Goal: Task Accomplishment & Management: Manage account settings

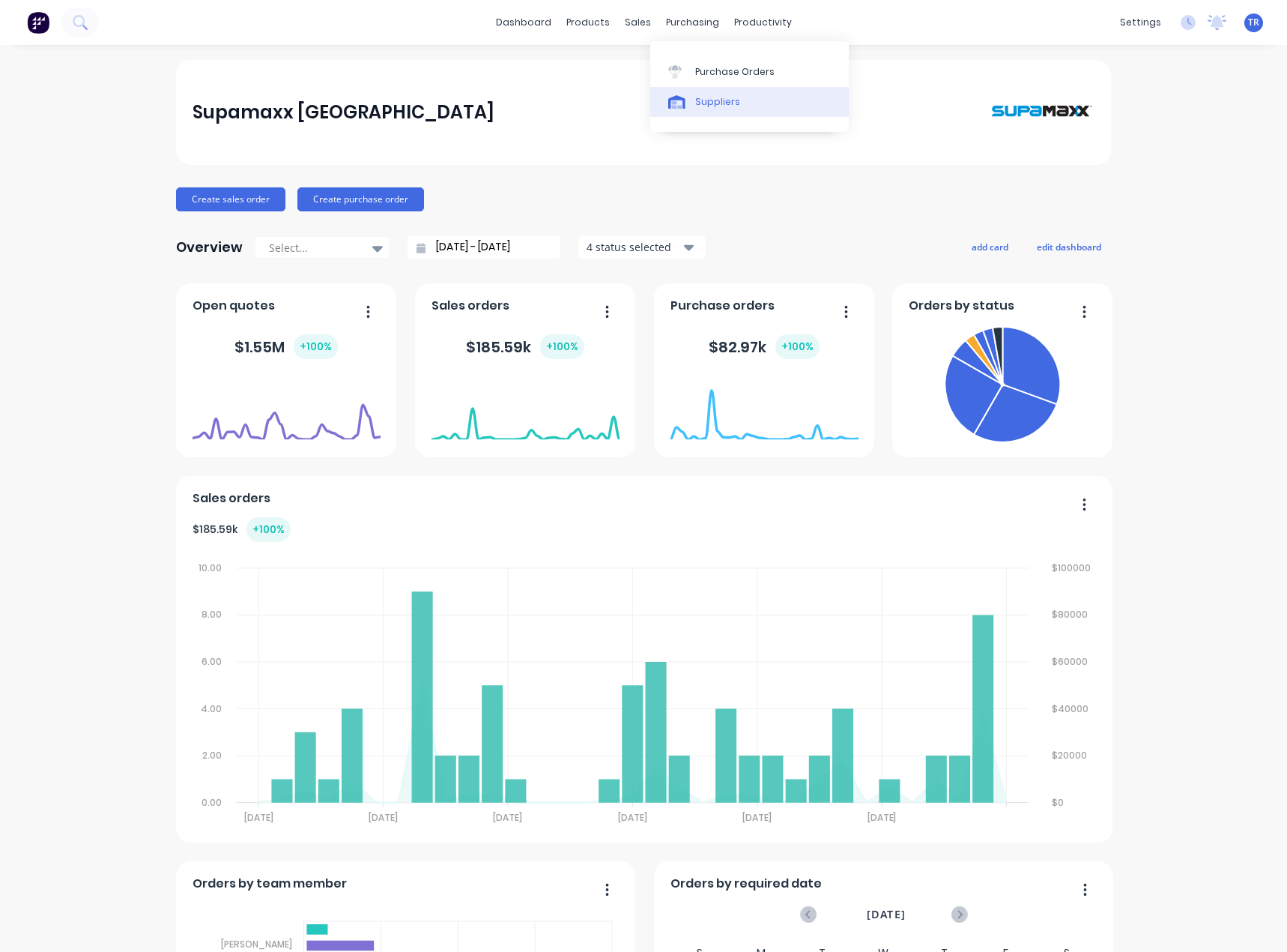
click at [688, 90] on link "Suppliers" at bounding box center [749, 101] width 198 height 30
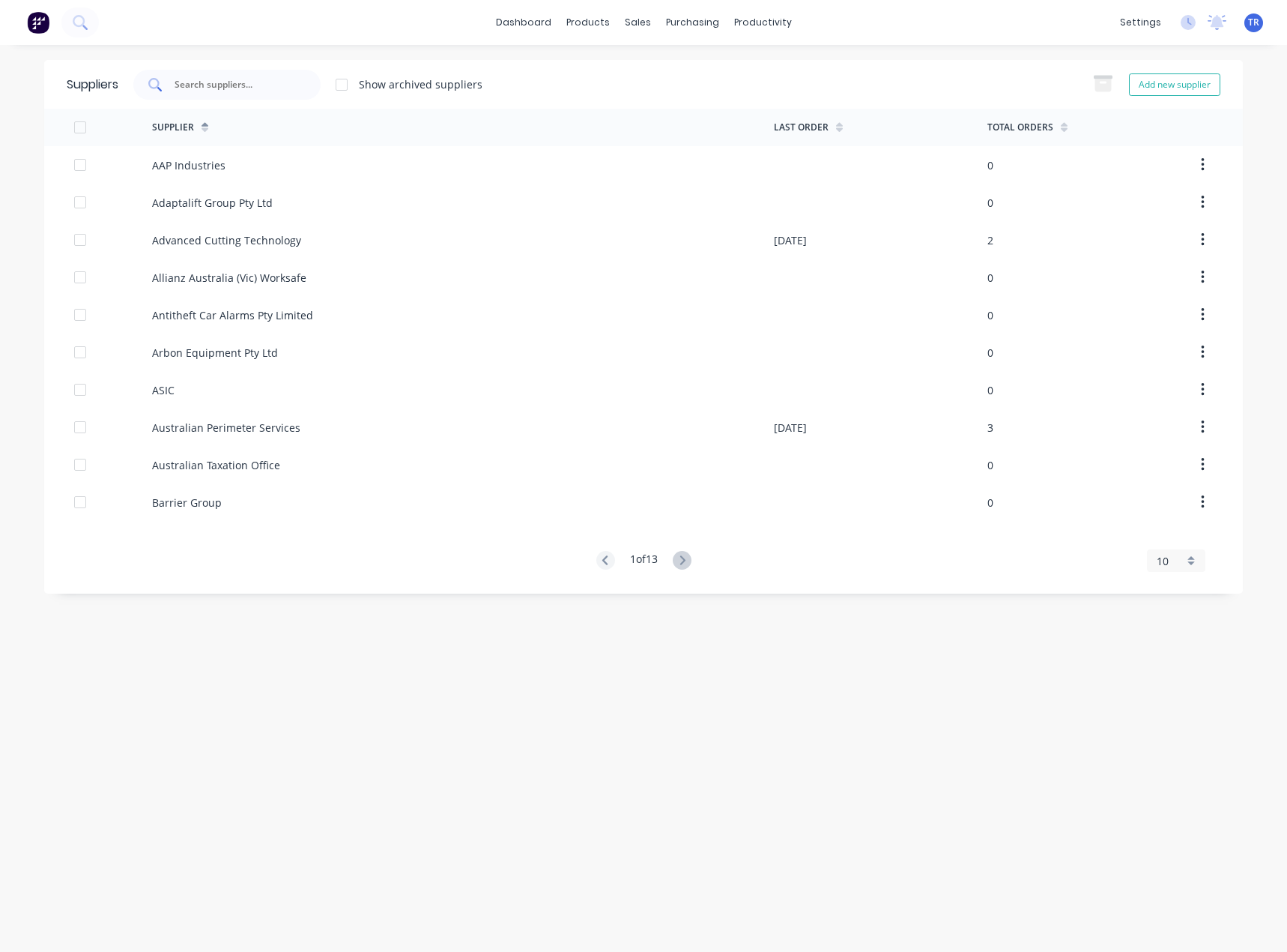
click at [272, 89] on input "text" at bounding box center [235, 84] width 125 height 15
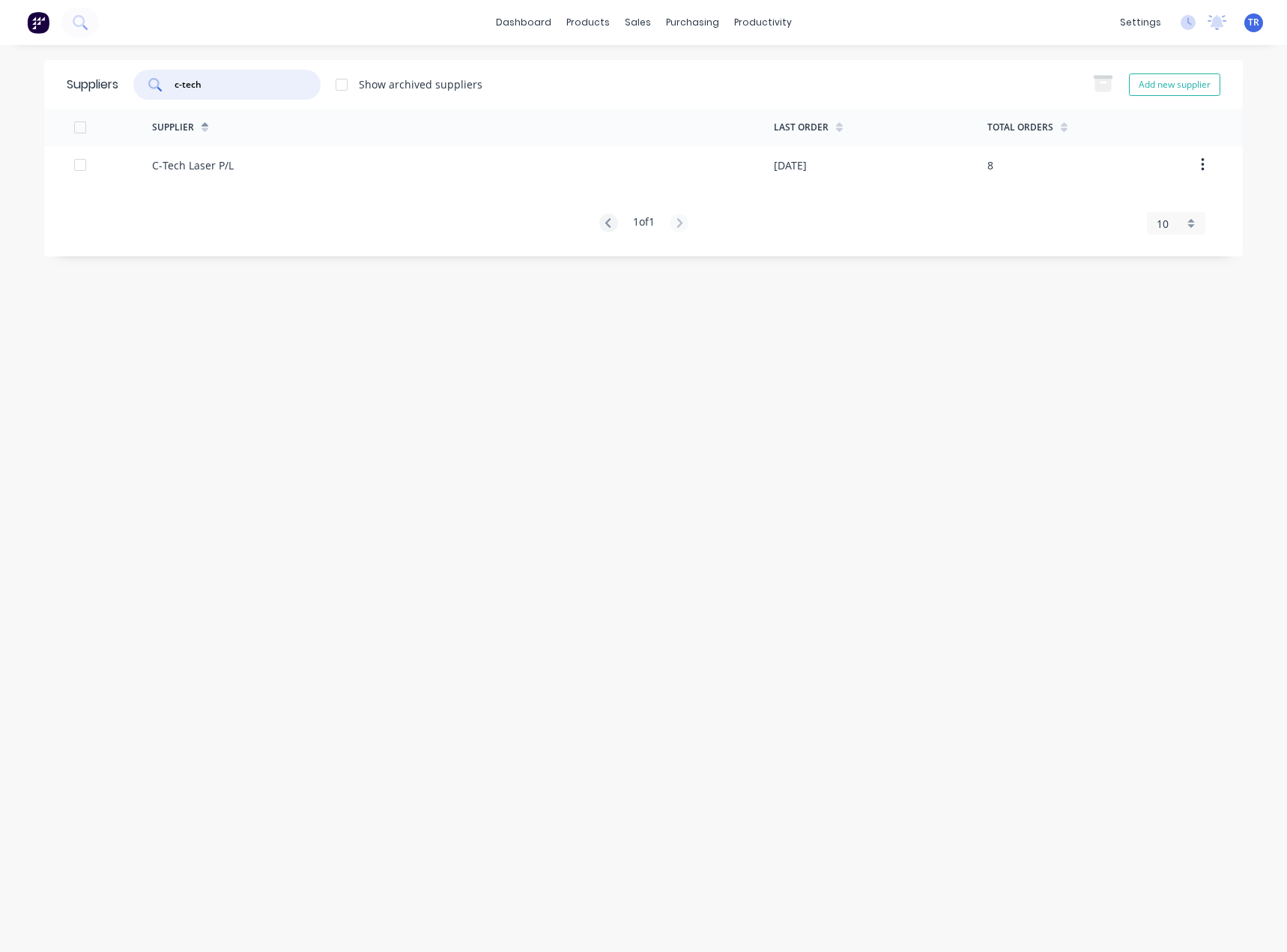
type input "c-tech"
click at [266, 173] on div "C-Tech Laser P/L" at bounding box center [463, 165] width 622 height 38
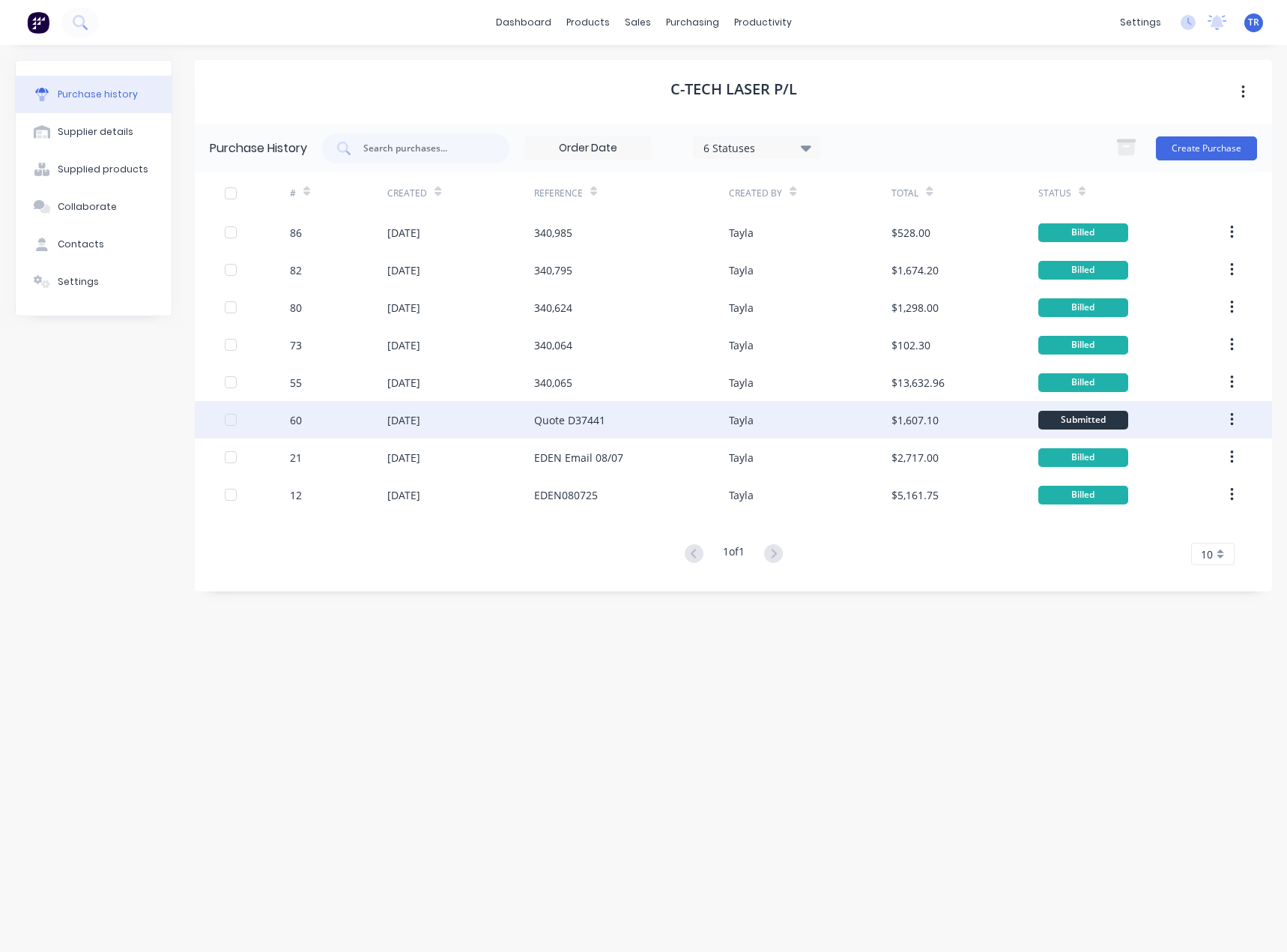
click at [835, 430] on div "Tayla" at bounding box center [810, 420] width 162 height 38
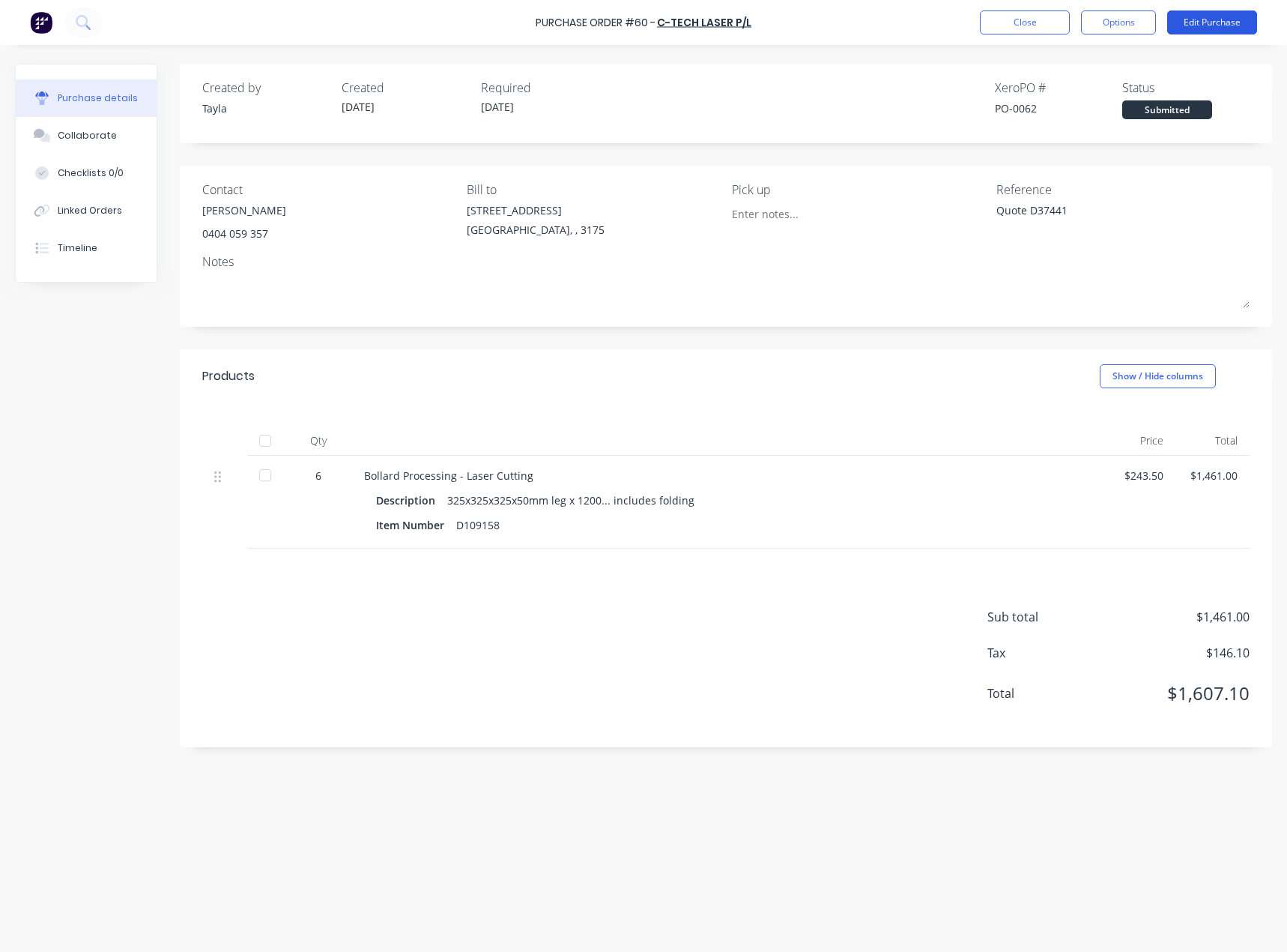
click at [1181, 22] on button "Edit Purchase" at bounding box center [1212, 22] width 90 height 24
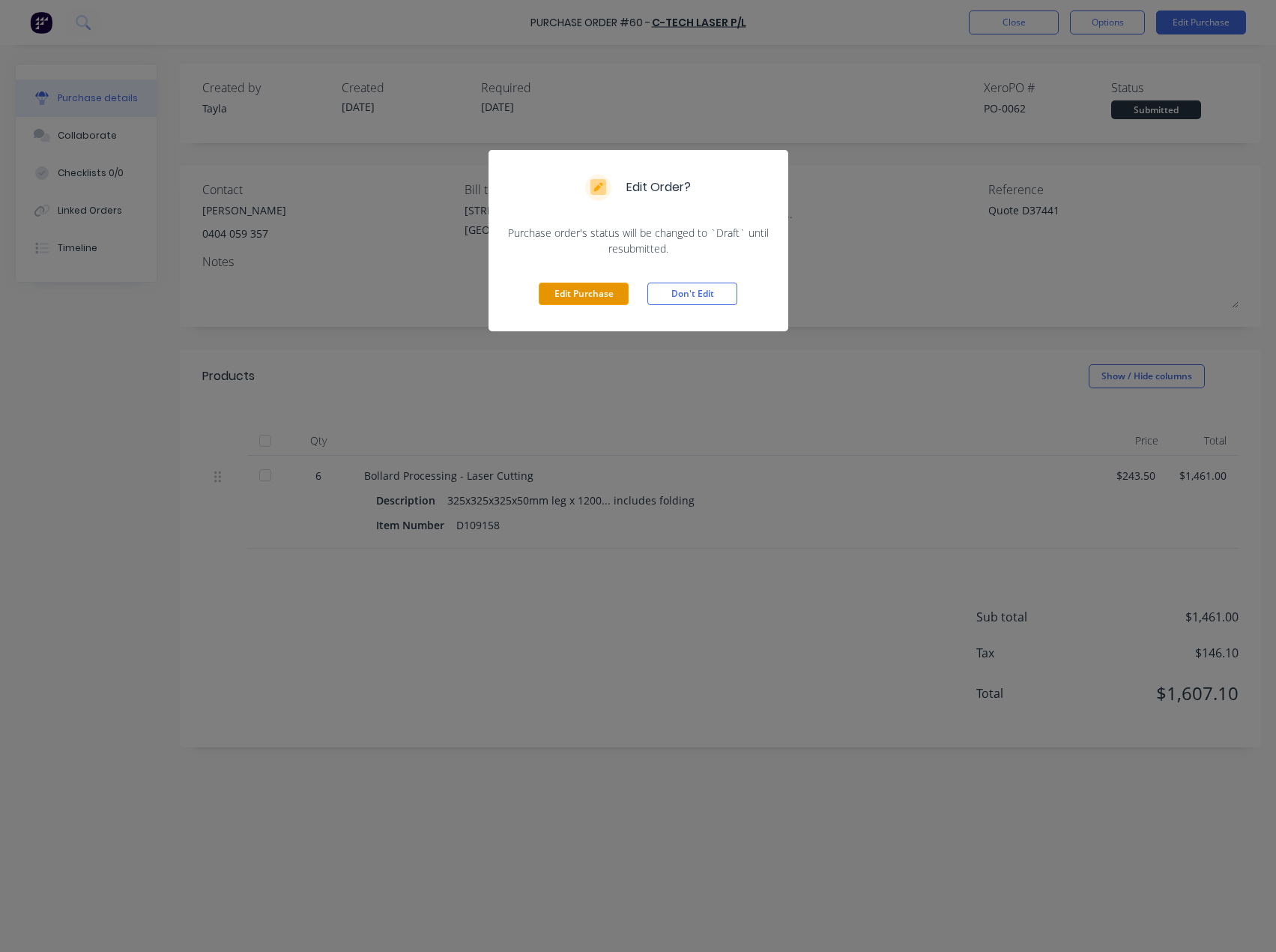
click at [601, 294] on button "Edit Purchase" at bounding box center [583, 294] width 90 height 22
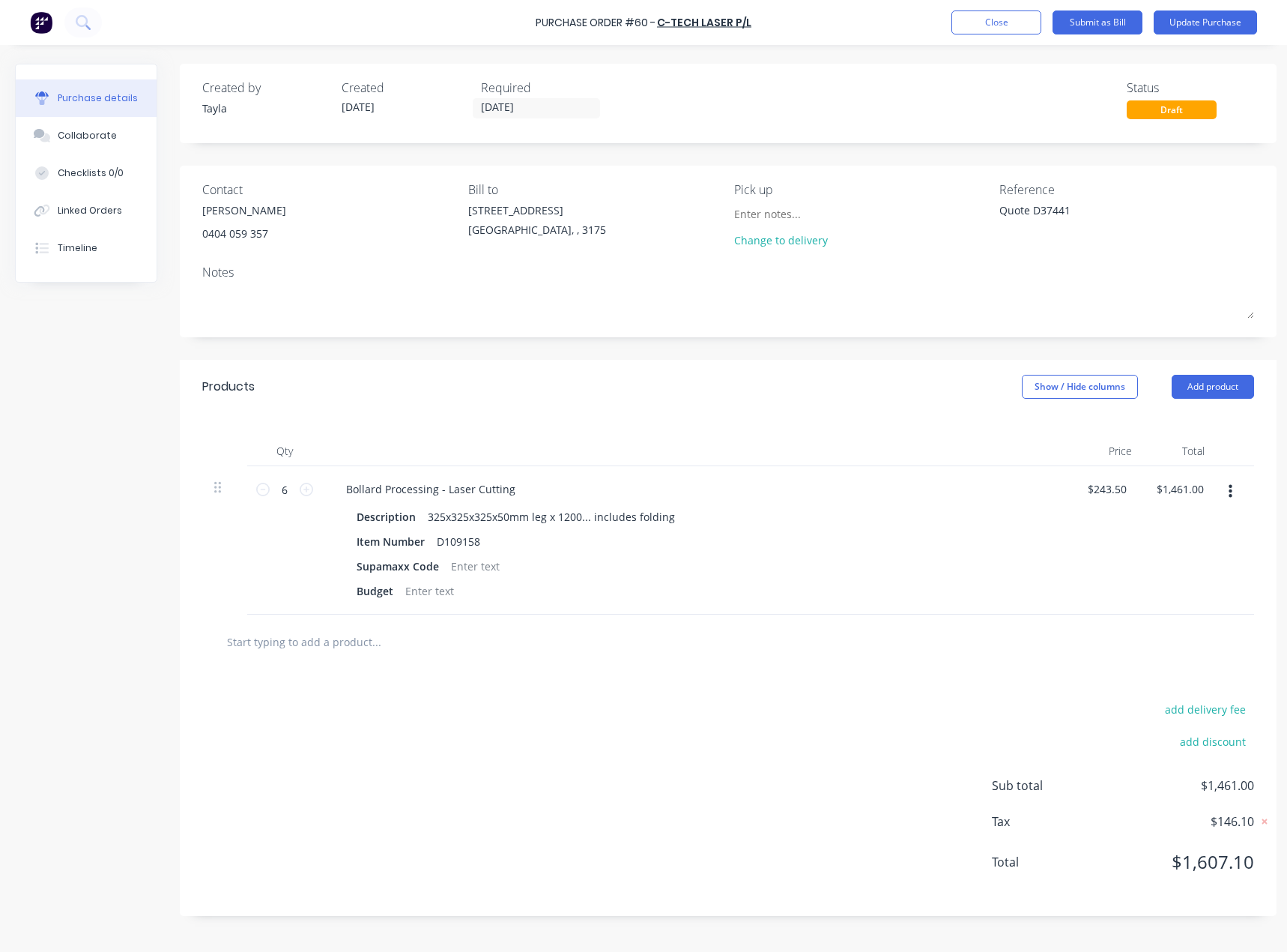
drag, startPoint x: 1077, startPoint y: 216, endPoint x: 956, endPoint y: 215, distance: 121.0
click at [956, 215] on div "Contact Liem 0404 059 357 Bill to 37 Marni St Dandenong South, , 3175 Pick up C…" at bounding box center [728, 217] width 1052 height 75
paste textarea "341,222"
type textarea "341,222"
click at [1116, 21] on button "Submit as Bill" at bounding box center [1097, 22] width 90 height 24
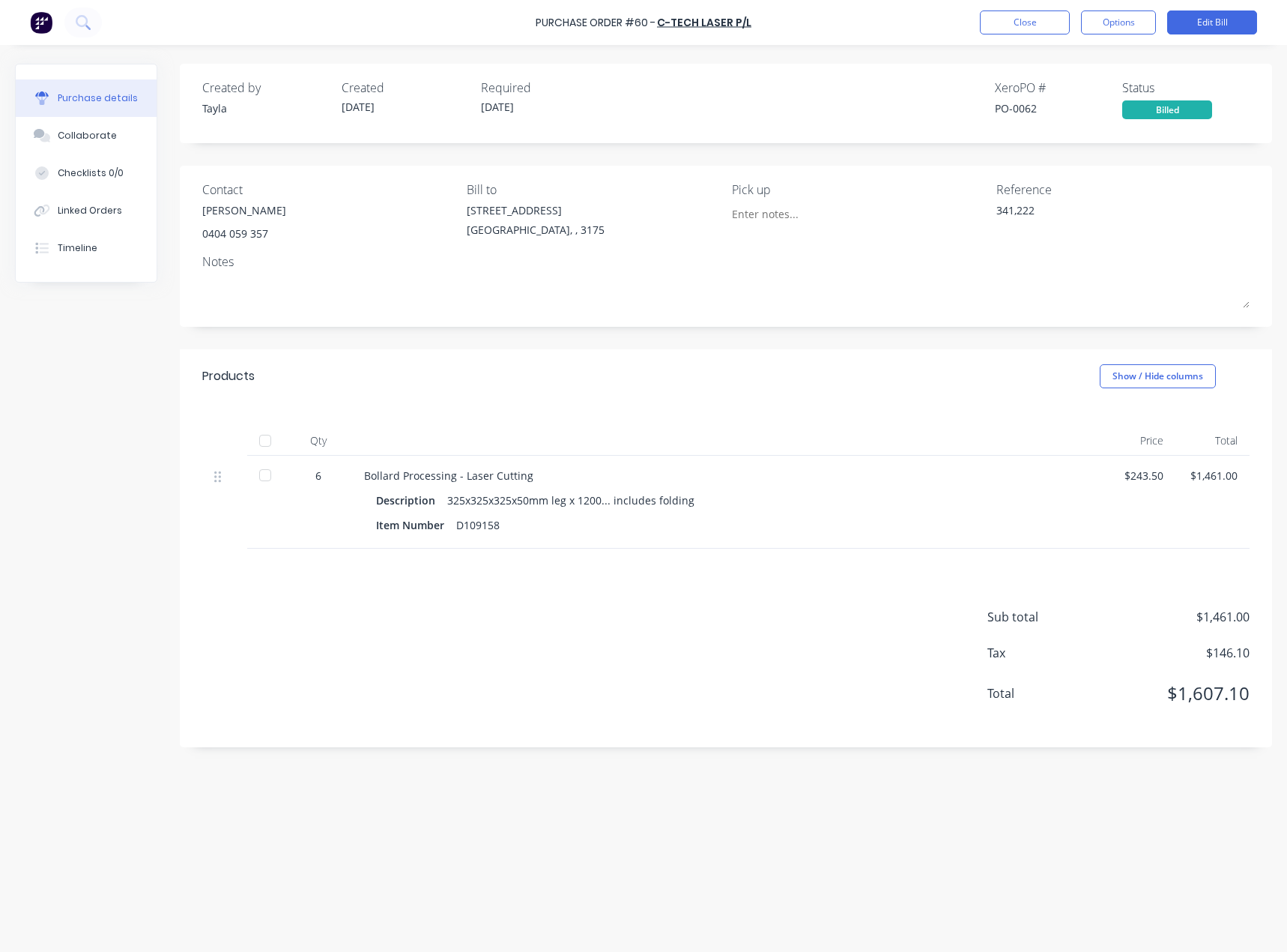
drag, startPoint x: 85, startPoint y: 140, endPoint x: 0, endPoint y: 131, distance: 85.5
click at [85, 140] on div "Collaborate" at bounding box center [87, 136] width 59 height 14
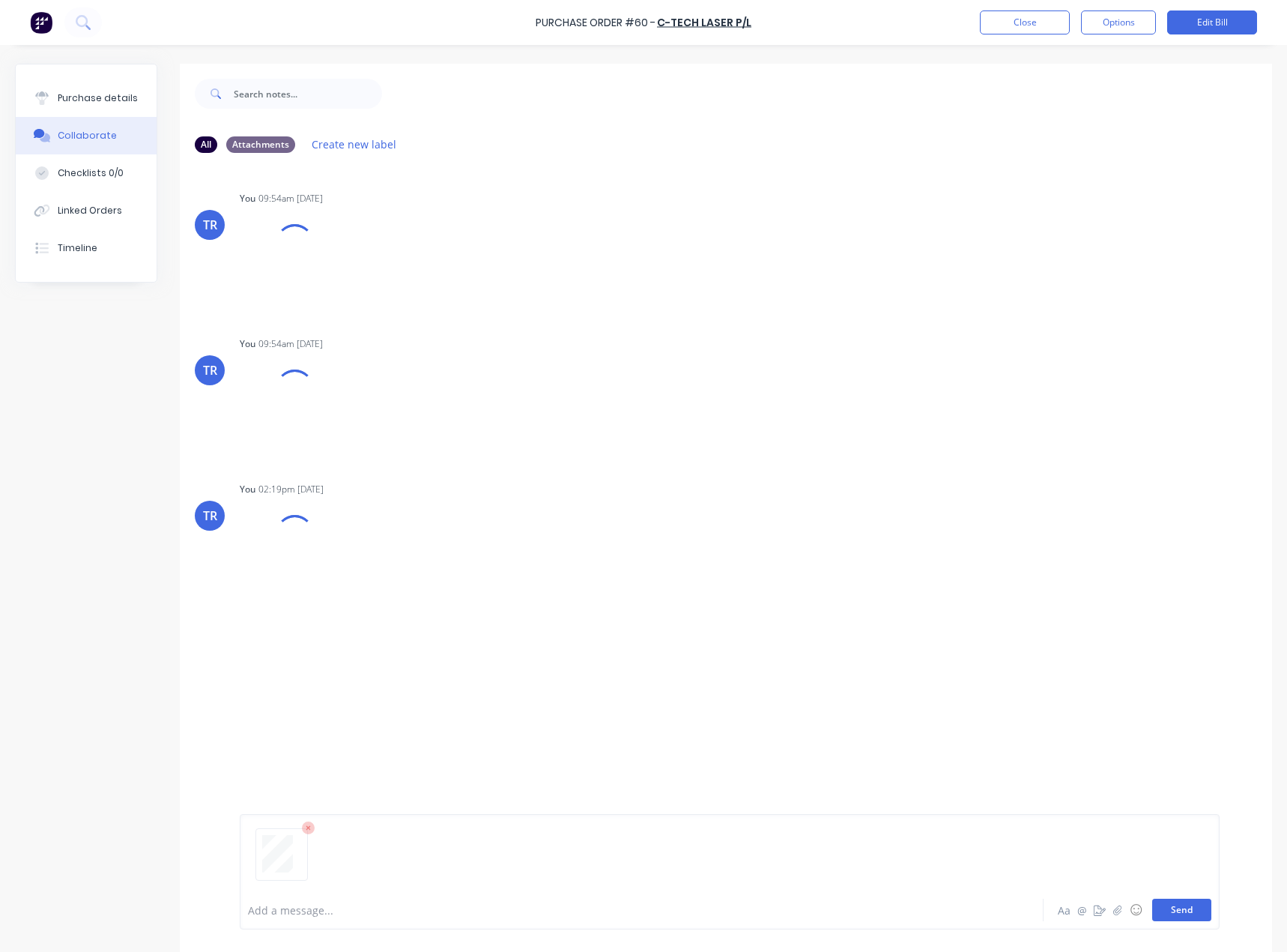
click at [1181, 908] on button "Send" at bounding box center [1181, 910] width 59 height 22
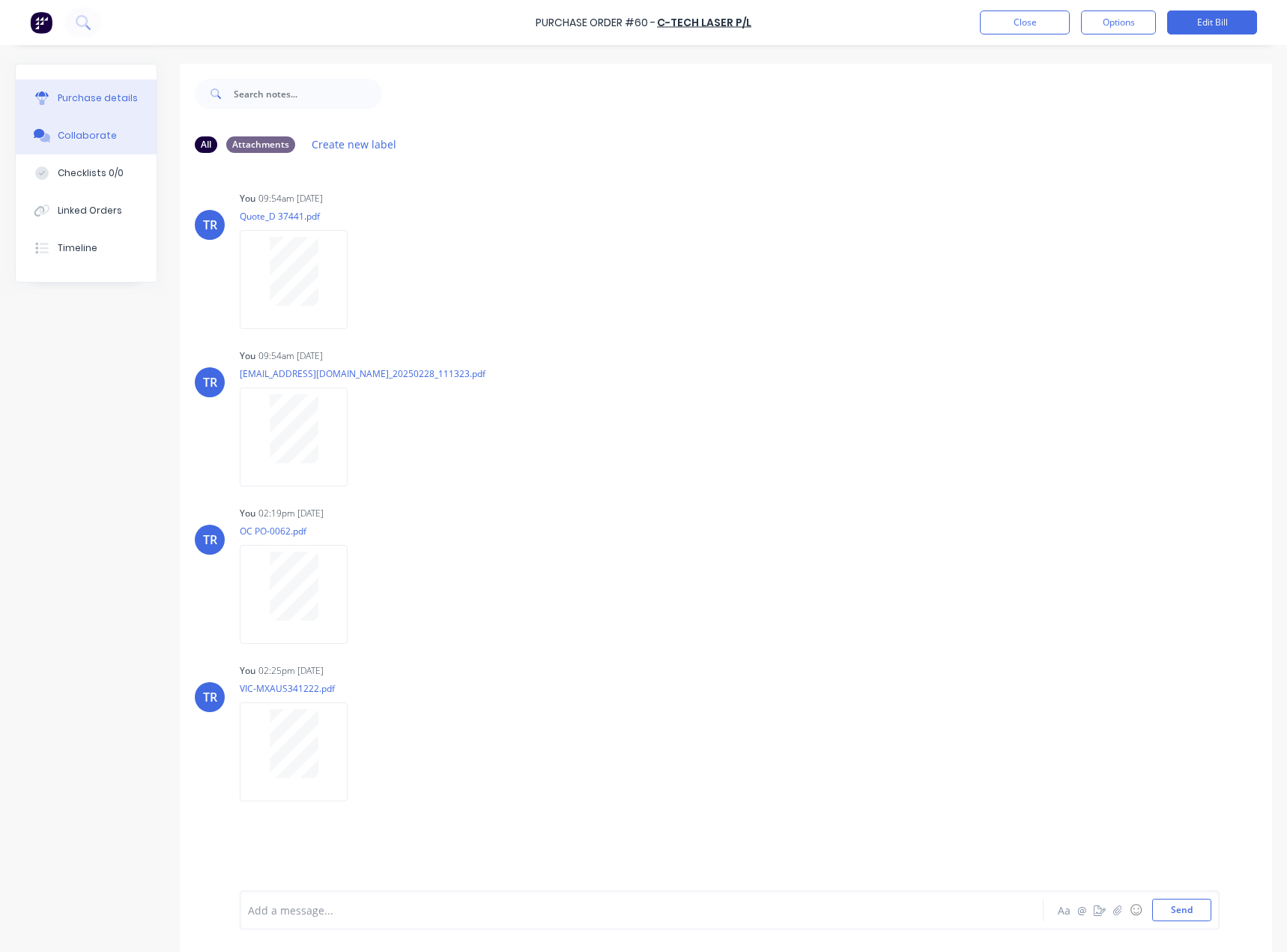
click at [91, 113] on button "Purchase details" at bounding box center [86, 98] width 141 height 38
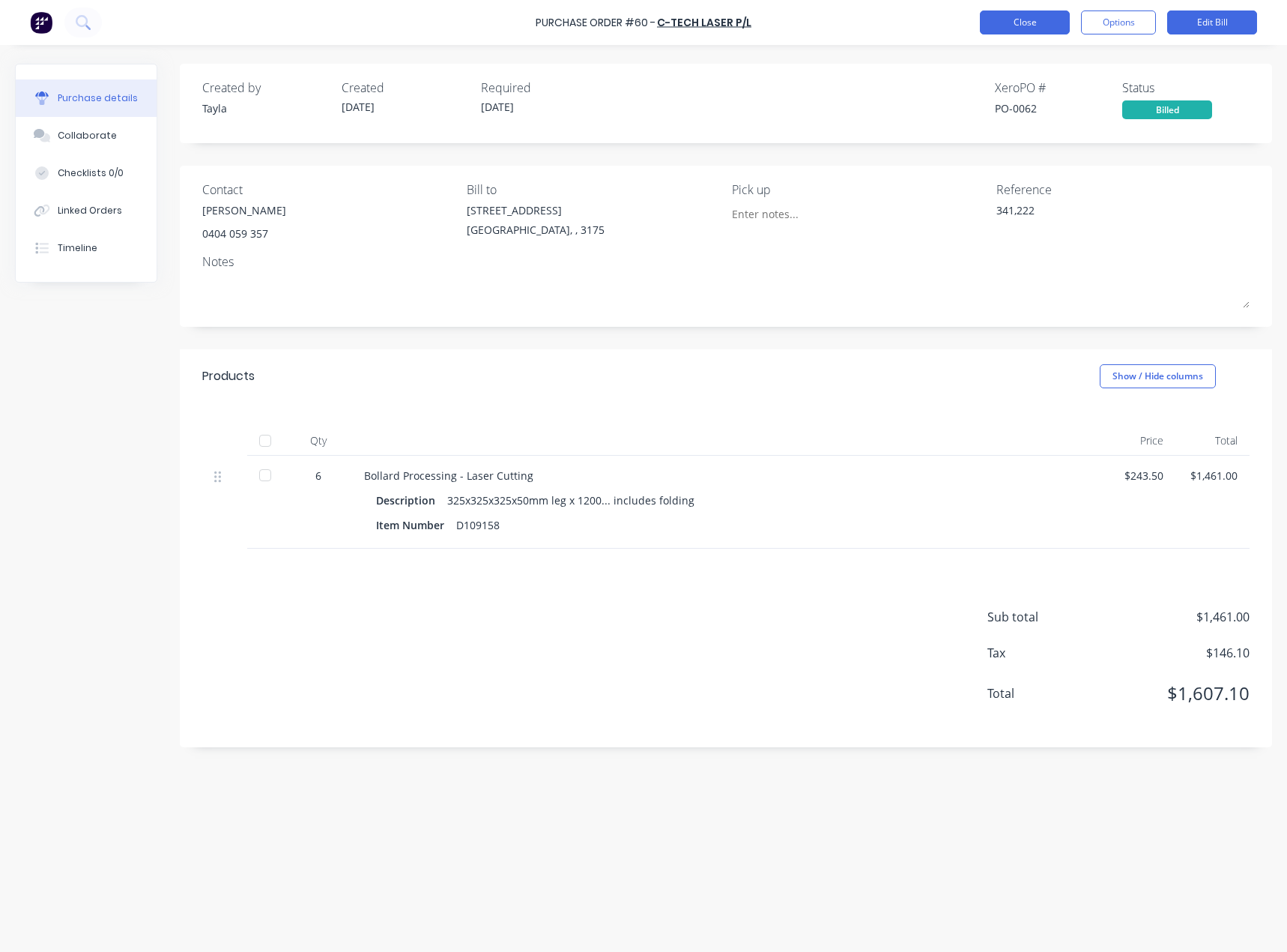
click at [1025, 15] on button "Close" at bounding box center [1025, 22] width 90 height 24
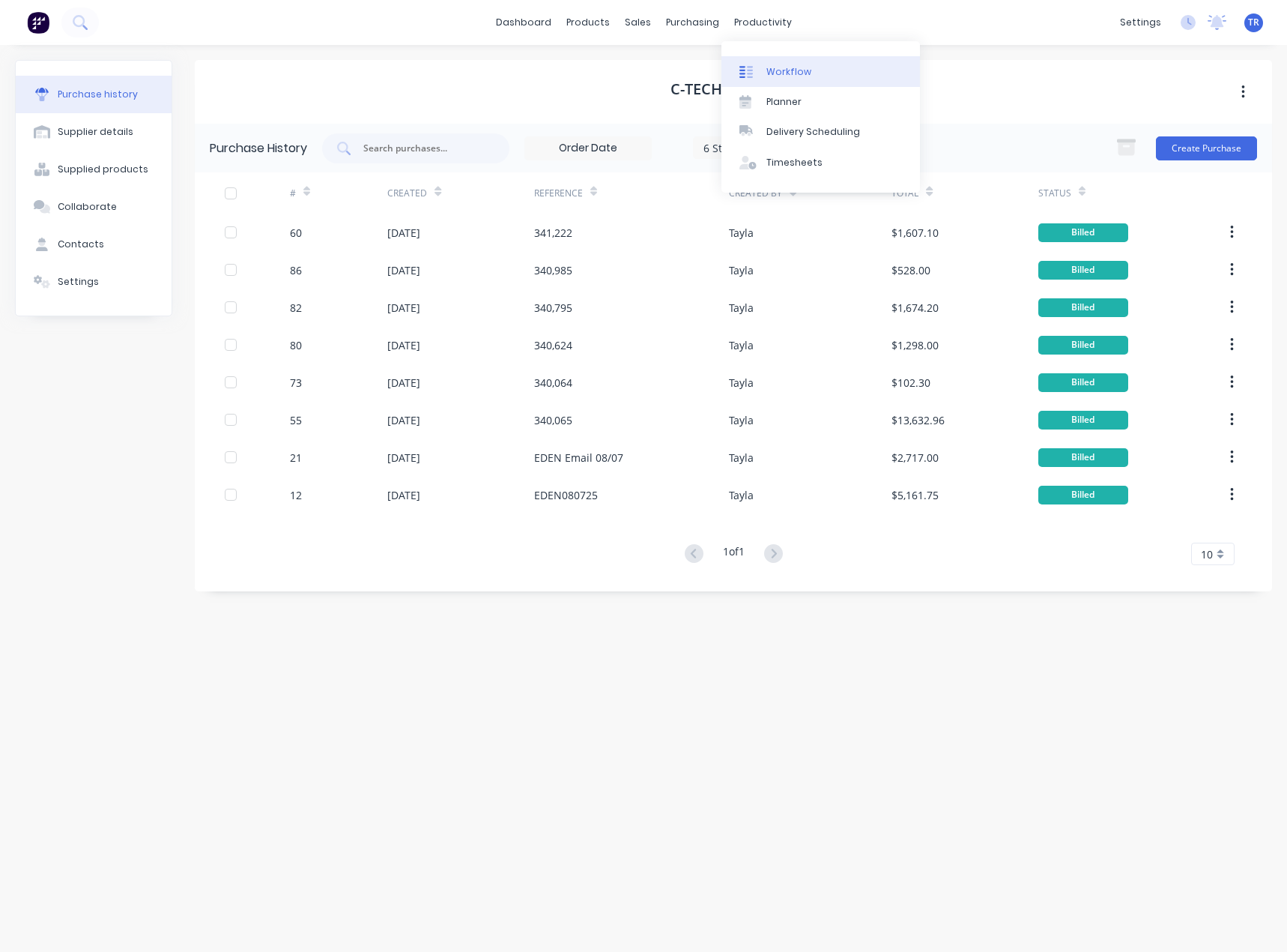
click at [747, 68] on icon at bounding box center [747, 72] width 14 height 14
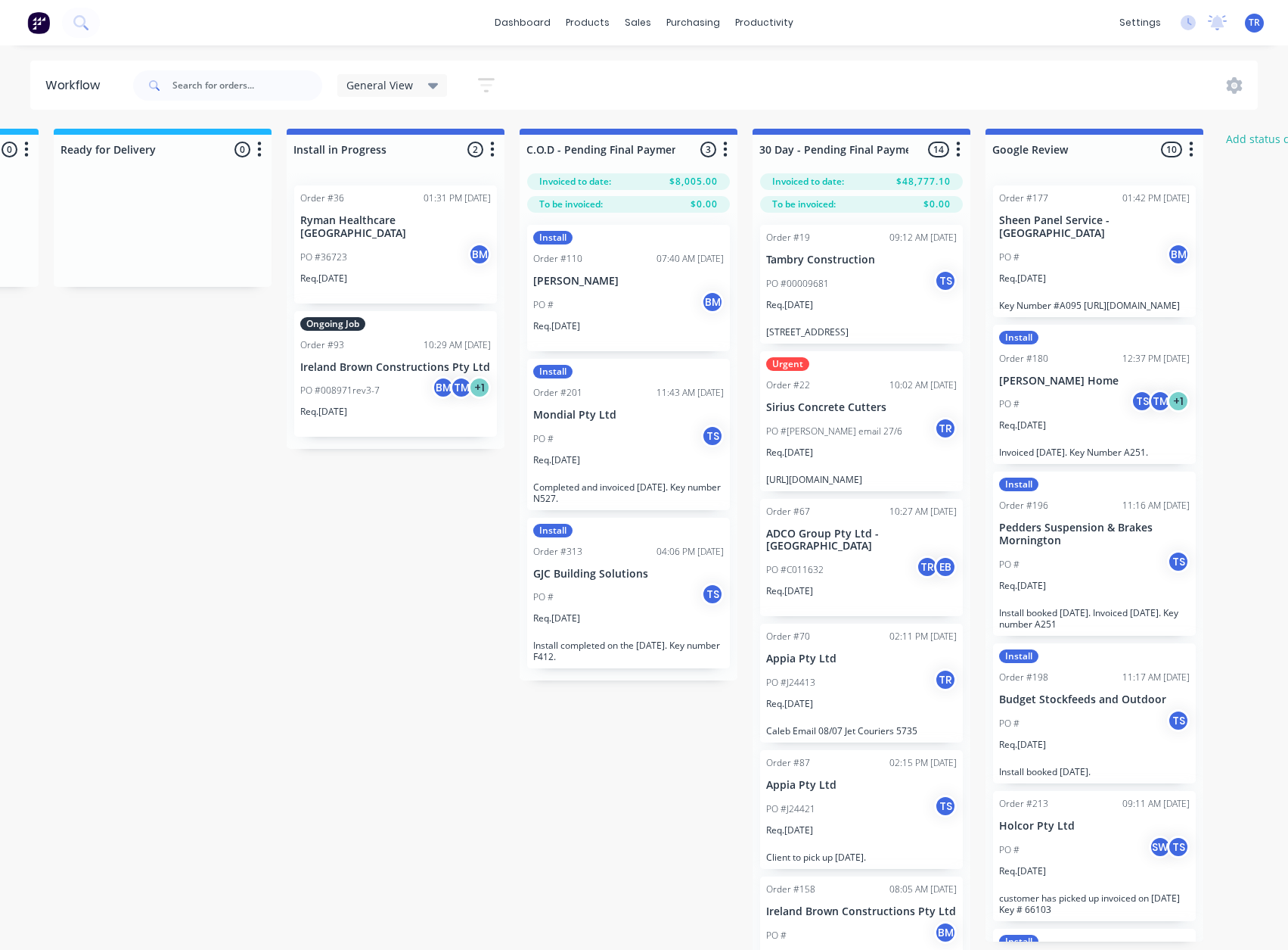
scroll to position [0, 1844]
click at [563, 298] on div "PO # BM" at bounding box center [628, 305] width 191 height 29
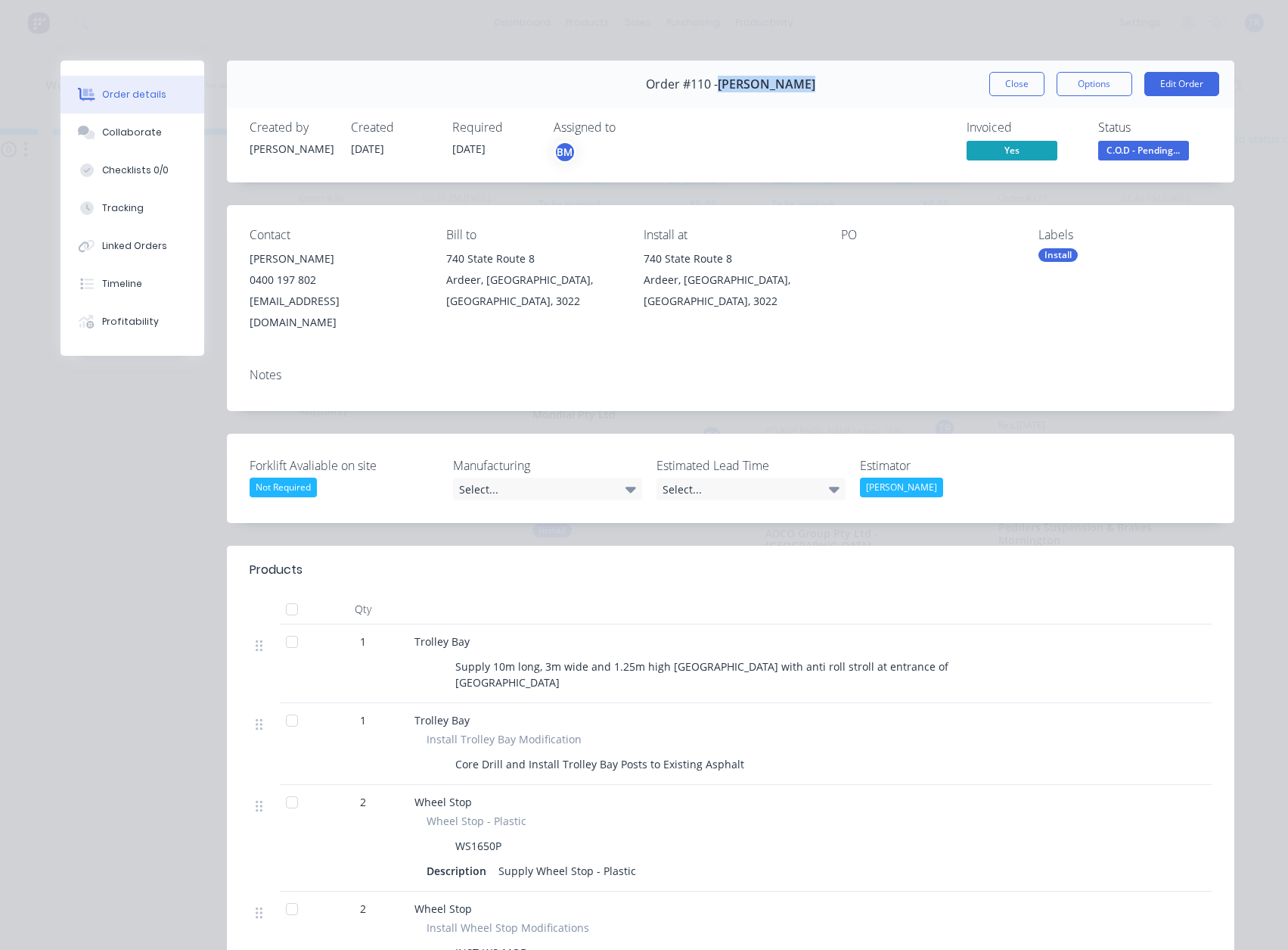
drag, startPoint x: 808, startPoint y: 80, endPoint x: 720, endPoint y: 84, distance: 88.1
click at [720, 84] on div "Order #110 - Costco Ardeer Close Options Edit Order" at bounding box center [731, 84] width 1008 height 48
copy span "Costco Ardeer"
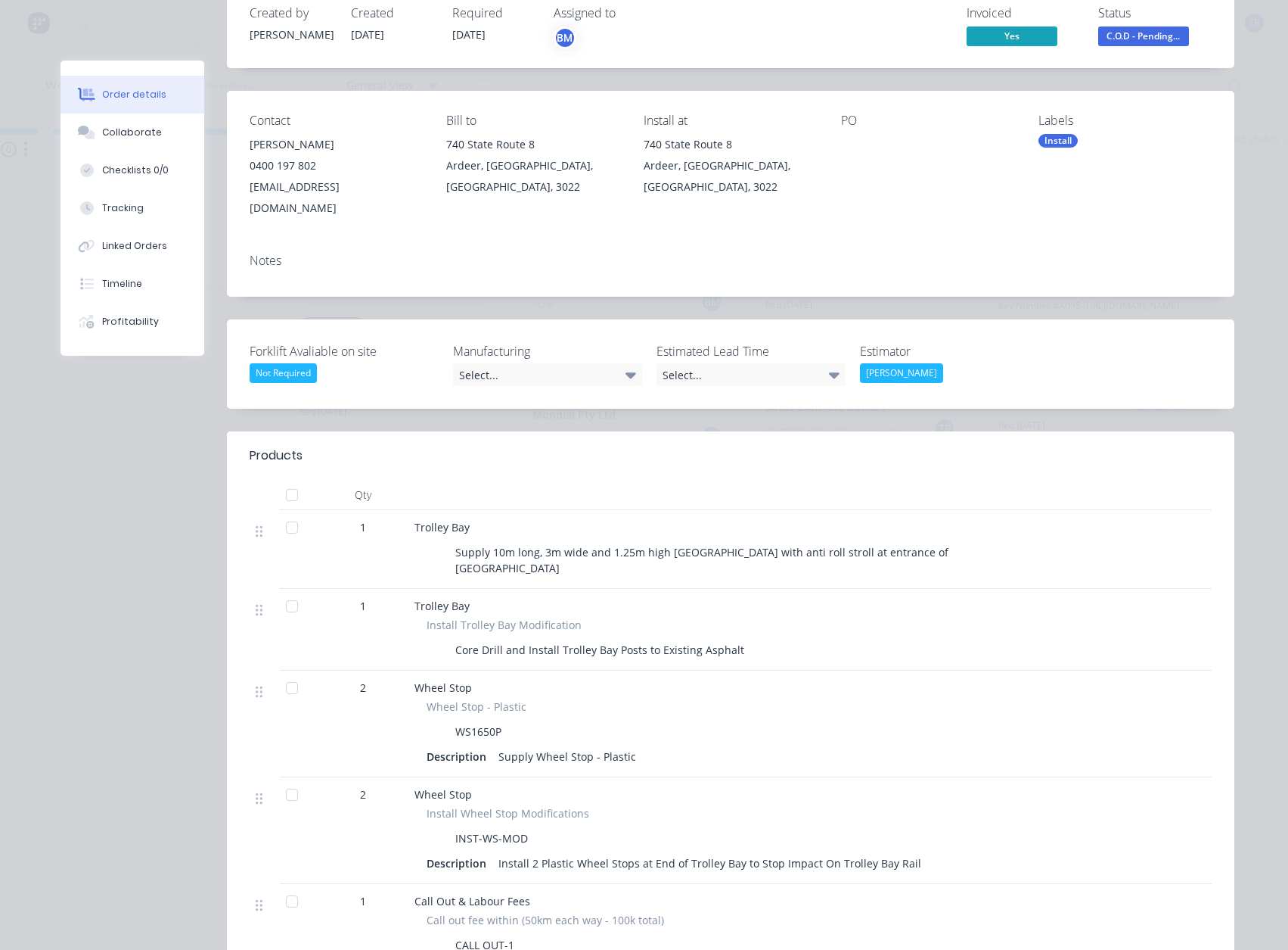
scroll to position [0, 0]
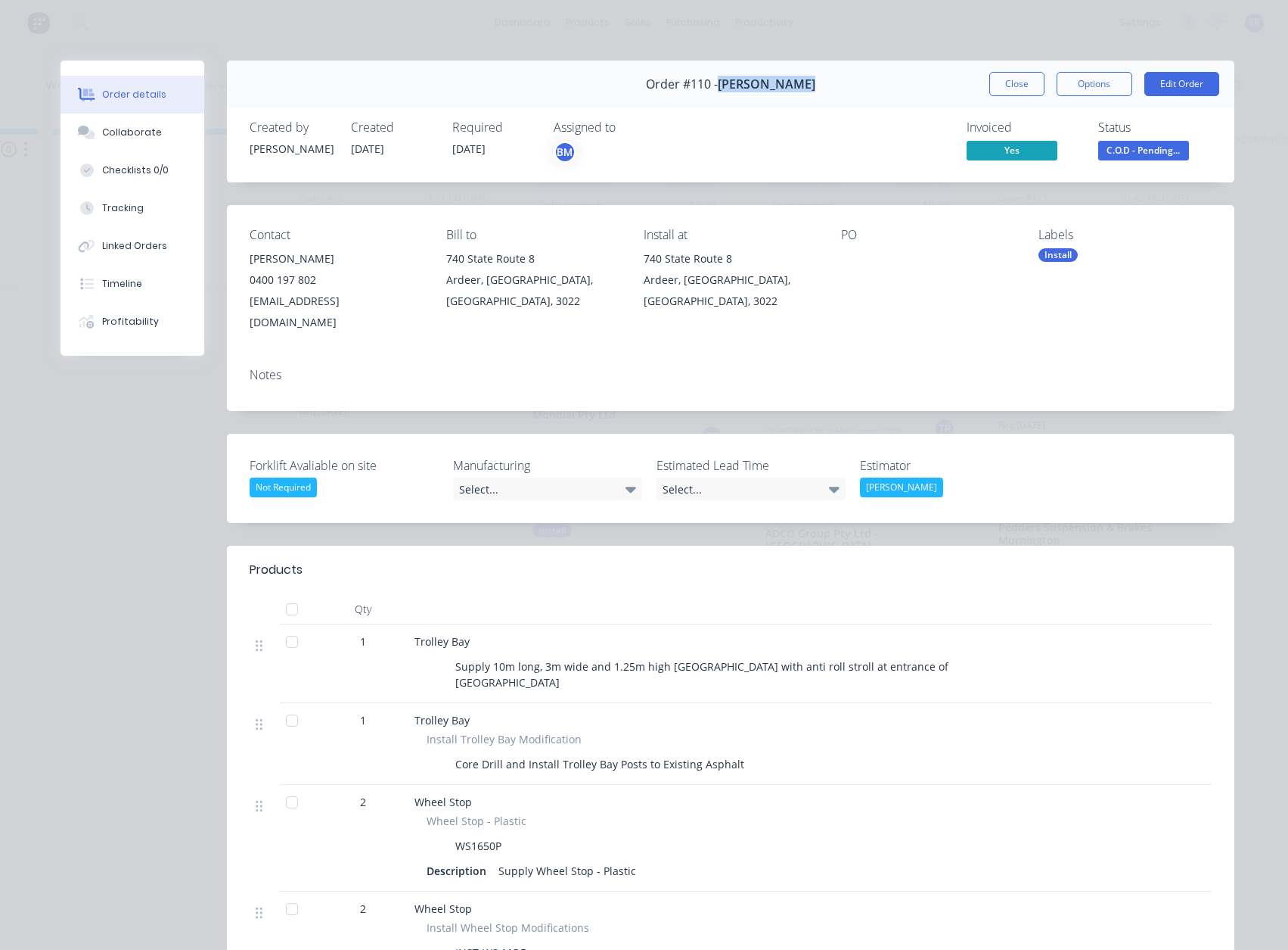
click at [990, 80] on button "Close" at bounding box center [1017, 84] width 56 height 24
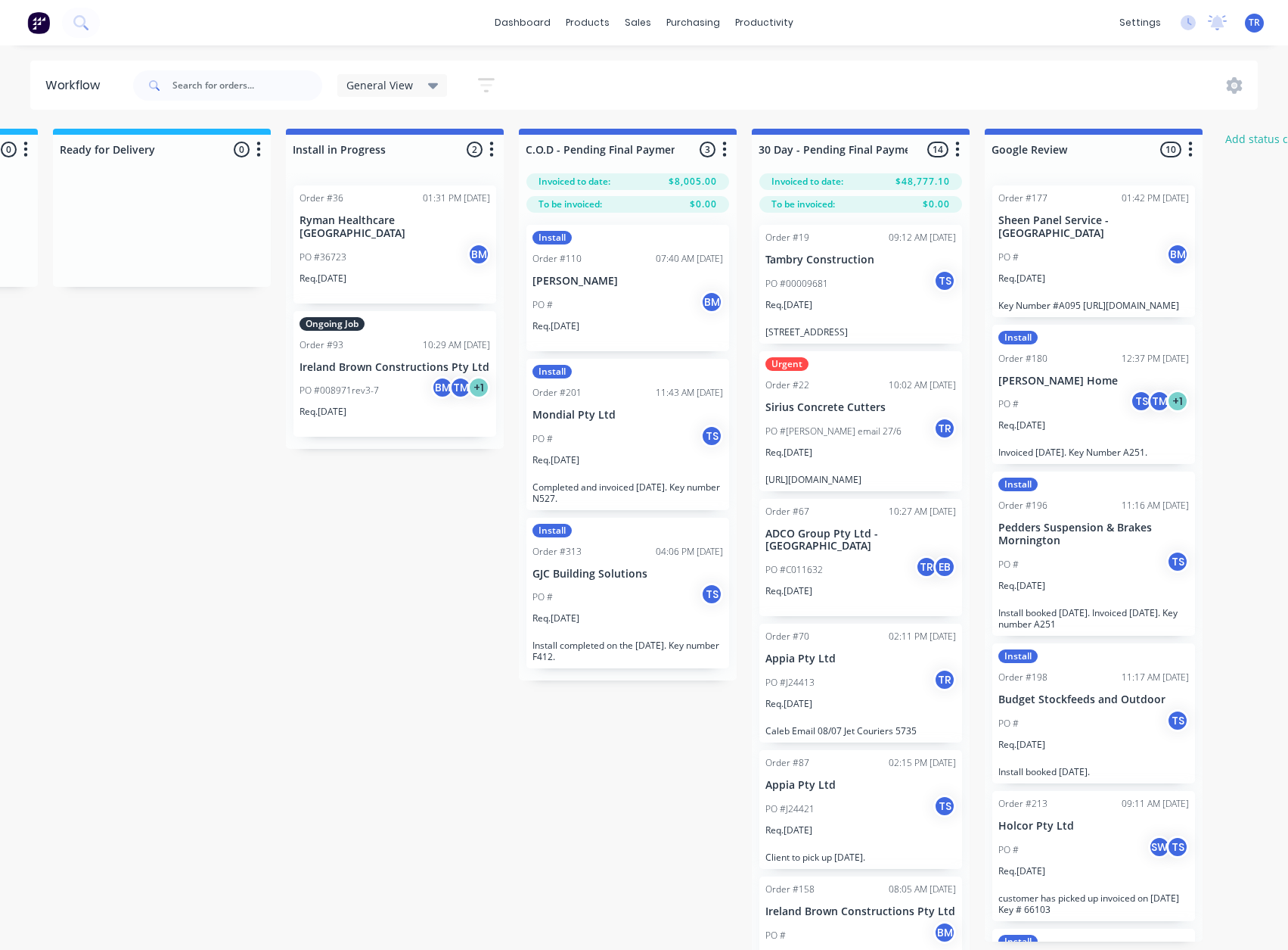
click at [629, 401] on div "Install Order #201 11:43 AM 28/08/25 Mondial Pty Ltd PO # TS Req. 08/08/25 Comp…" at bounding box center [628, 434] width 203 height 151
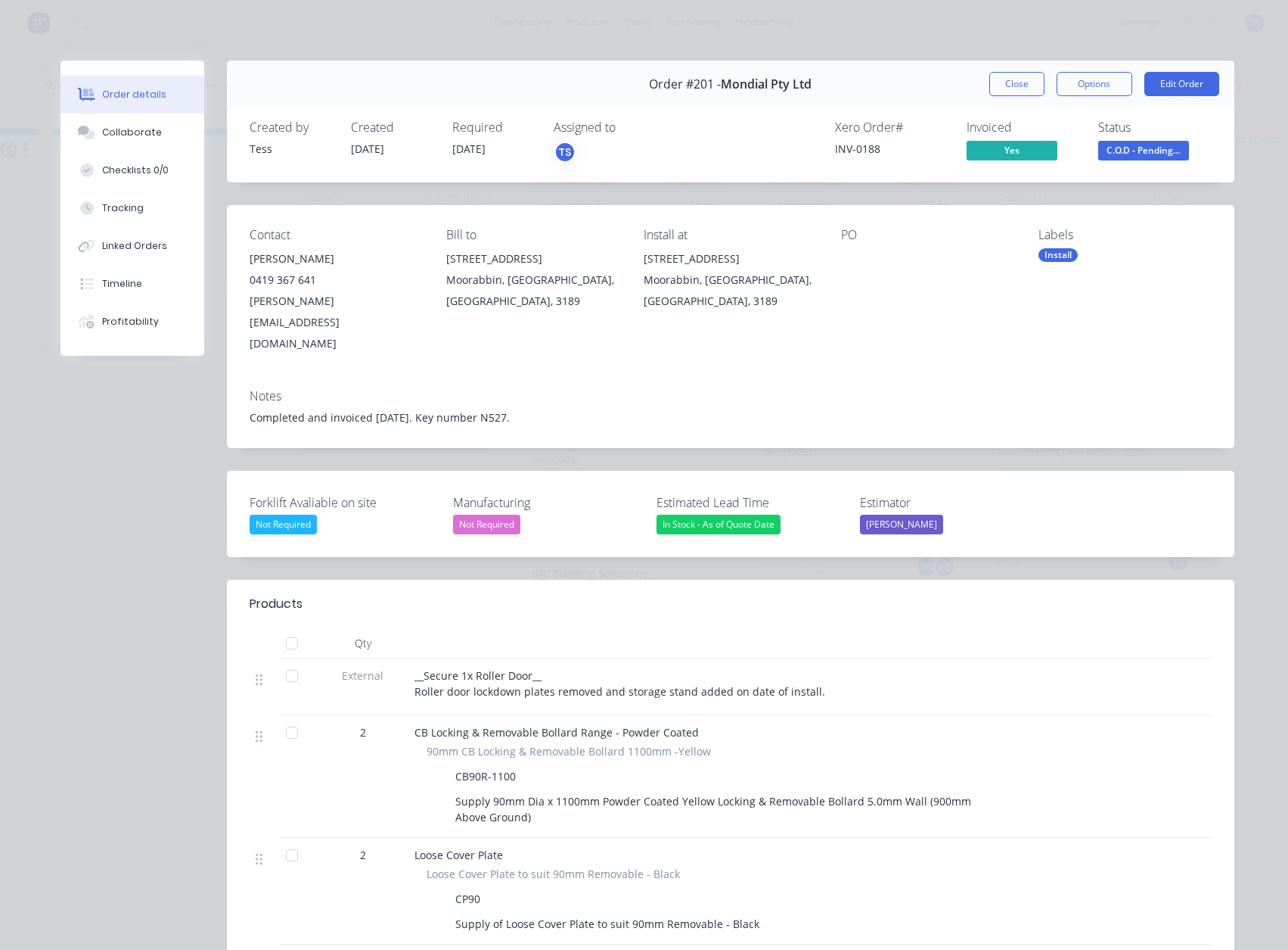
click at [838, 154] on div "INV-0188" at bounding box center [892, 148] width 114 height 16
copy div "INV-0188"
click at [136, 144] on button "Collaborate" at bounding box center [133, 133] width 144 height 38
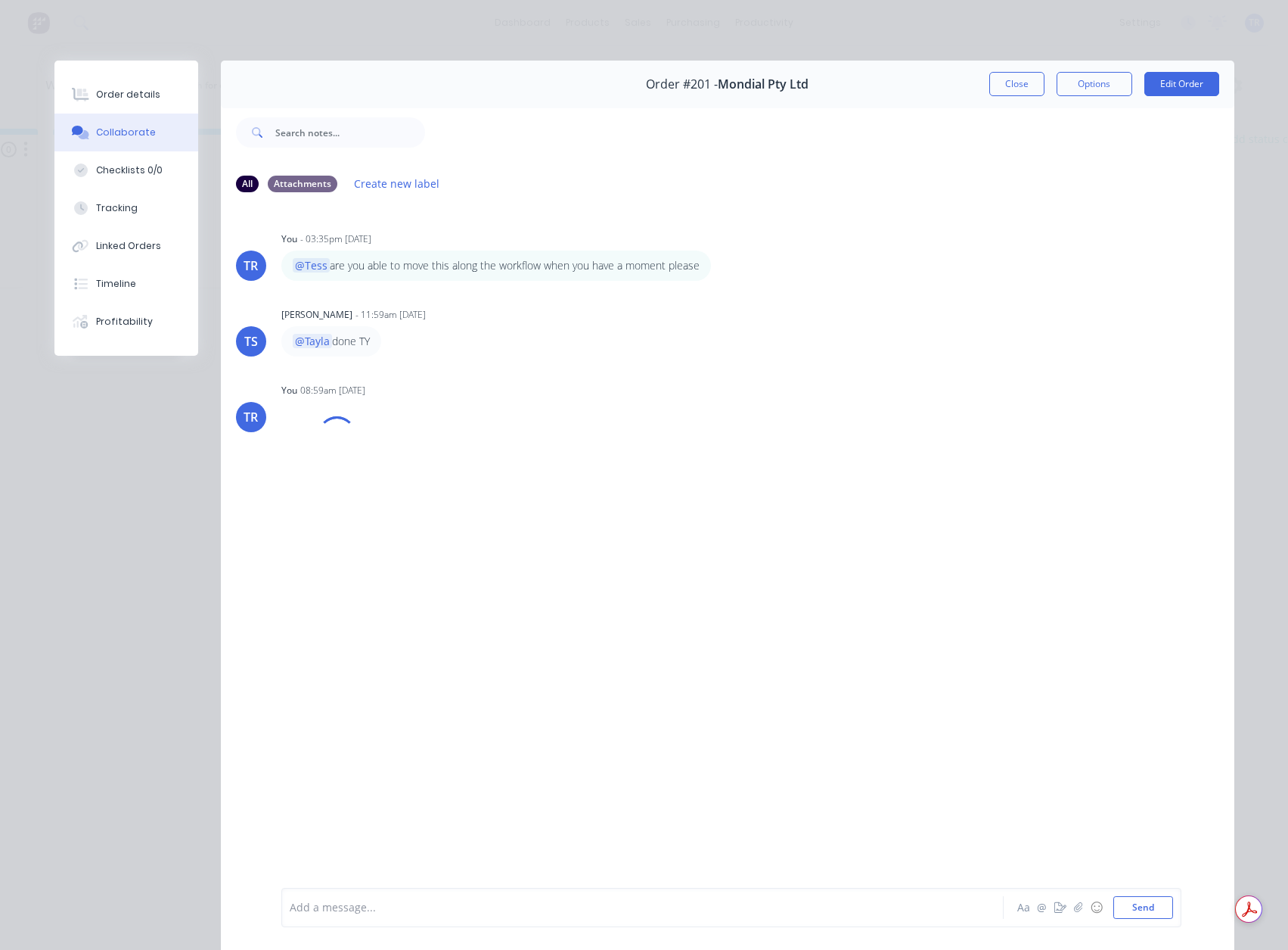
click at [382, 916] on div "Add a message..." at bounding box center [621, 907] width 663 height 23
drag, startPoint x: 812, startPoint y: 78, endPoint x: 716, endPoint y: 80, distance: 96.0
click at [716, 80] on div "Order #201 - Mondial Pty Ltd Close Options Edit Order" at bounding box center [728, 84] width 1014 height 48
copy span "Mondial Pty Ltd"
click at [549, 912] on div "@Tess can you follow up this one is COD" at bounding box center [621, 907] width 662 height 16
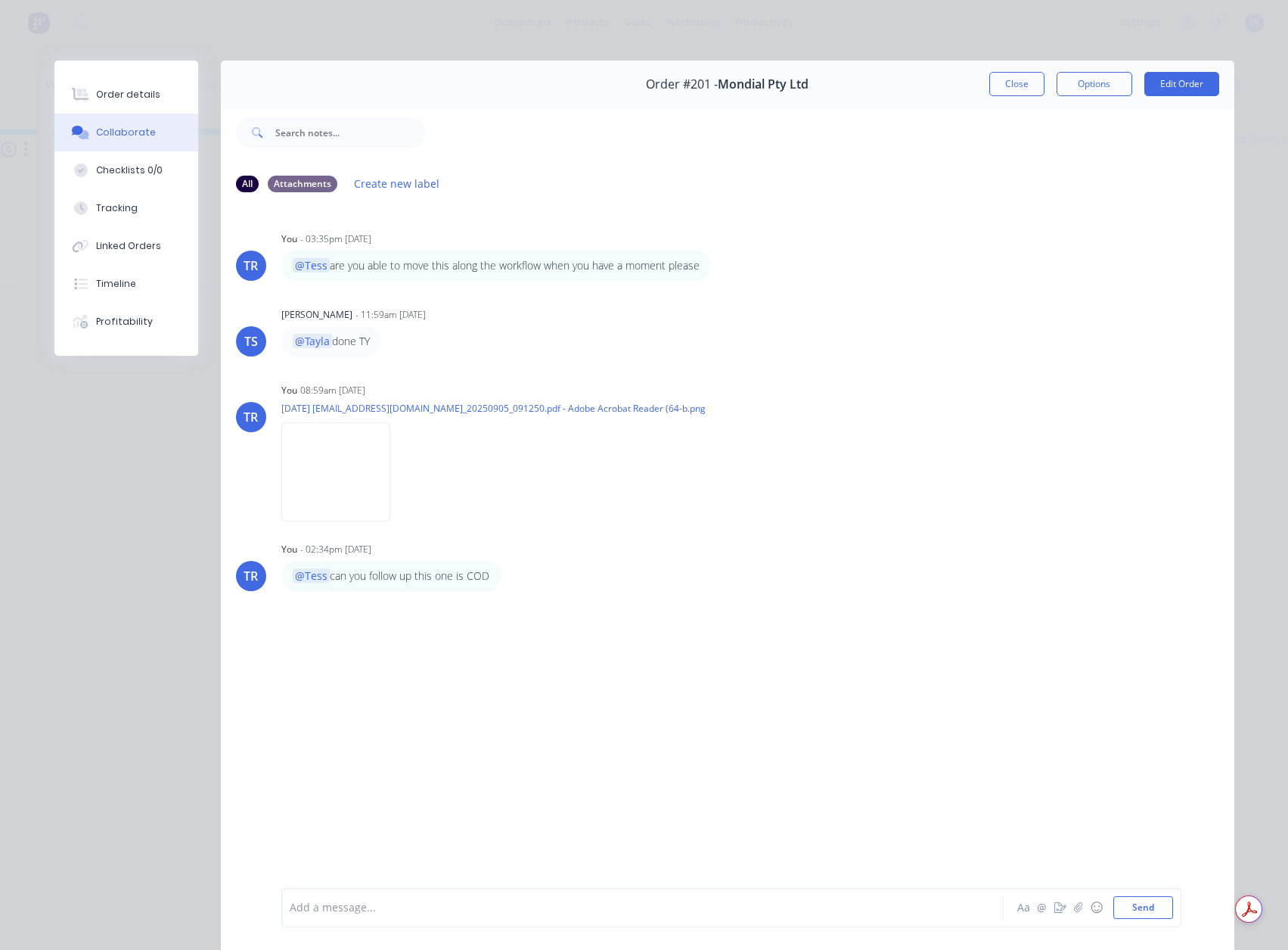
click at [1000, 90] on button "Close" at bounding box center [1017, 84] width 56 height 24
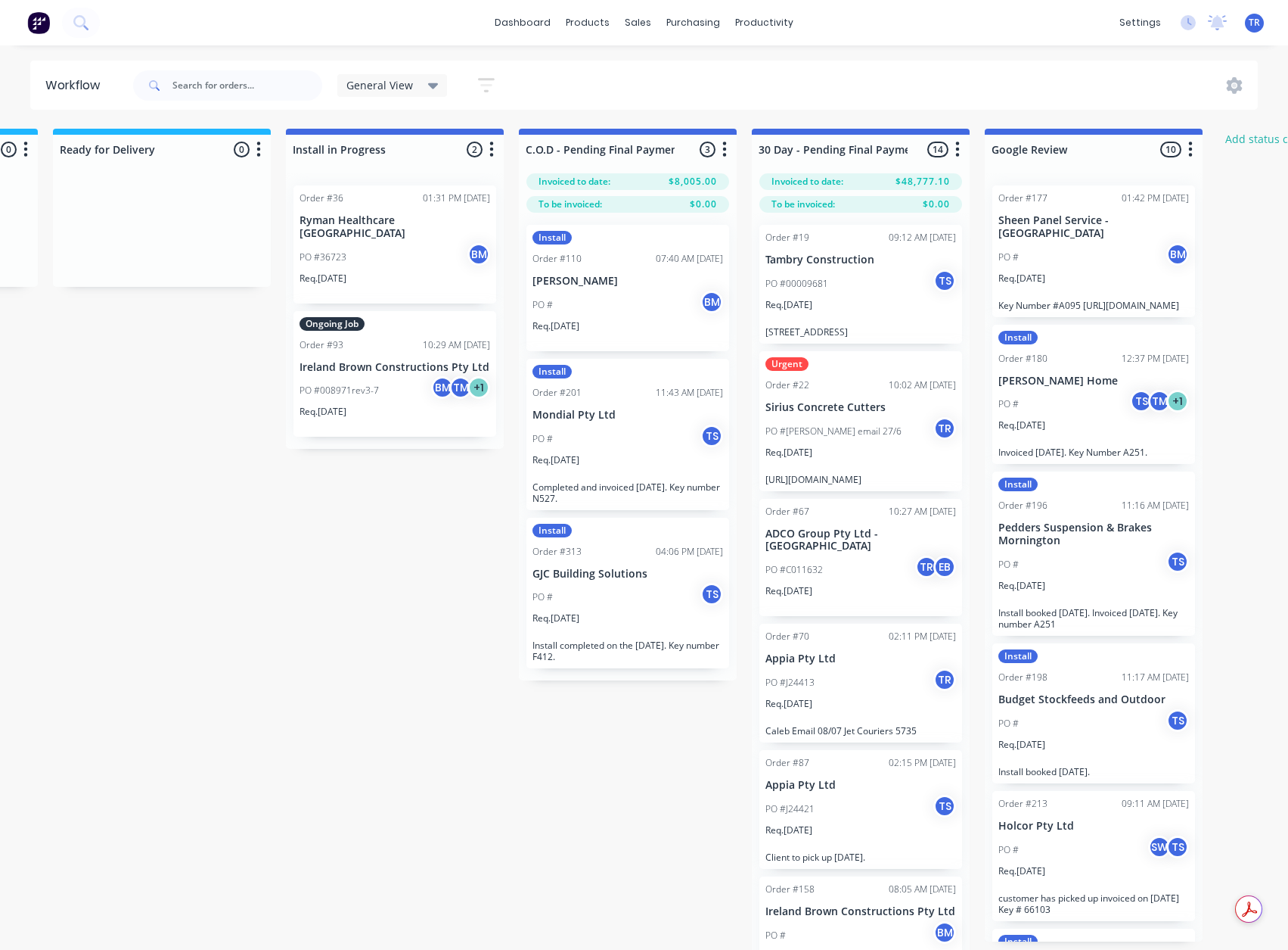
click at [618, 599] on div "PO # TS" at bounding box center [628, 597] width 191 height 29
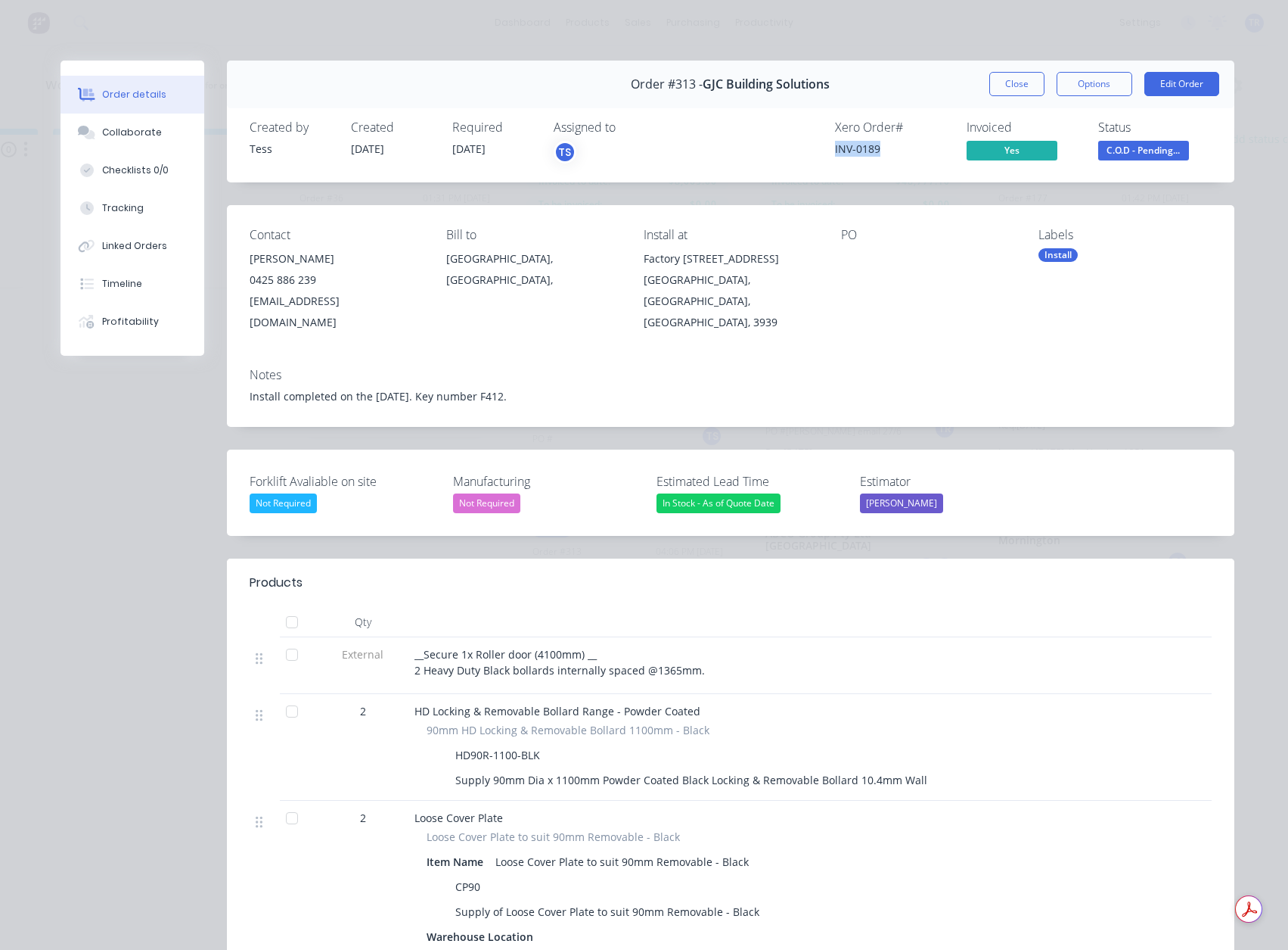
drag, startPoint x: 885, startPoint y: 149, endPoint x: 802, endPoint y: 152, distance: 83.1
click at [802, 152] on div "Xero Order # INV-0189 Invoiced Yes Status C.O.D - Pending..." at bounding box center [958, 142] width 507 height 44
copy div "INV-0189"
click at [135, 143] on button "Collaborate" at bounding box center [133, 133] width 144 height 38
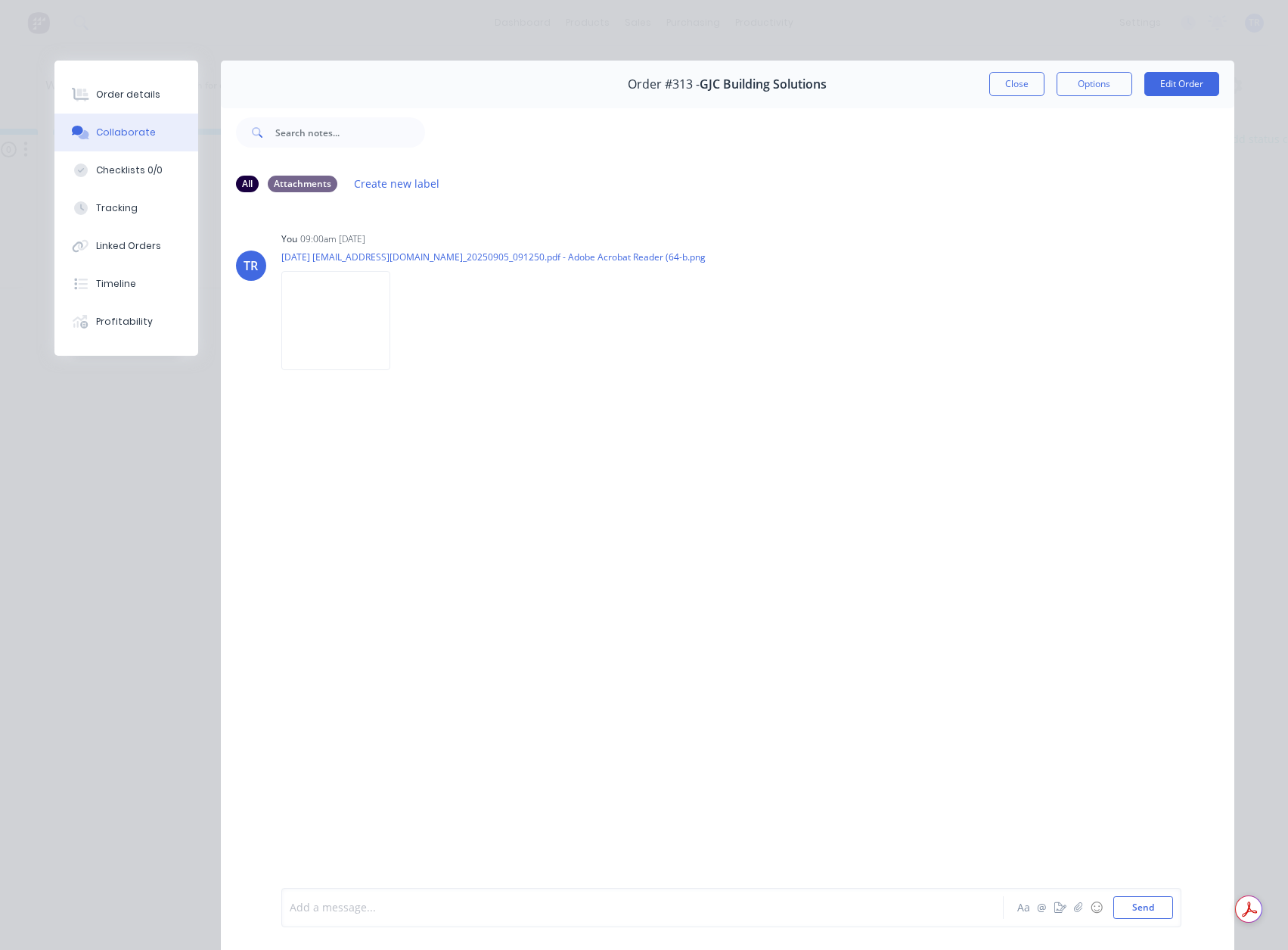
click at [379, 906] on div at bounding box center [621, 907] width 662 height 16
click at [993, 74] on button "Close" at bounding box center [1017, 84] width 56 height 24
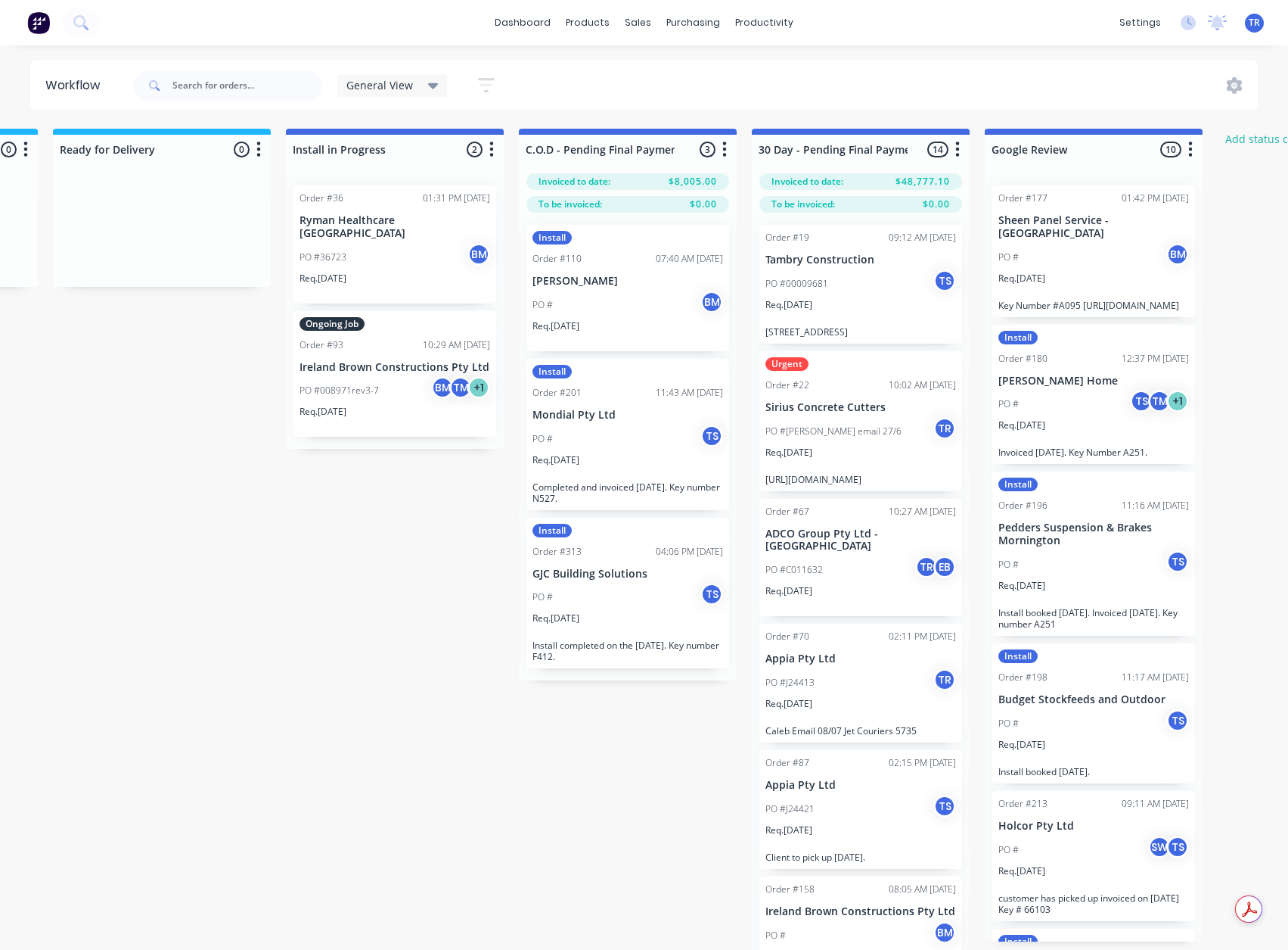
click at [886, 278] on div "PO #00009681 TS" at bounding box center [861, 283] width 191 height 29
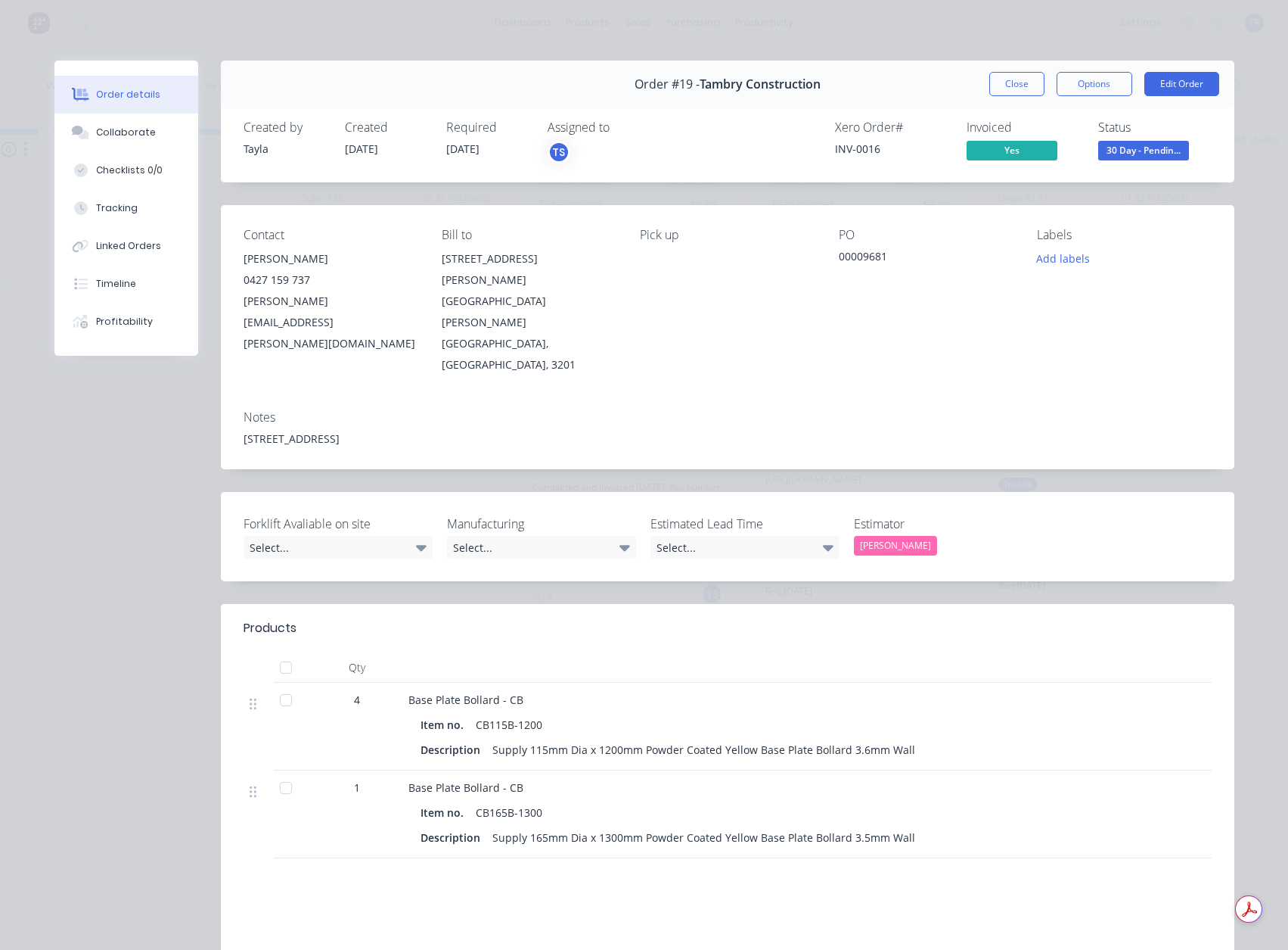
click at [845, 145] on div "INV-0016" at bounding box center [892, 148] width 114 height 16
copy div "INV-0016"
click at [1119, 152] on span "30 Day - Pendin..." at bounding box center [1143, 150] width 91 height 19
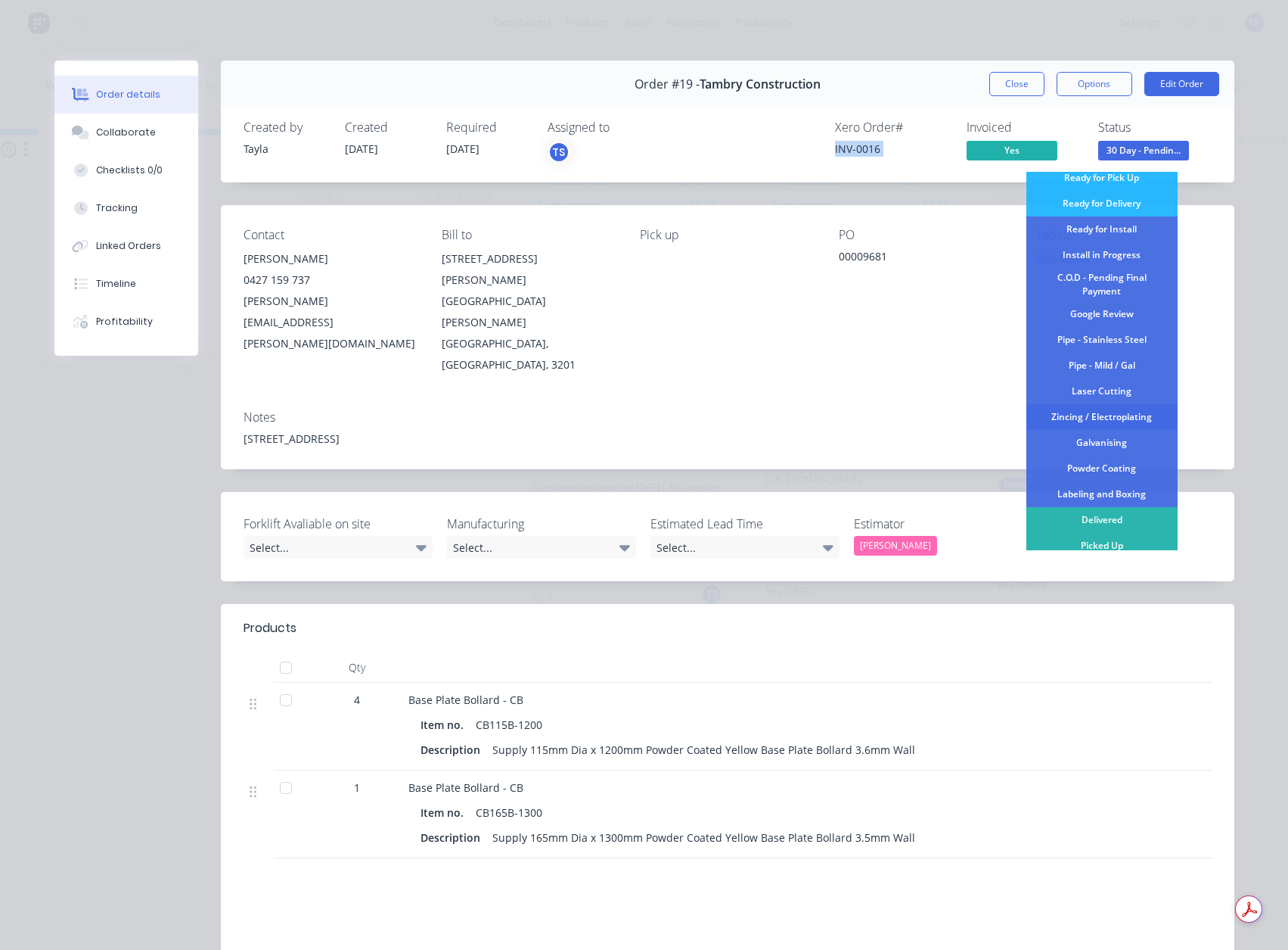
scroll to position [177, 0]
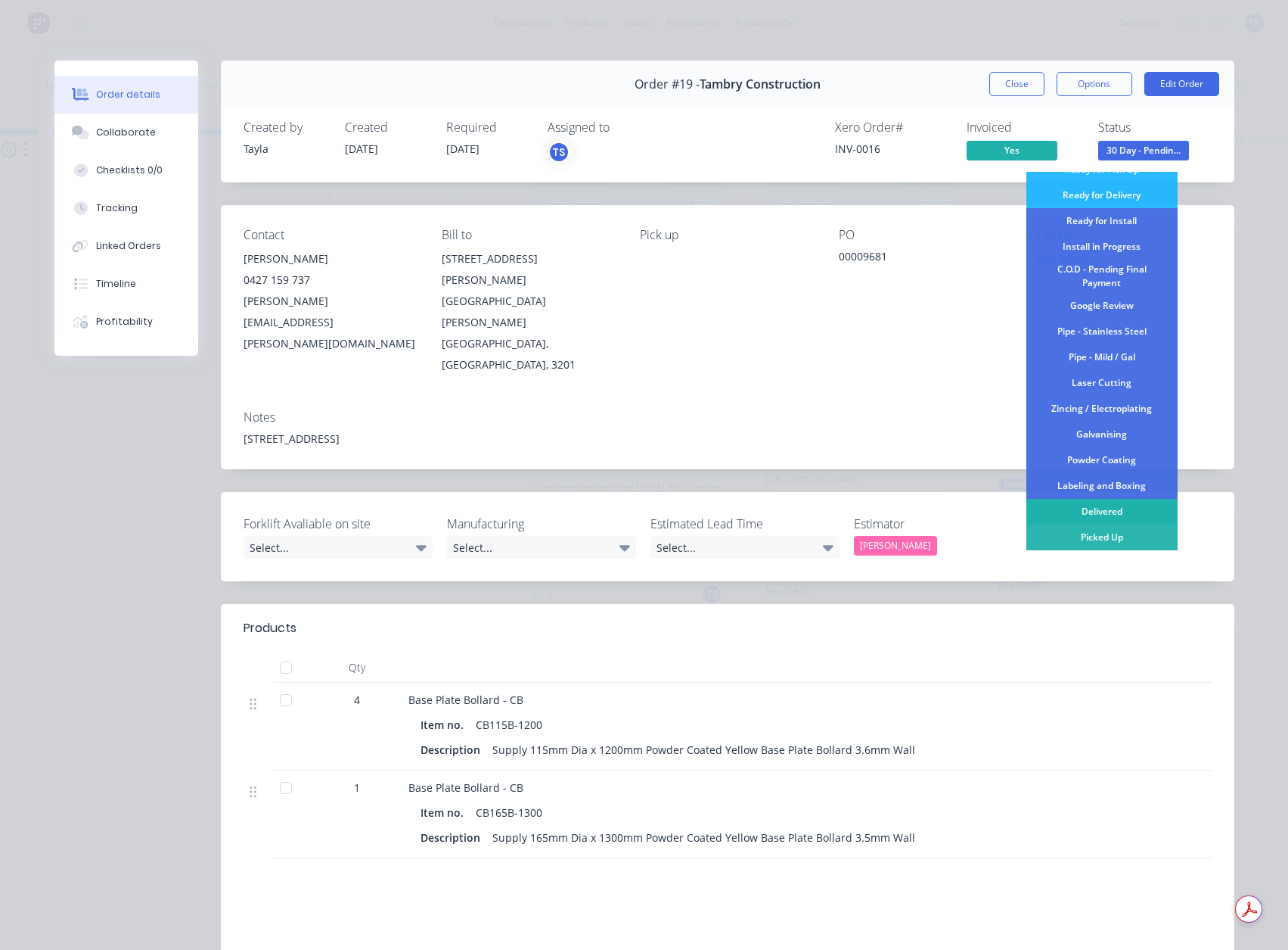
click at [1111, 516] on div "Delivered" at bounding box center [1102, 512] width 151 height 26
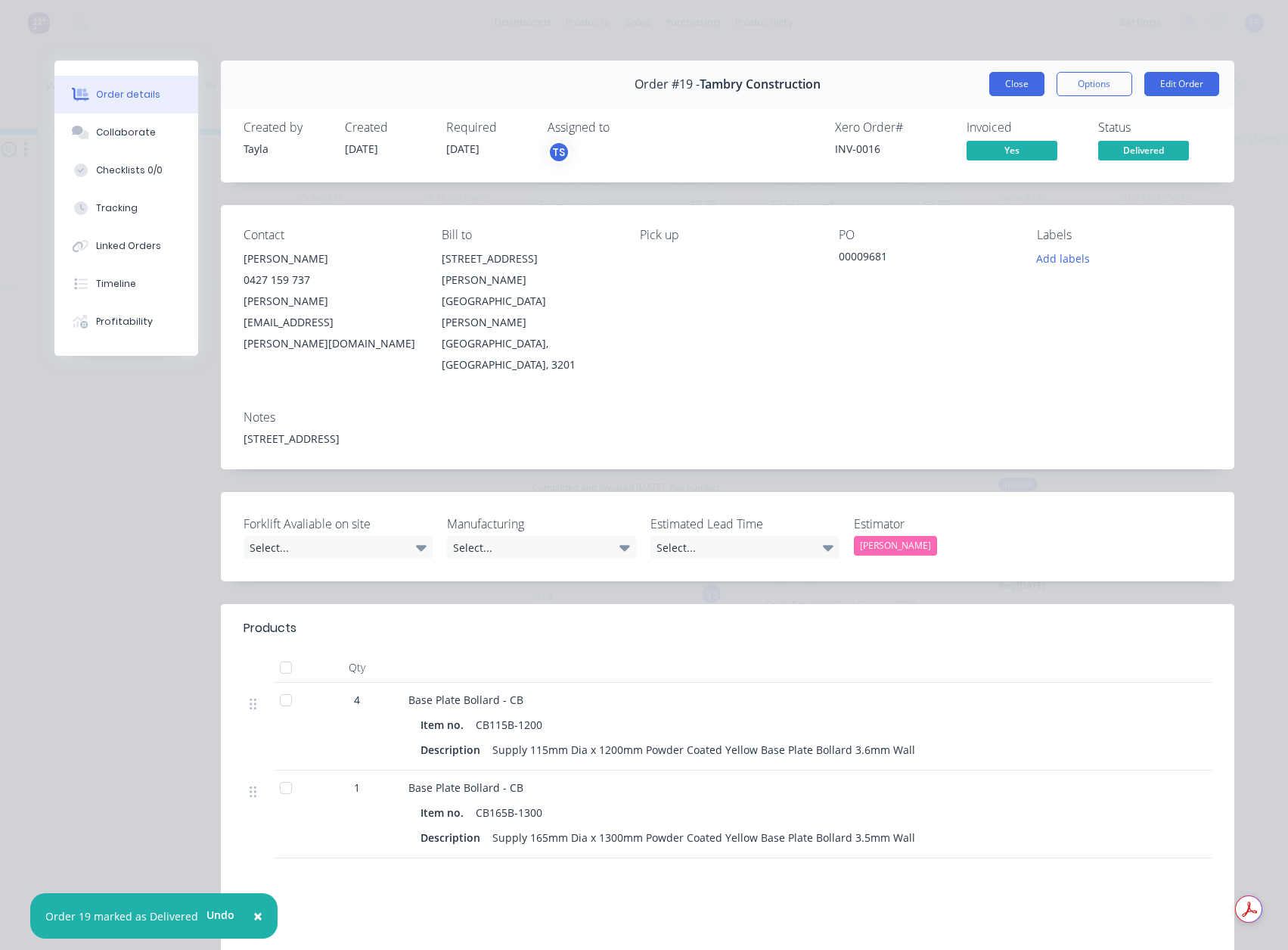
click at [990, 87] on button "Close" at bounding box center [1017, 84] width 56 height 24
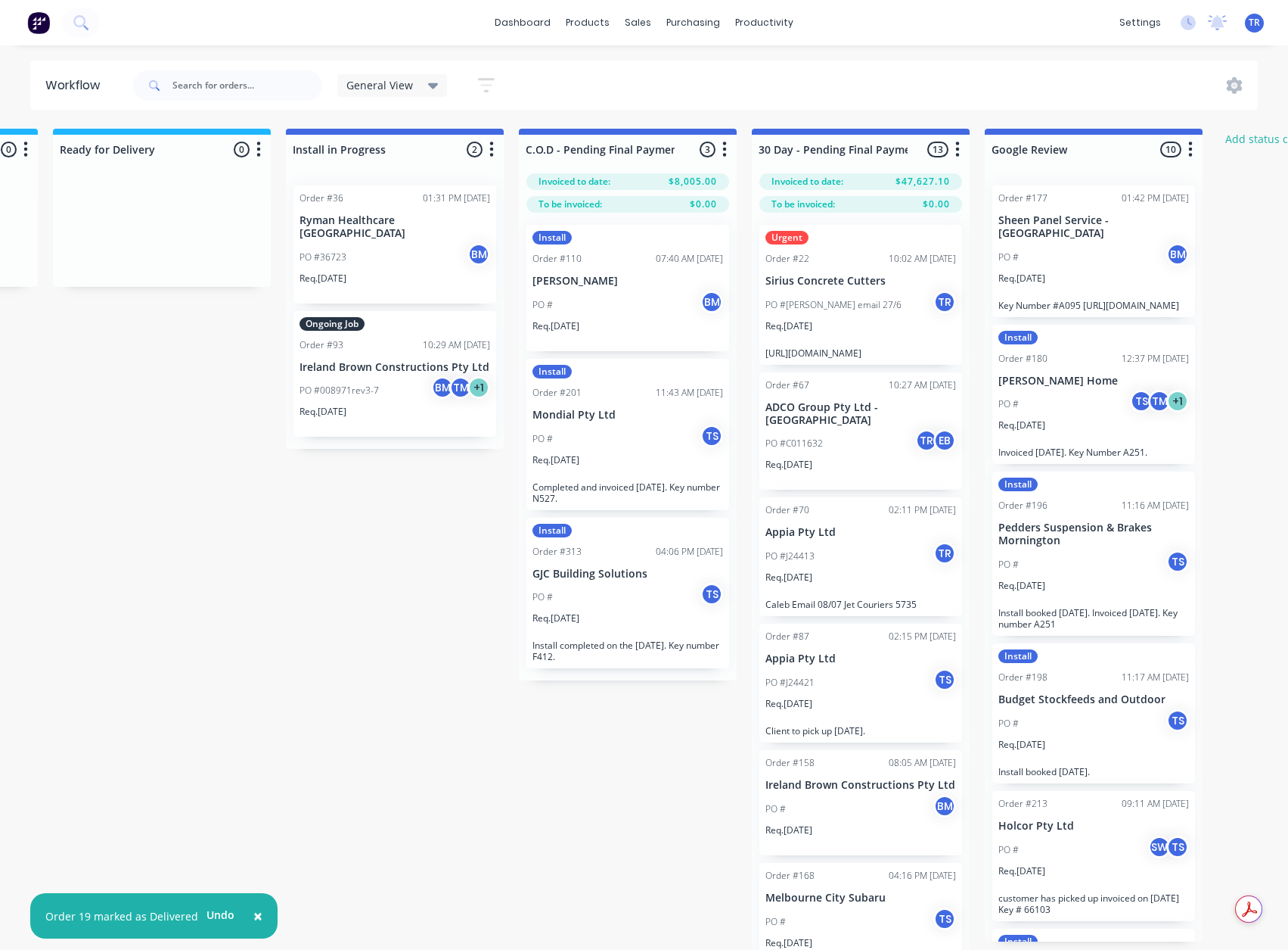
click at [814, 283] on p "Sirius Concrete Cutters" at bounding box center [861, 281] width 191 height 13
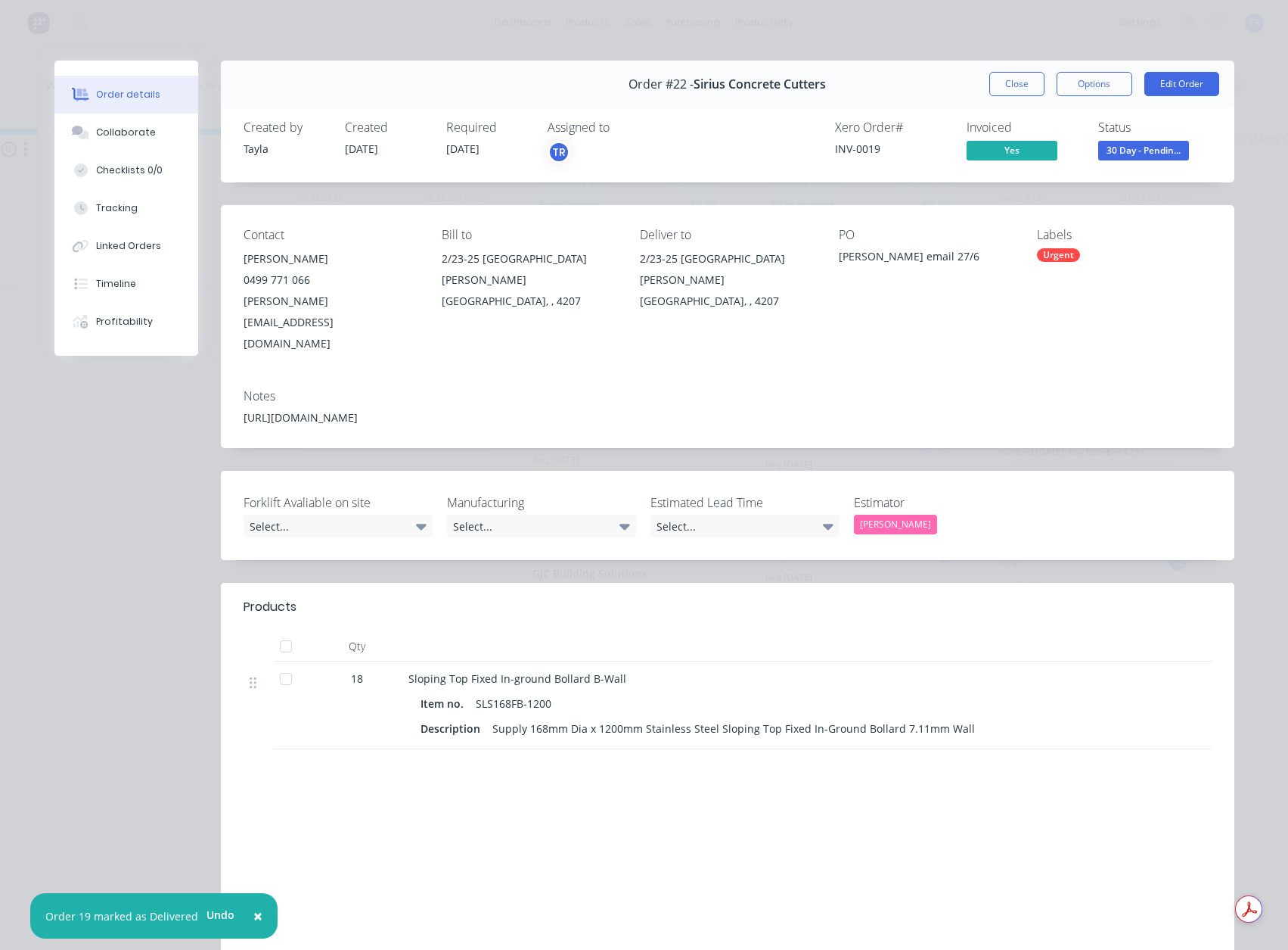
click at [846, 145] on div "INV-0019" at bounding box center [892, 148] width 114 height 16
copy div "INV-0019"
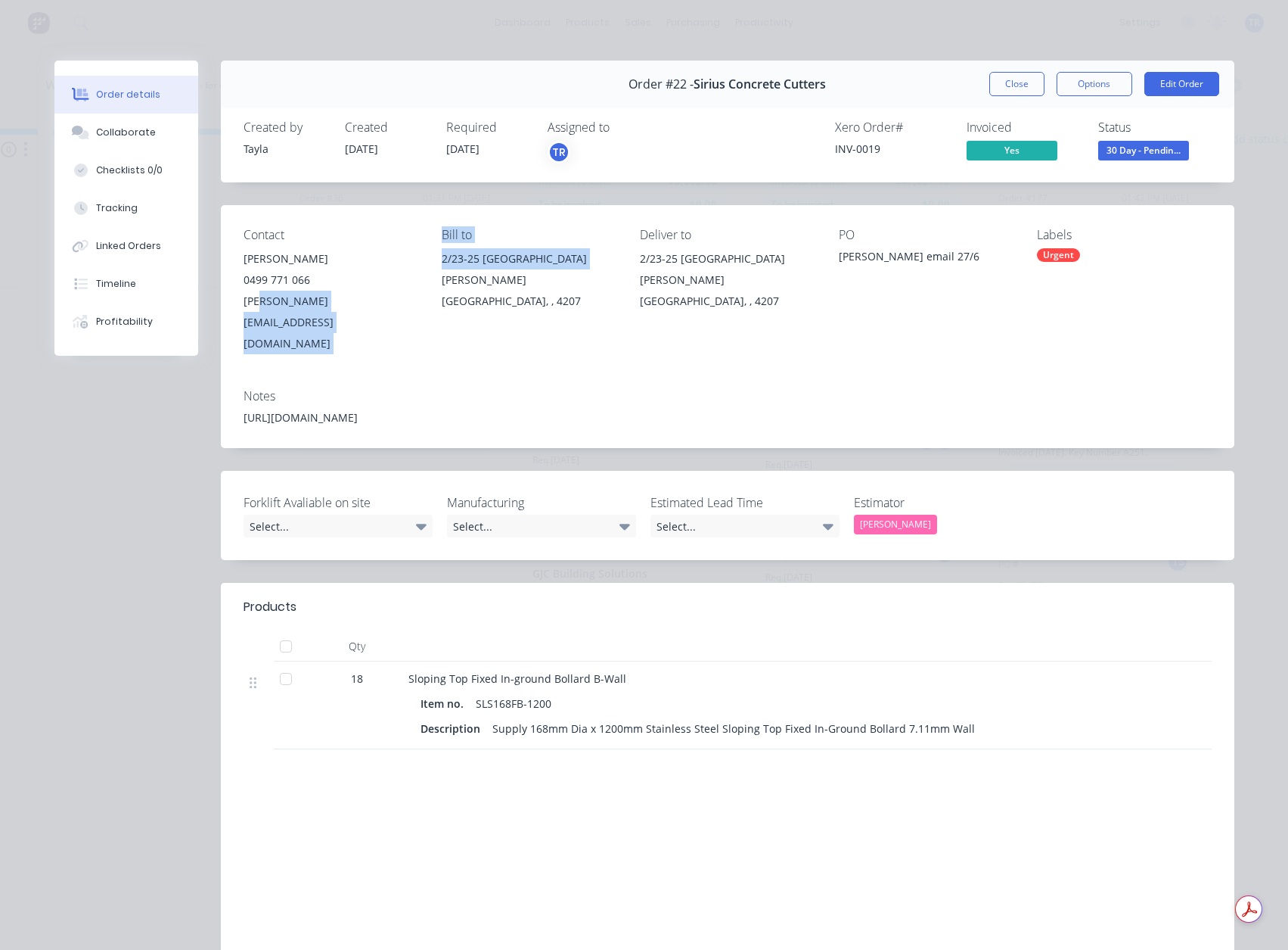
drag, startPoint x: 405, startPoint y: 298, endPoint x: 252, endPoint y: 308, distance: 153.3
click at [252, 308] on div "Contact Scott 0499 771 066 scott@siriusconcretecutters.com.au Bill to 2/23-25 C…" at bounding box center [728, 291] width 1014 height 172
click at [269, 298] on div "scott@siriusconcretecutters.com.au" at bounding box center [330, 322] width 174 height 63
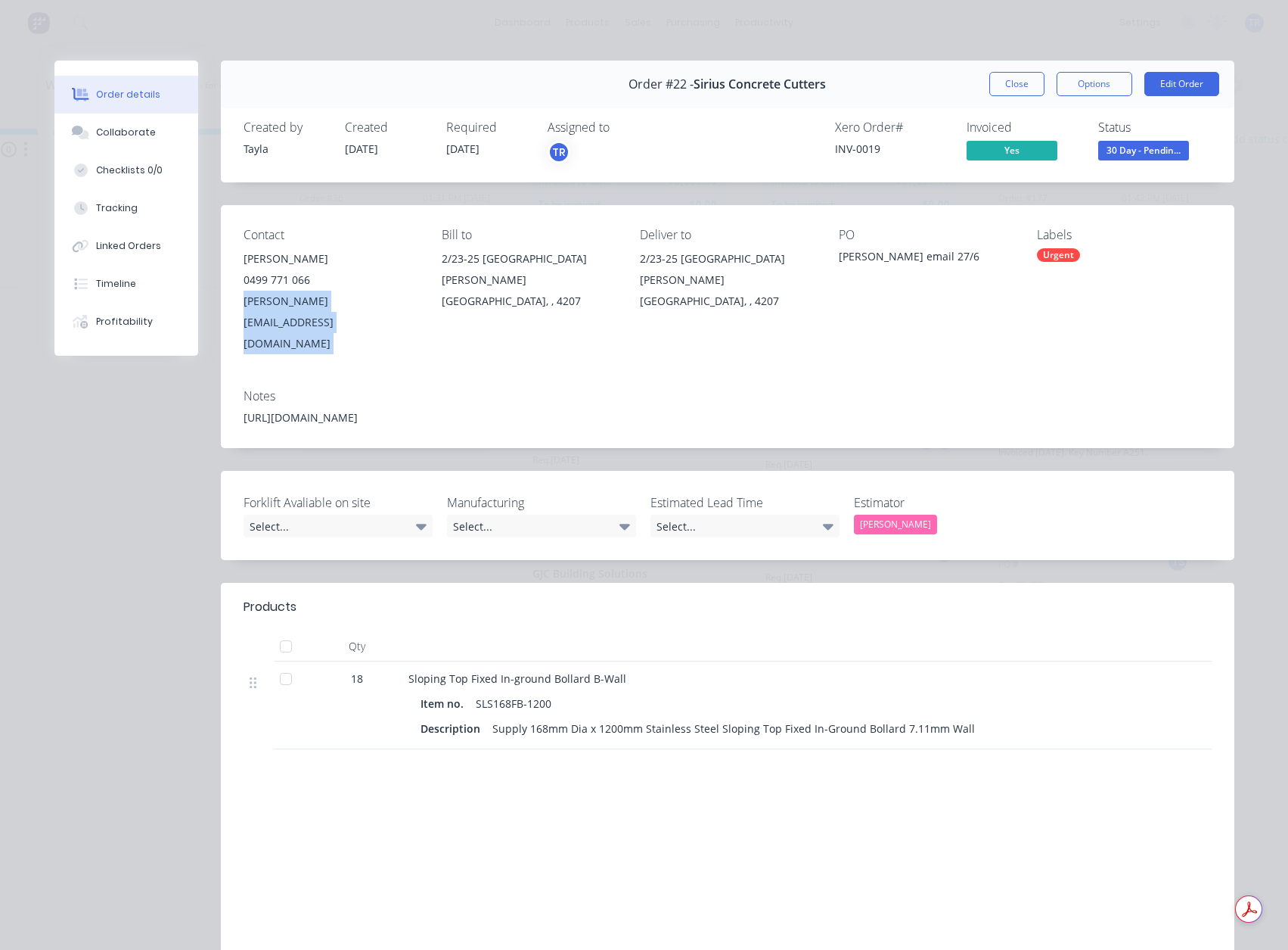
click at [415, 303] on div "Contact Scott 0499 771 066 scott@siriusconcretecutters.com.au Bill to 2/23-25 C…" at bounding box center [728, 291] width 1014 height 172
drag, startPoint x: 415, startPoint y: 301, endPoint x: 269, endPoint y: 298, distance: 146.0
click at [269, 298] on div "Contact Scott 0499 771 066 scott@siriusconcretecutters.com.au Bill to 2/23-25 C…" at bounding box center [728, 291] width 1014 height 172
drag, startPoint x: 995, startPoint y: 82, endPoint x: 924, endPoint y: 110, distance: 76.3
click at [995, 82] on button "Close" at bounding box center [1017, 84] width 56 height 24
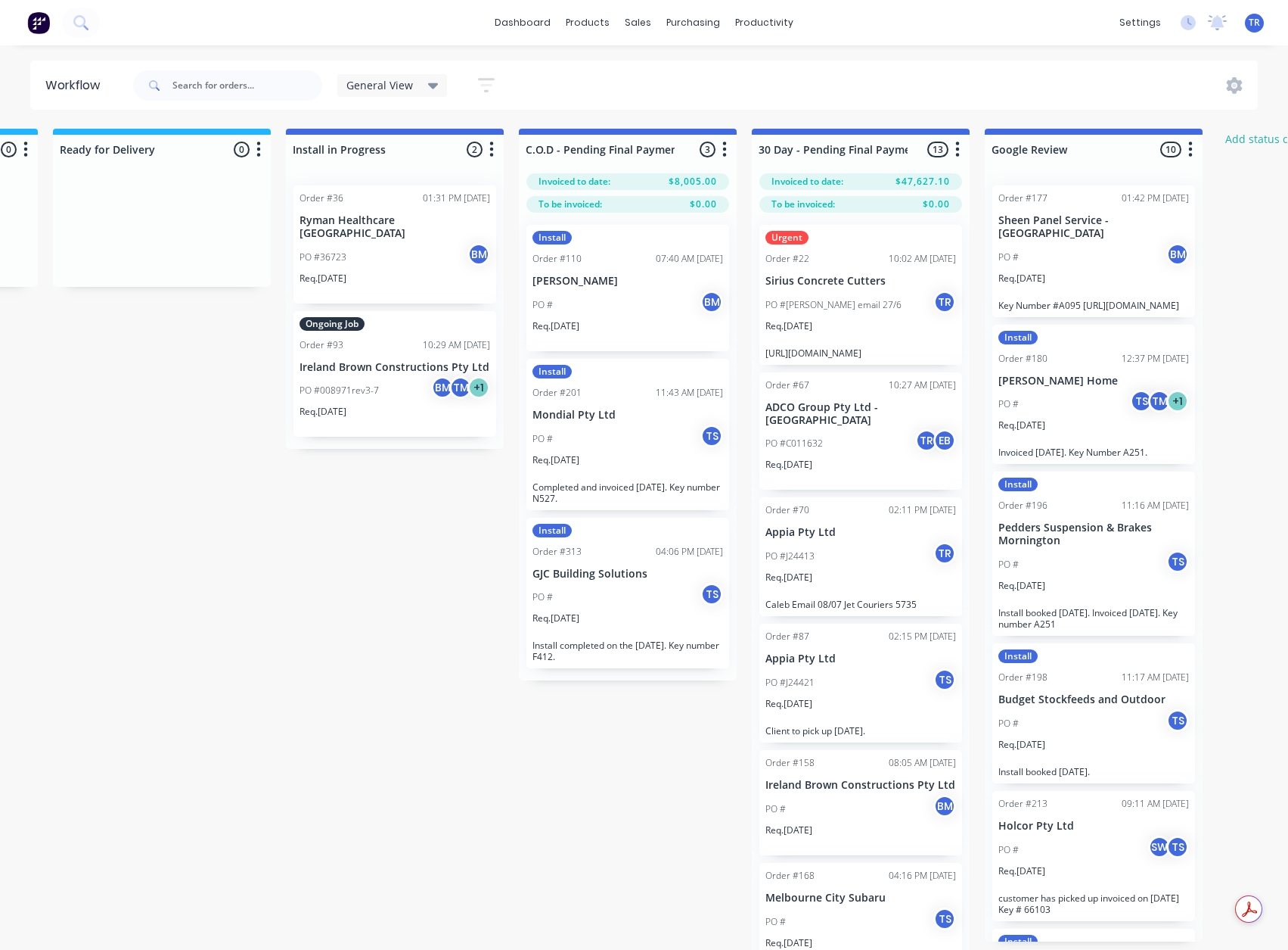
click at [841, 447] on div "PO #C011632 TR EB" at bounding box center [861, 443] width 191 height 29
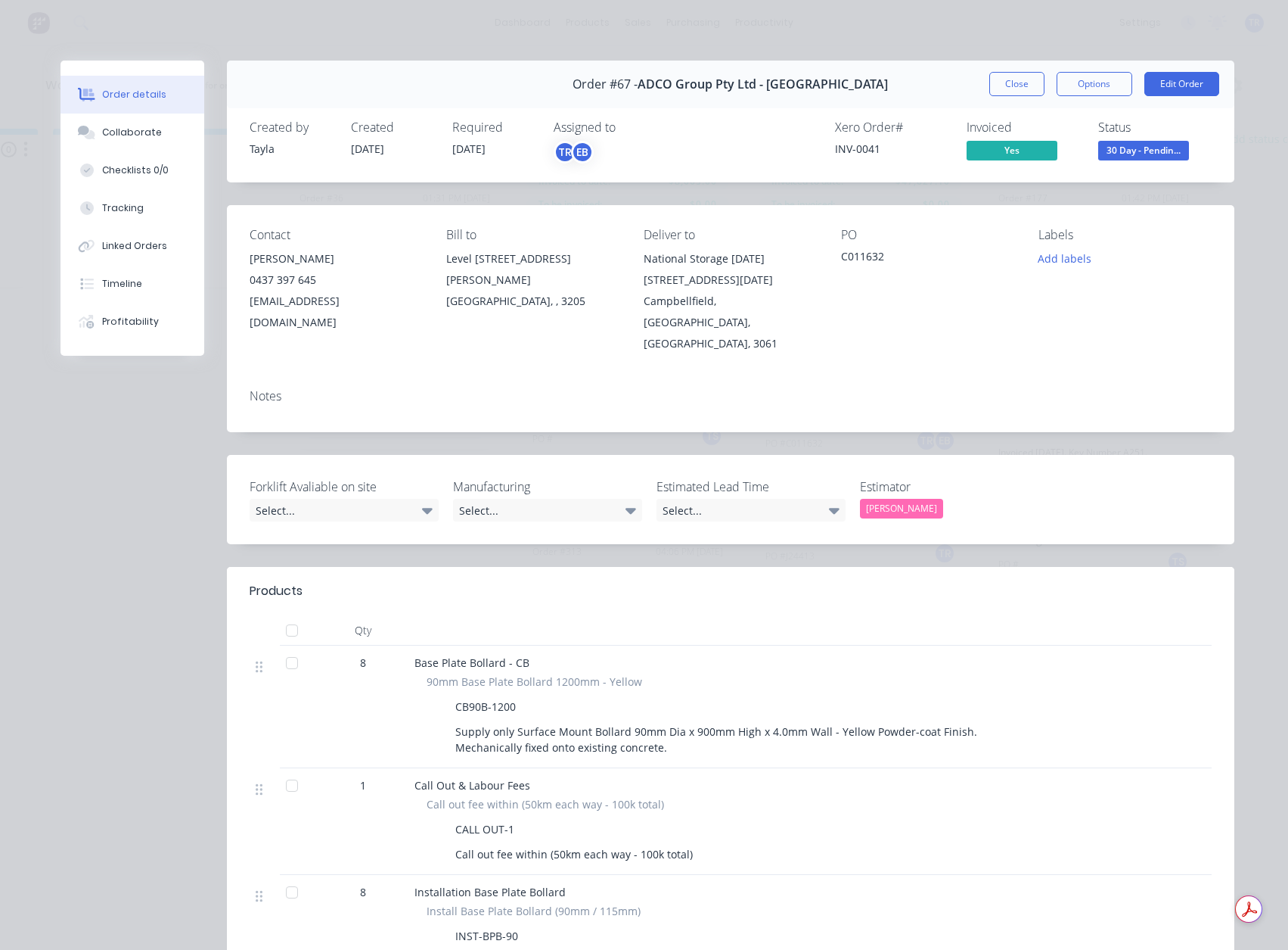
click at [856, 144] on div "INV-0041" at bounding box center [892, 148] width 114 height 16
copy div "INV-0041"
click at [1012, 93] on button "Close" at bounding box center [1017, 84] width 56 height 24
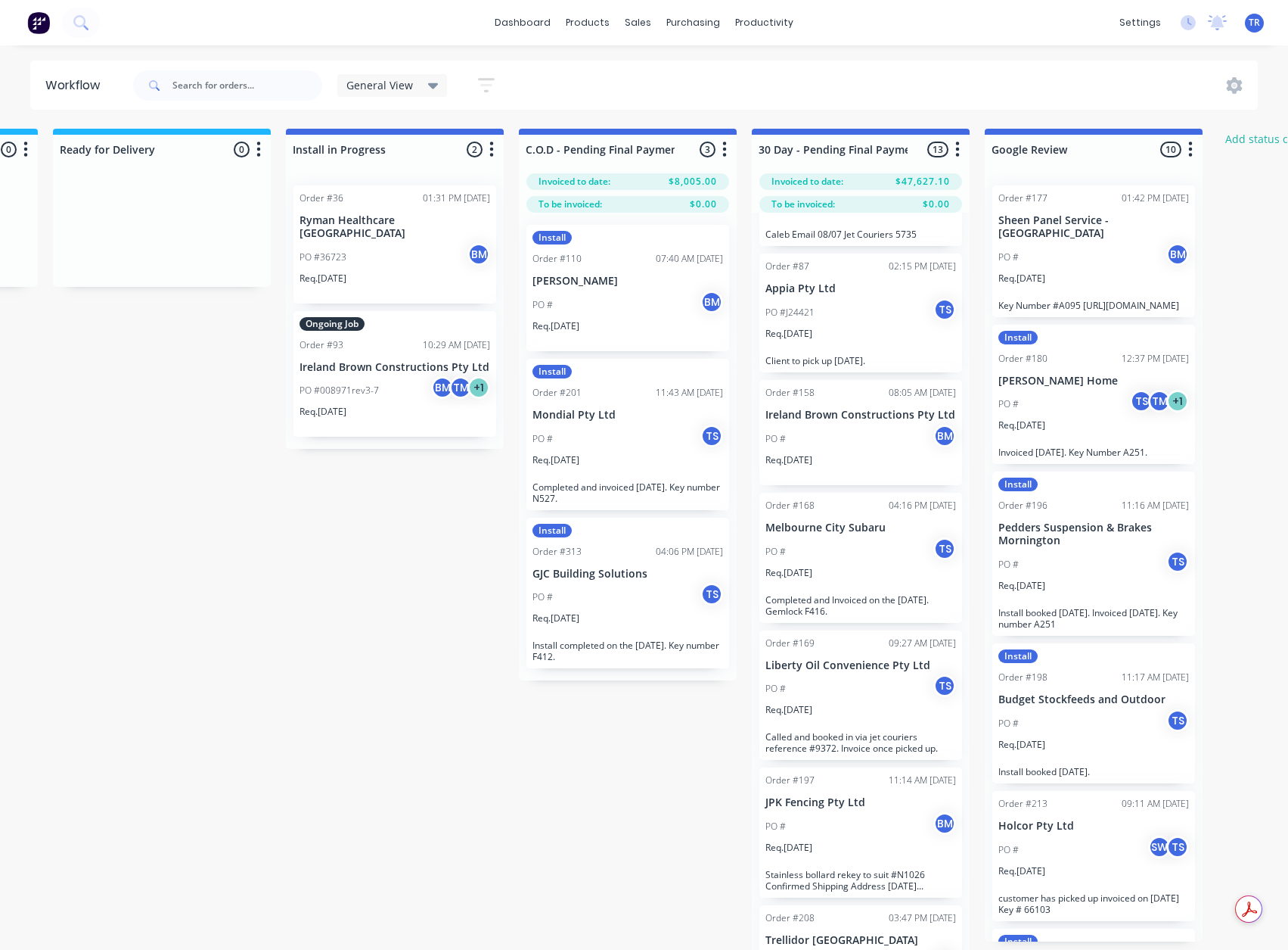
scroll to position [606, 0]
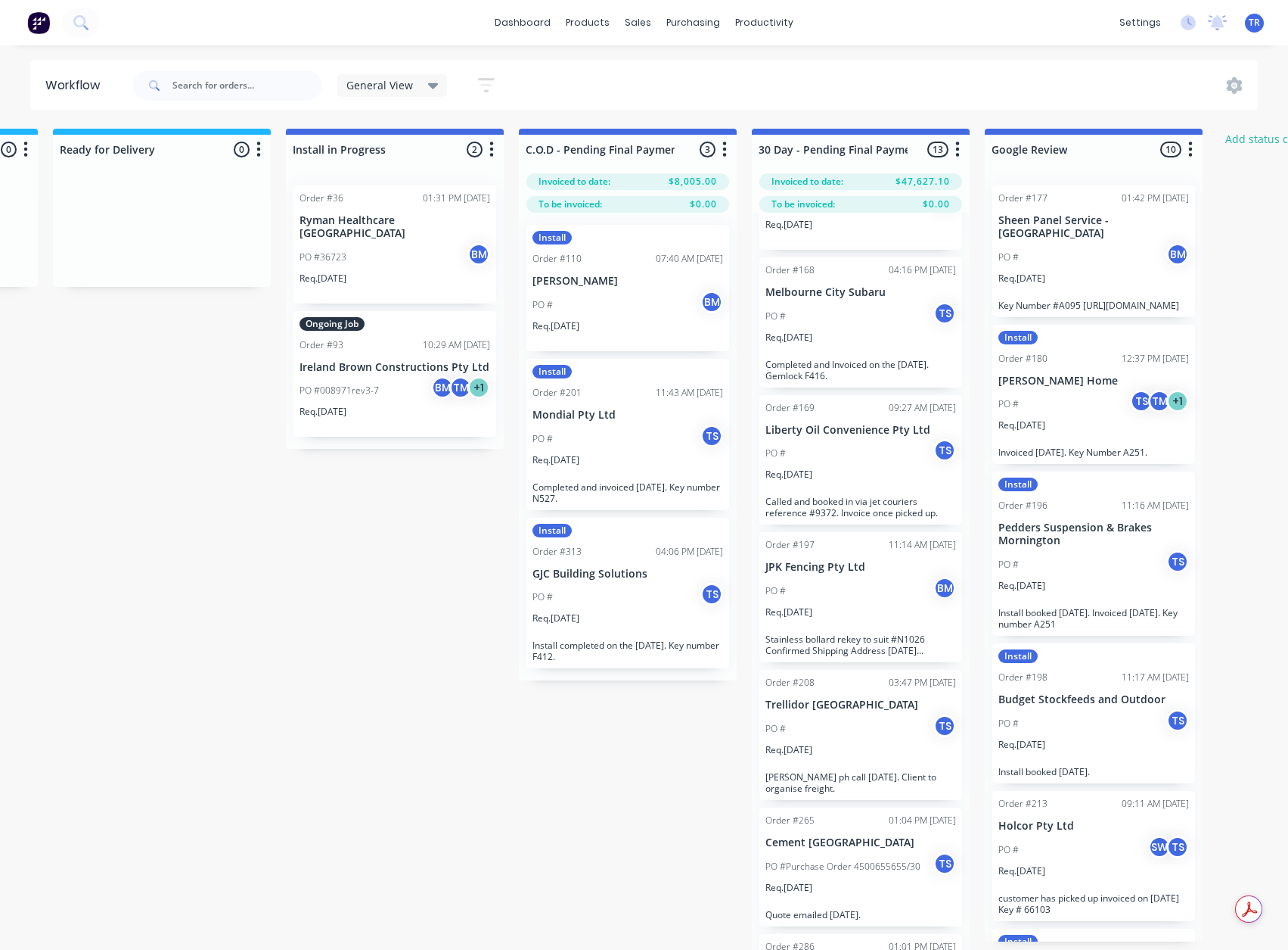
click at [843, 347] on div "Req. 29/07/25" at bounding box center [861, 344] width 191 height 26
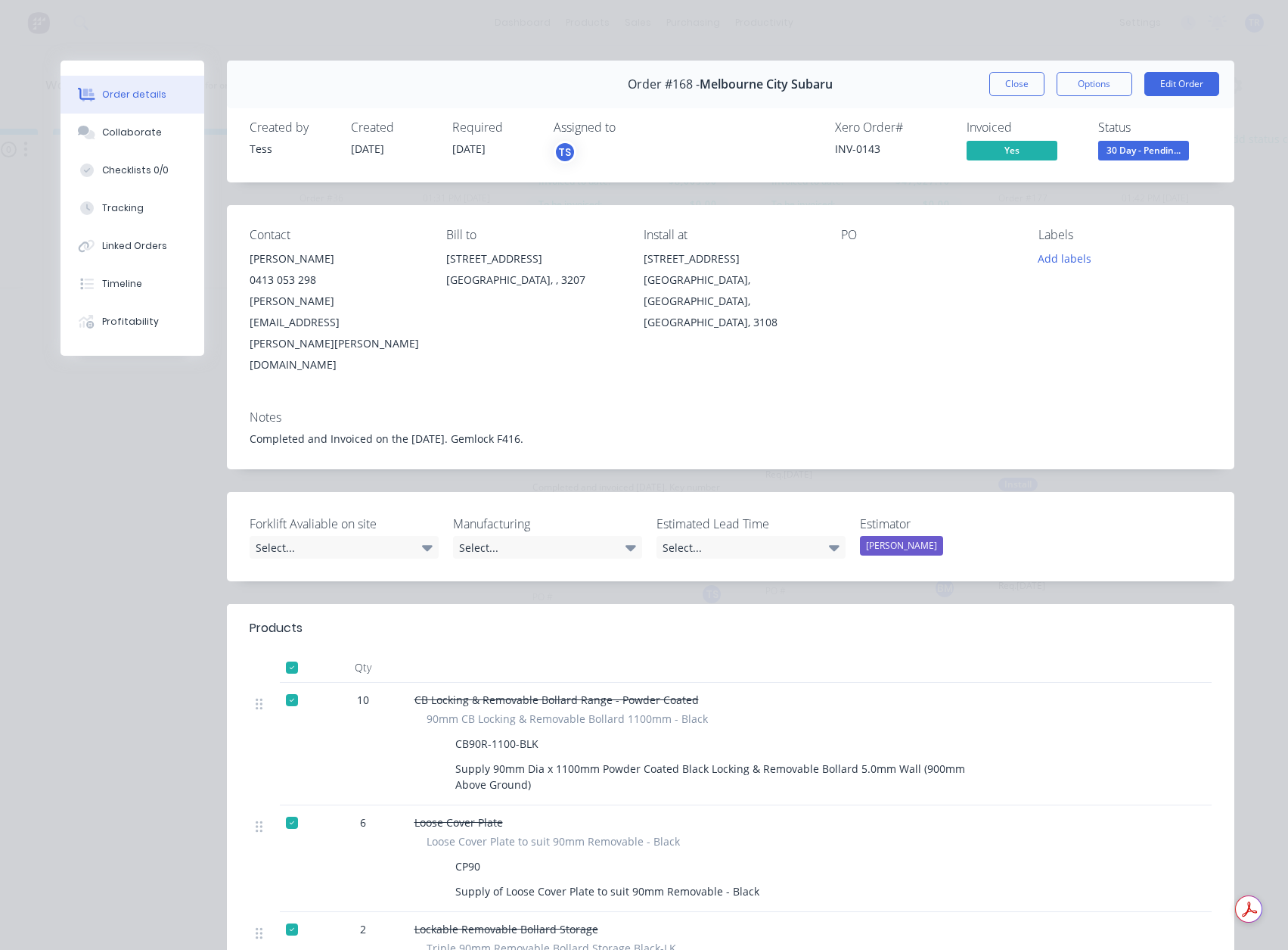
click at [835, 150] on div "INV-0143" at bounding box center [892, 148] width 114 height 16
copy div "INV-0143"
click at [998, 81] on button "Close" at bounding box center [1017, 84] width 56 height 24
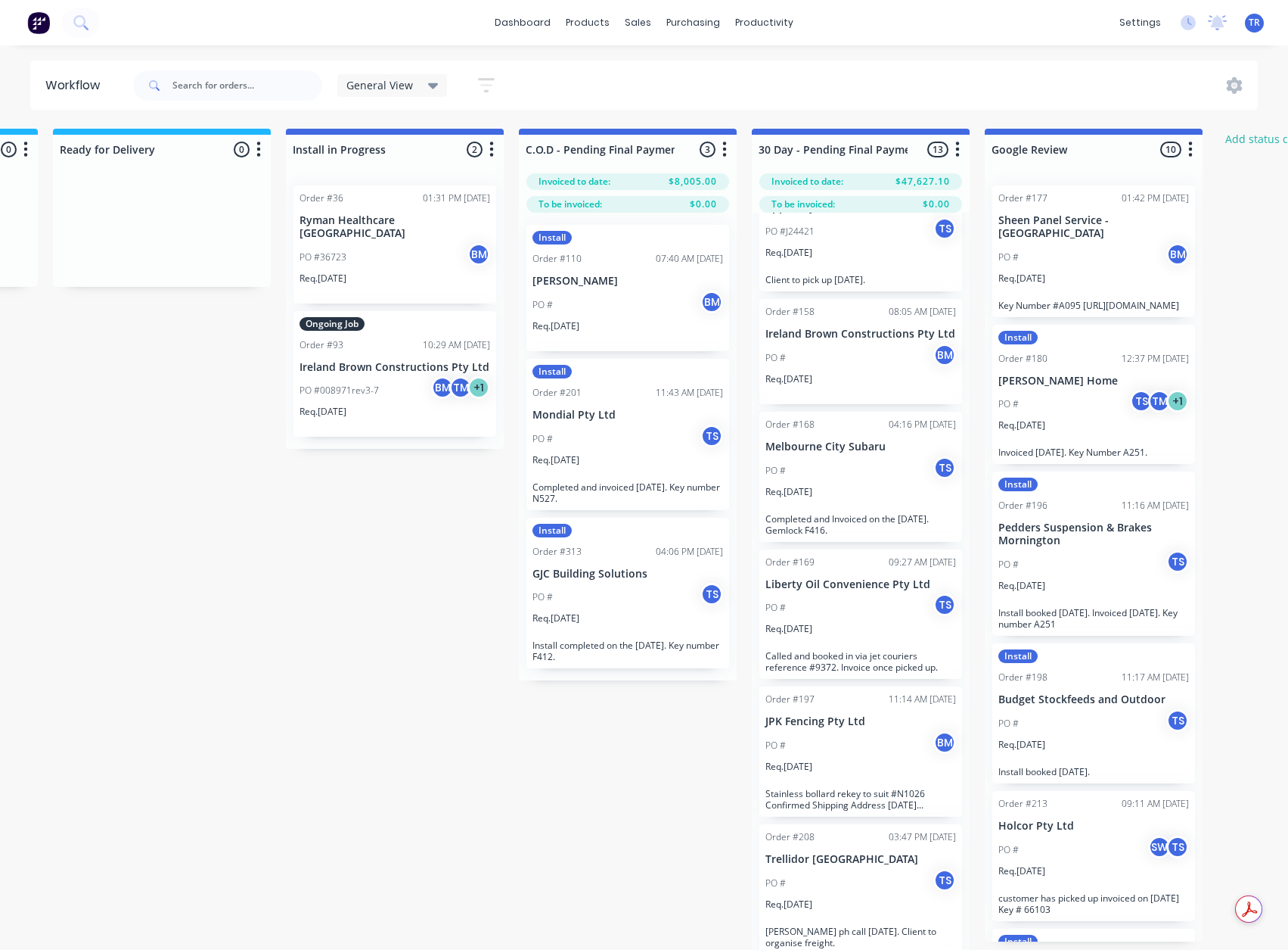
scroll to position [0, 0]
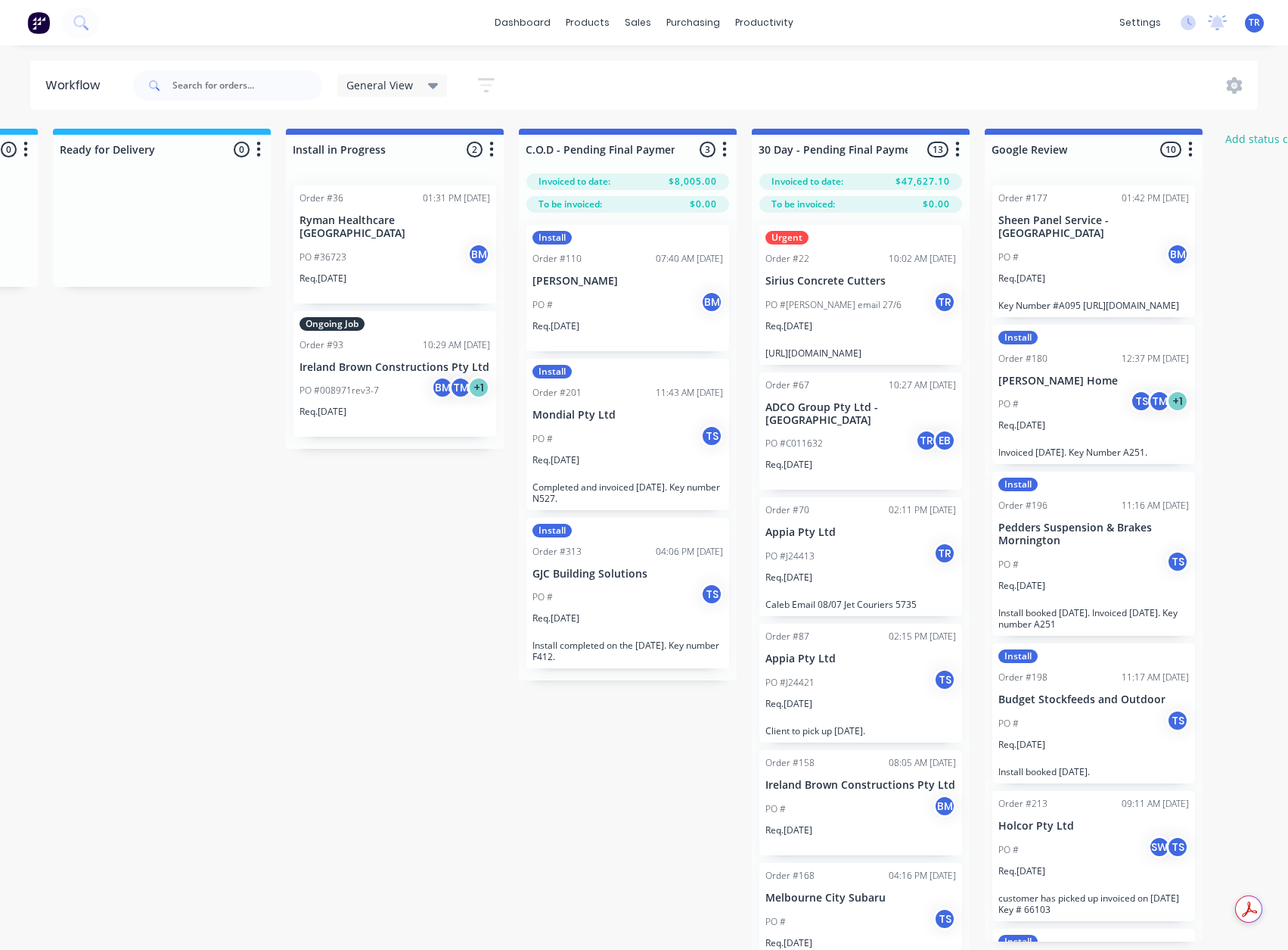
click at [901, 347] on p "https://www.transdirect.com.au/education/tracking/?reference=0TRA14028178167" at bounding box center [861, 352] width 191 height 11
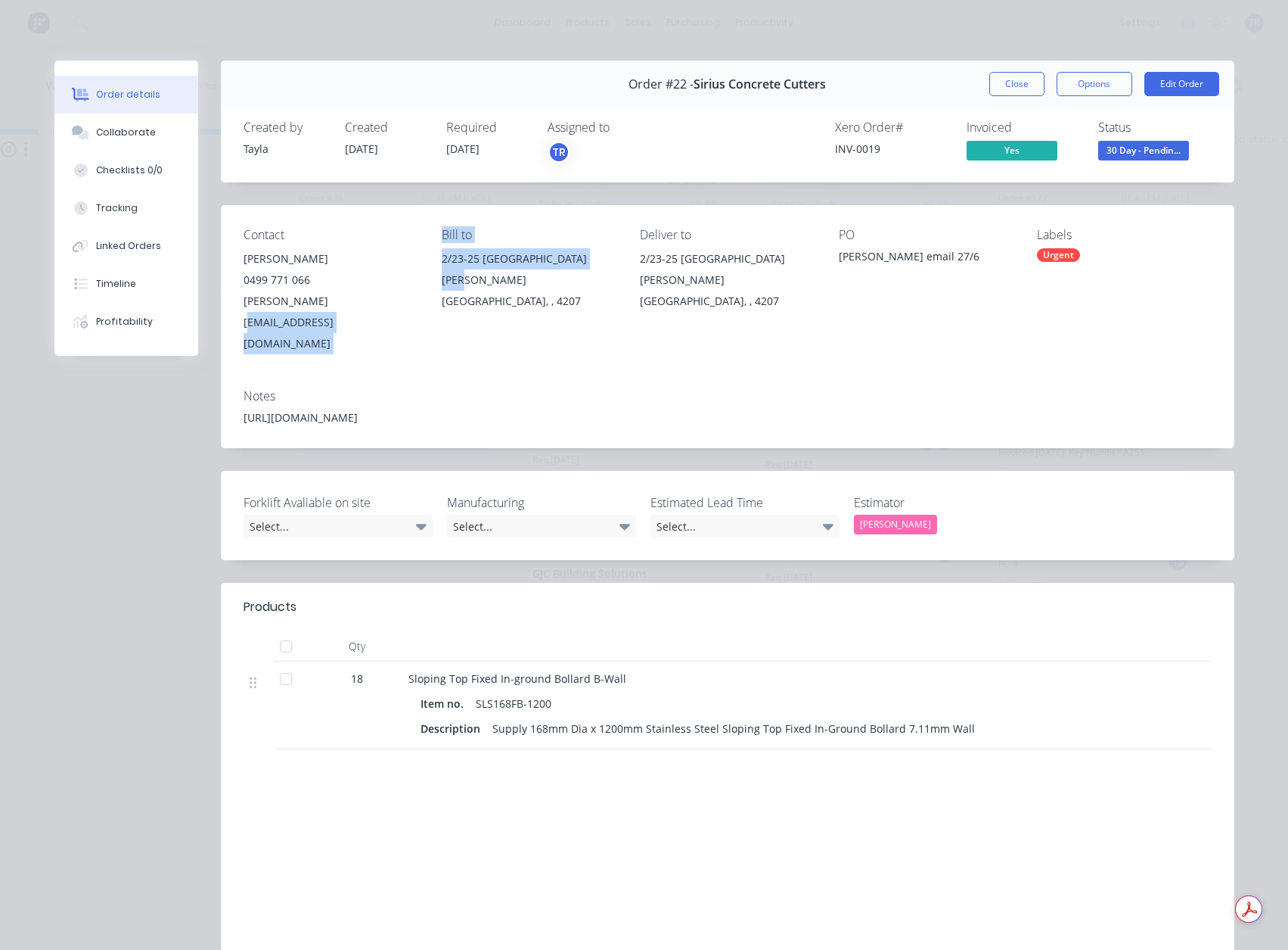
drag, startPoint x: 424, startPoint y: 299, endPoint x: 307, endPoint y: 302, distance: 117.0
click at [307, 302] on div "Contact Scott 0499 771 066 scott@siriusconcretecutters.com.au Bill to 2/23-25 C…" at bounding box center [728, 291] width 1014 height 172
drag, startPoint x: 269, startPoint y: 300, endPoint x: 415, endPoint y: 305, distance: 146.1
click at [415, 305] on div "Contact Scott 0499 771 066 scott@siriusconcretecutters.com.au Bill to 2/23-25 C…" at bounding box center [728, 291] width 1014 height 172
click at [984, 96] on div "Order #22 - Sirius Concrete Cutters Close Options Edit Order" at bounding box center [728, 84] width 1014 height 48
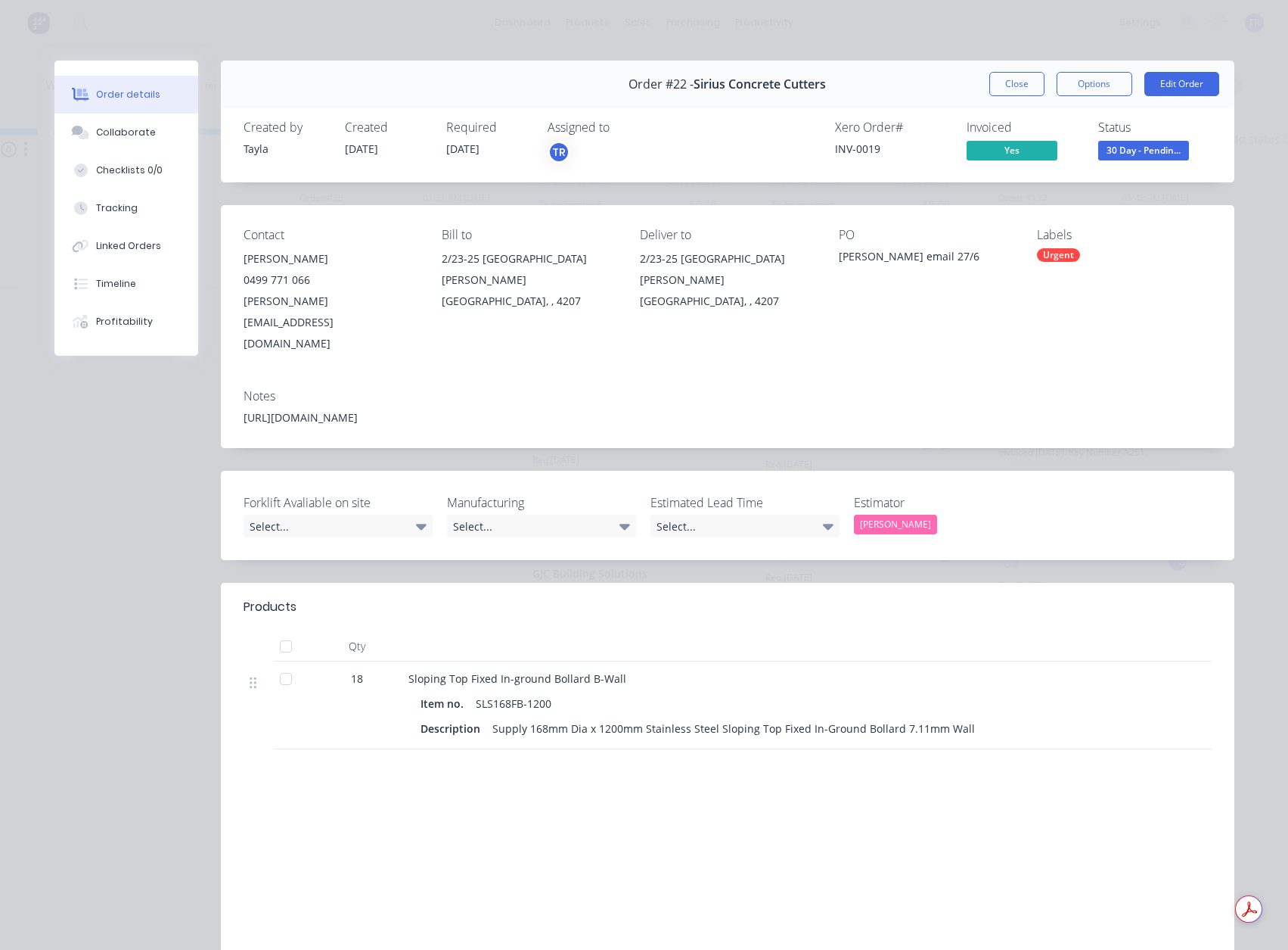
click at [1010, 89] on button "Close" at bounding box center [1017, 84] width 56 height 24
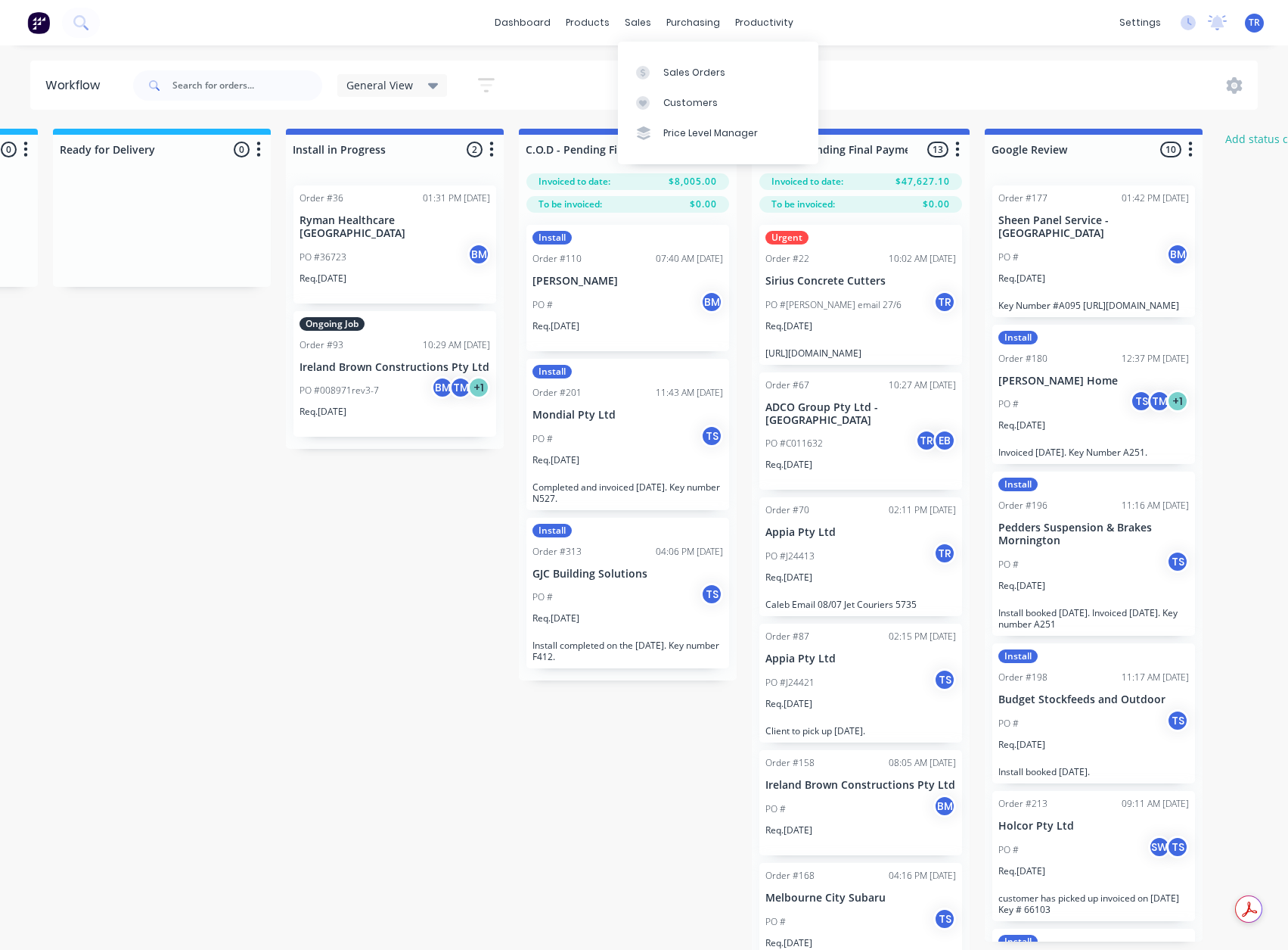
drag, startPoint x: 665, startPoint y: 98, endPoint x: 657, endPoint y: 101, distance: 8.5
click at [665, 98] on div "Customers" at bounding box center [690, 103] width 55 height 14
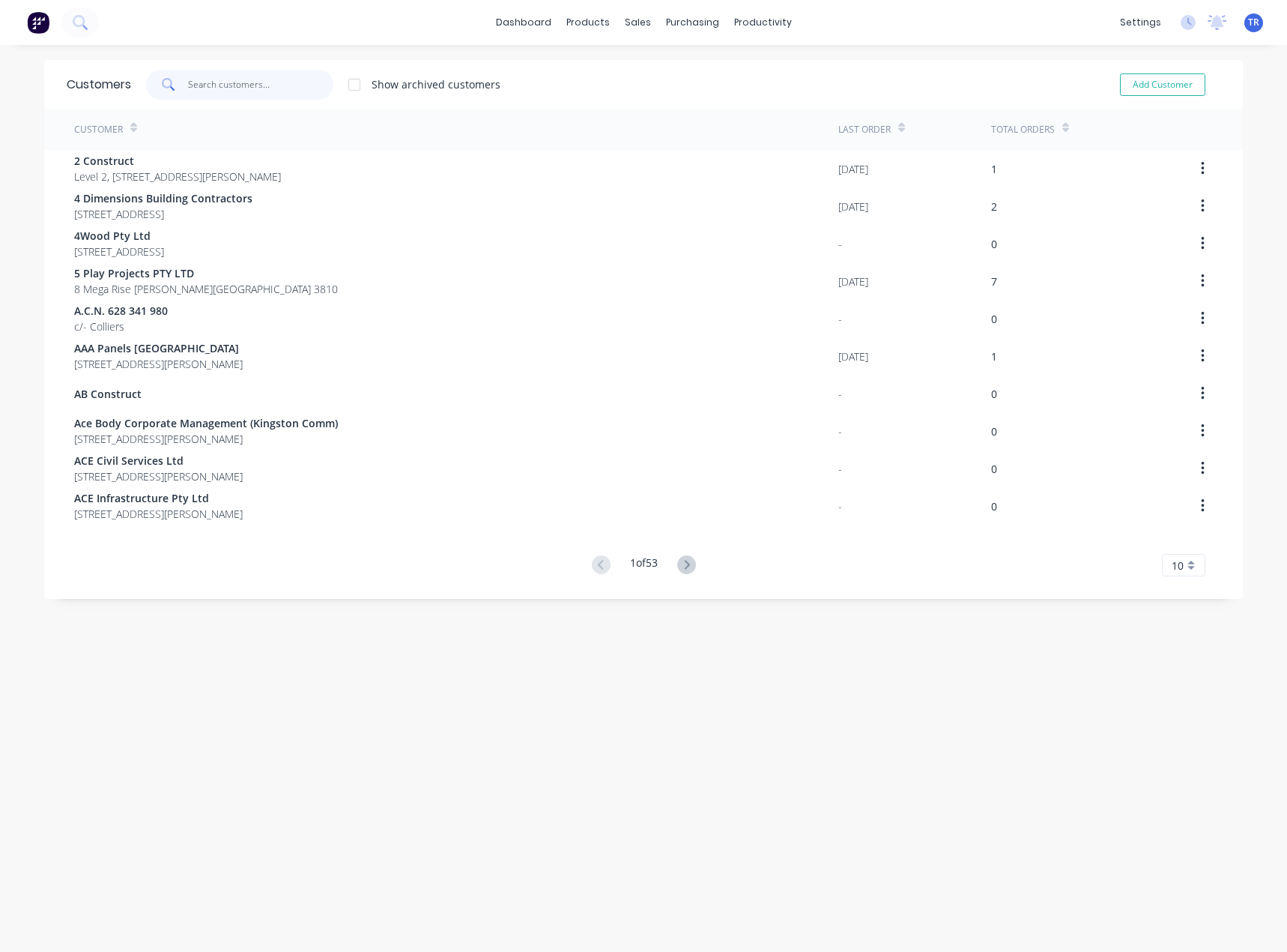
paste input "[PERSON_NAME]"
click at [245, 87] on input "text" at bounding box center [261, 84] width 146 height 30
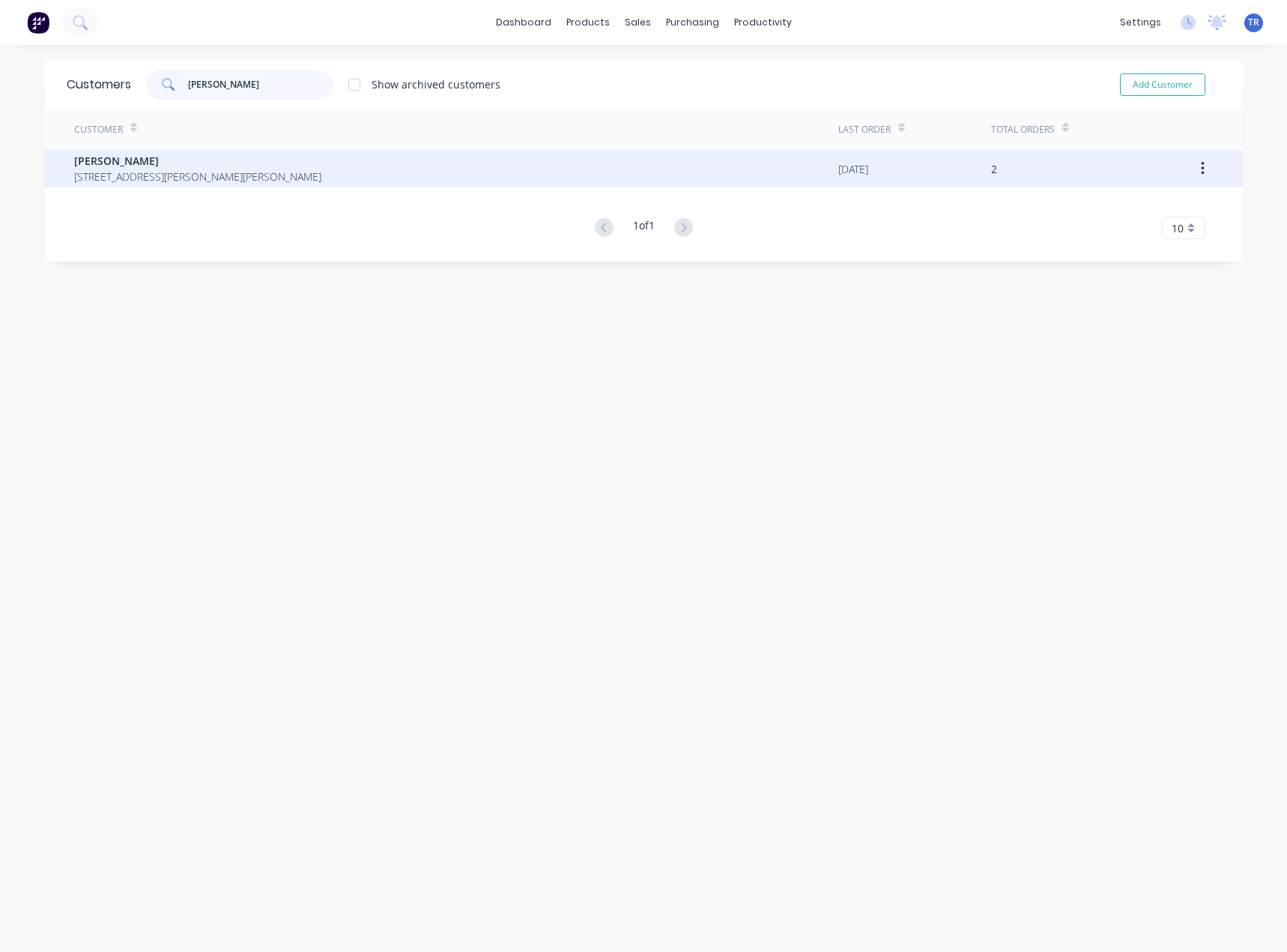
type input "[PERSON_NAME]"
click at [247, 170] on span "30 Matterhorn Dr Clyde North Victoria Australia 3978" at bounding box center [198, 176] width 247 height 15
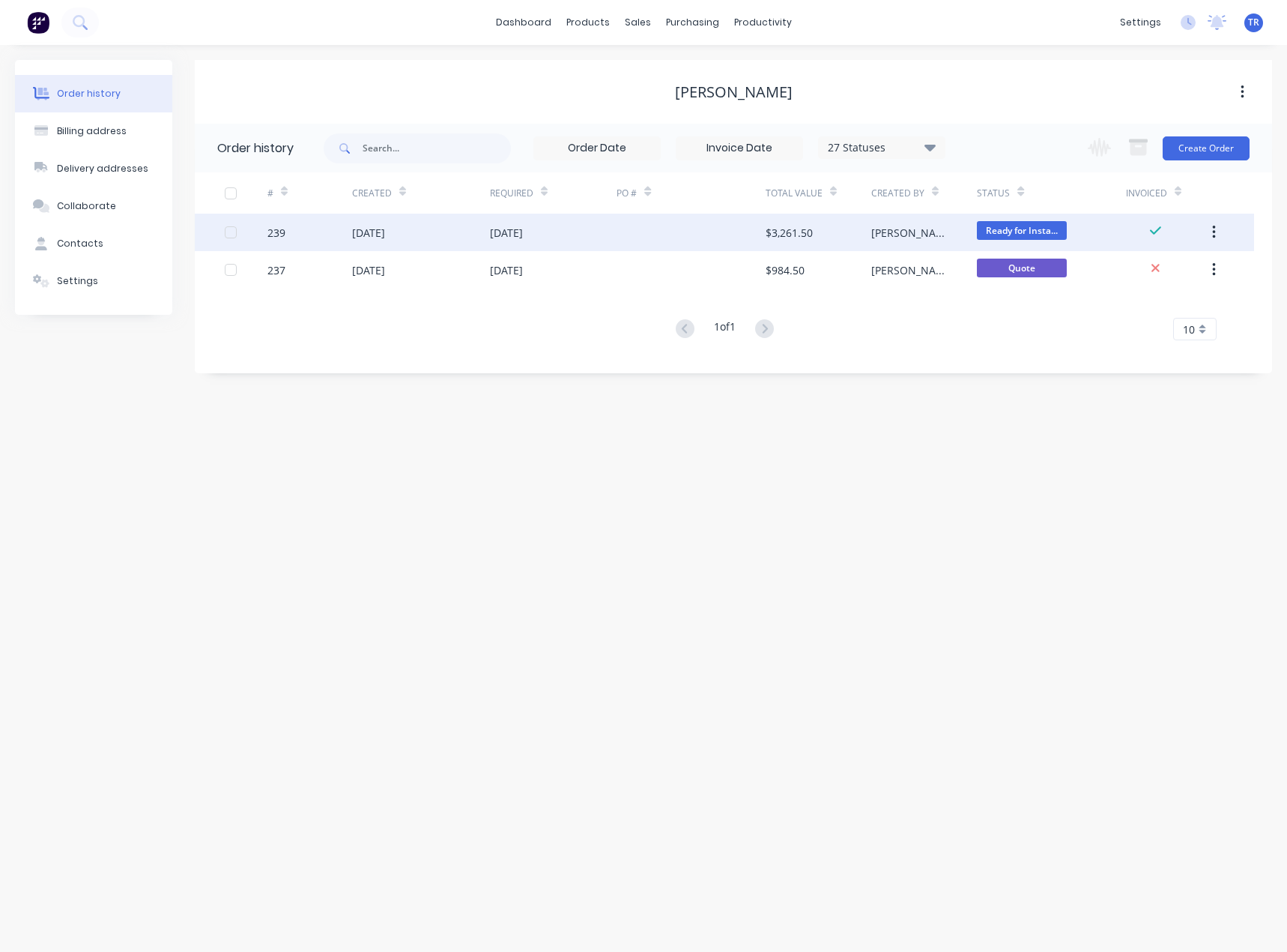
click at [513, 240] on div "15 Aug 2025" at bounding box center [506, 233] width 33 height 15
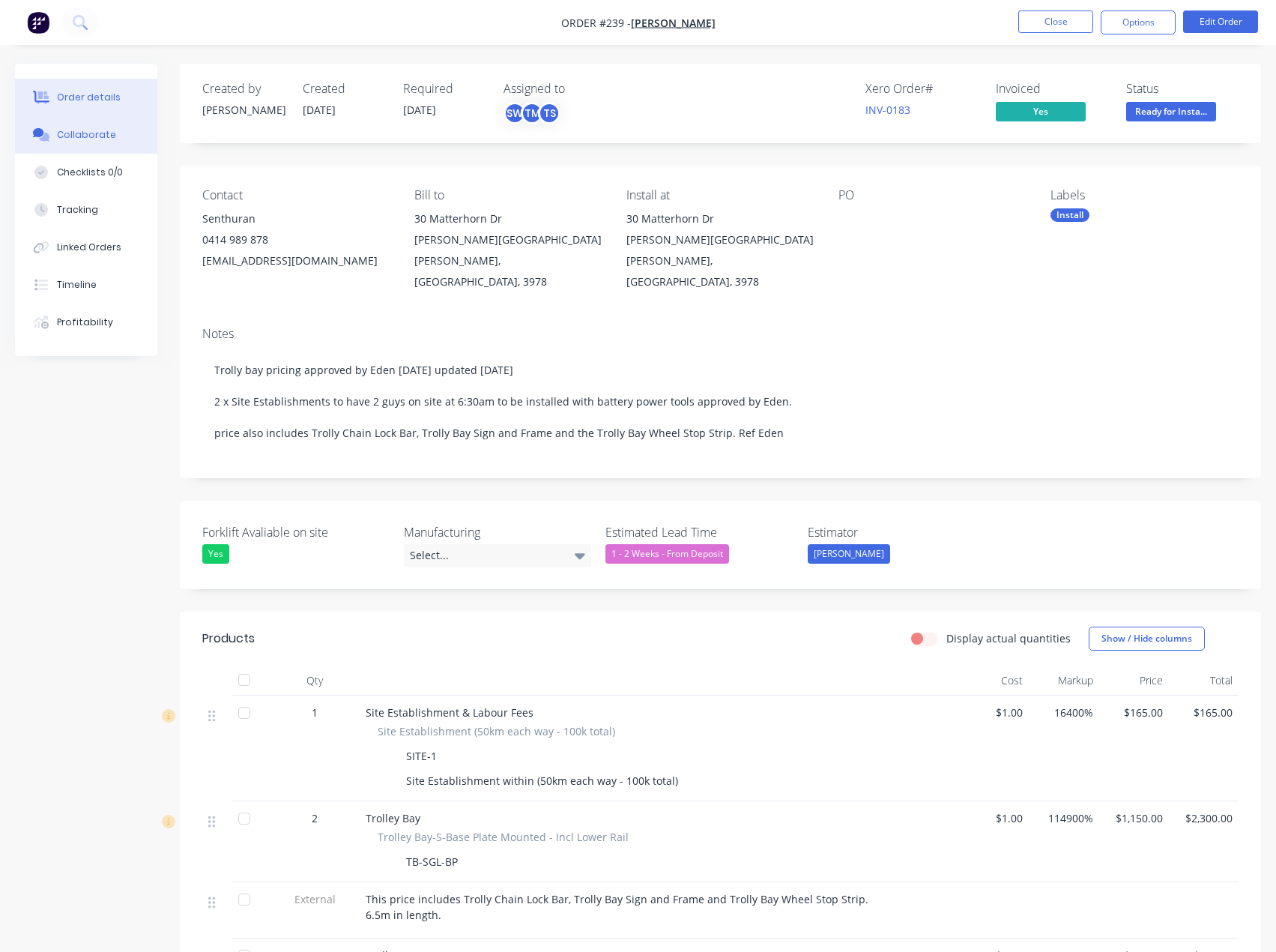
click at [21, 126] on button "Collaborate" at bounding box center [86, 135] width 143 height 38
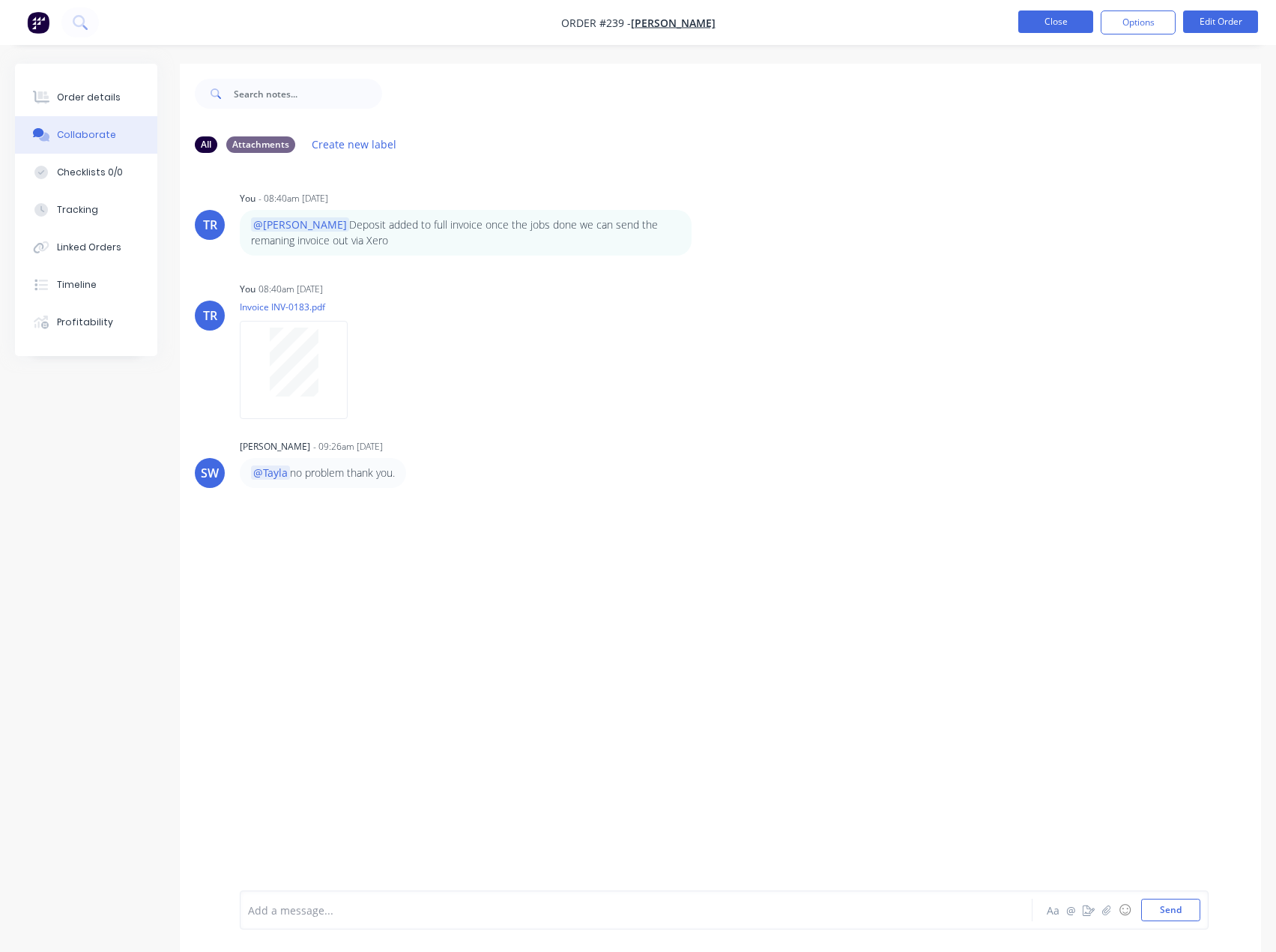
click at [1039, 27] on button "Close" at bounding box center [1055, 21] width 75 height 22
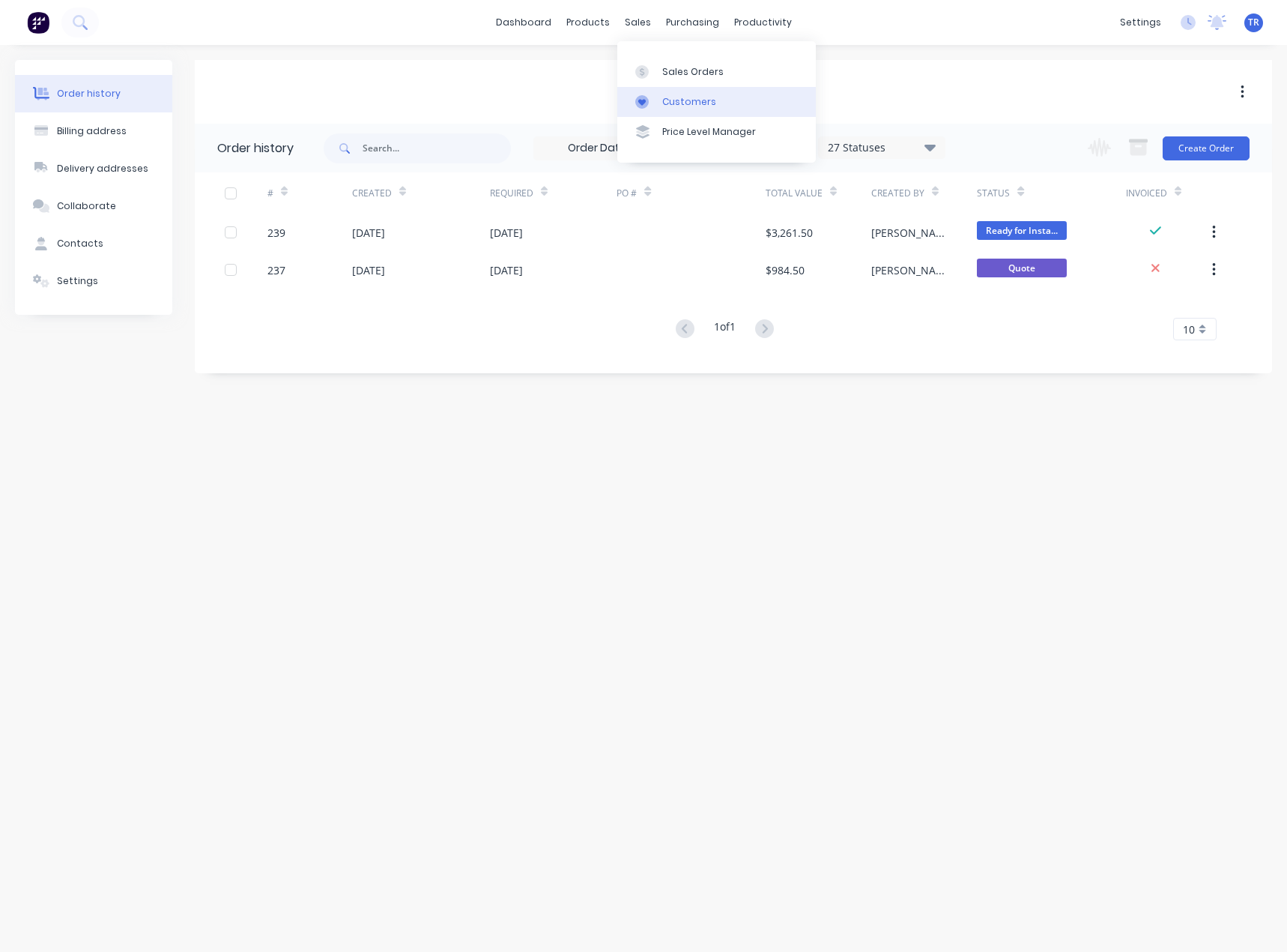
click at [683, 98] on div "Customers" at bounding box center [689, 102] width 54 height 14
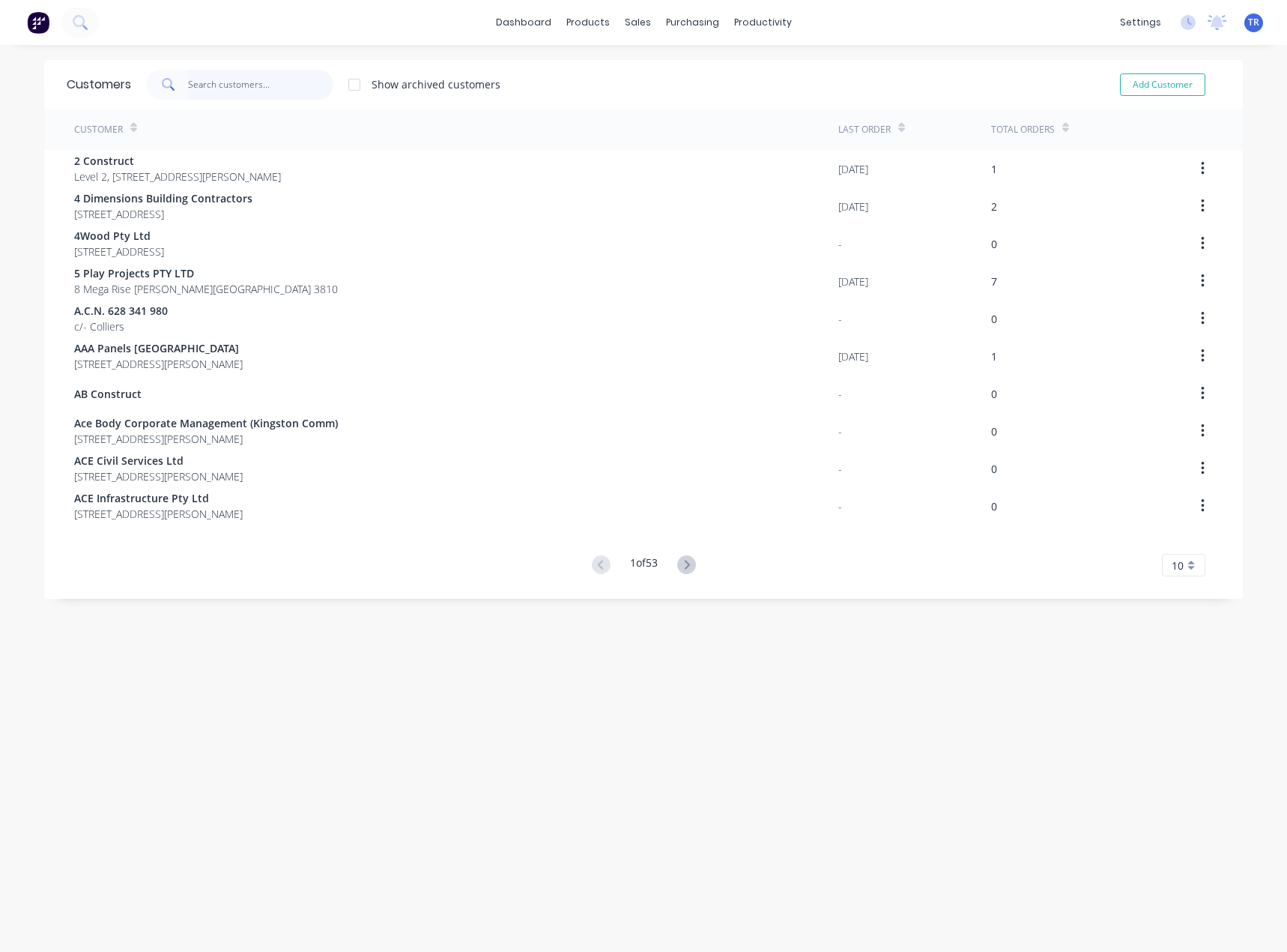
click at [232, 70] on input "text" at bounding box center [261, 84] width 146 height 30
paste input "Sirius Concrete Cutters"
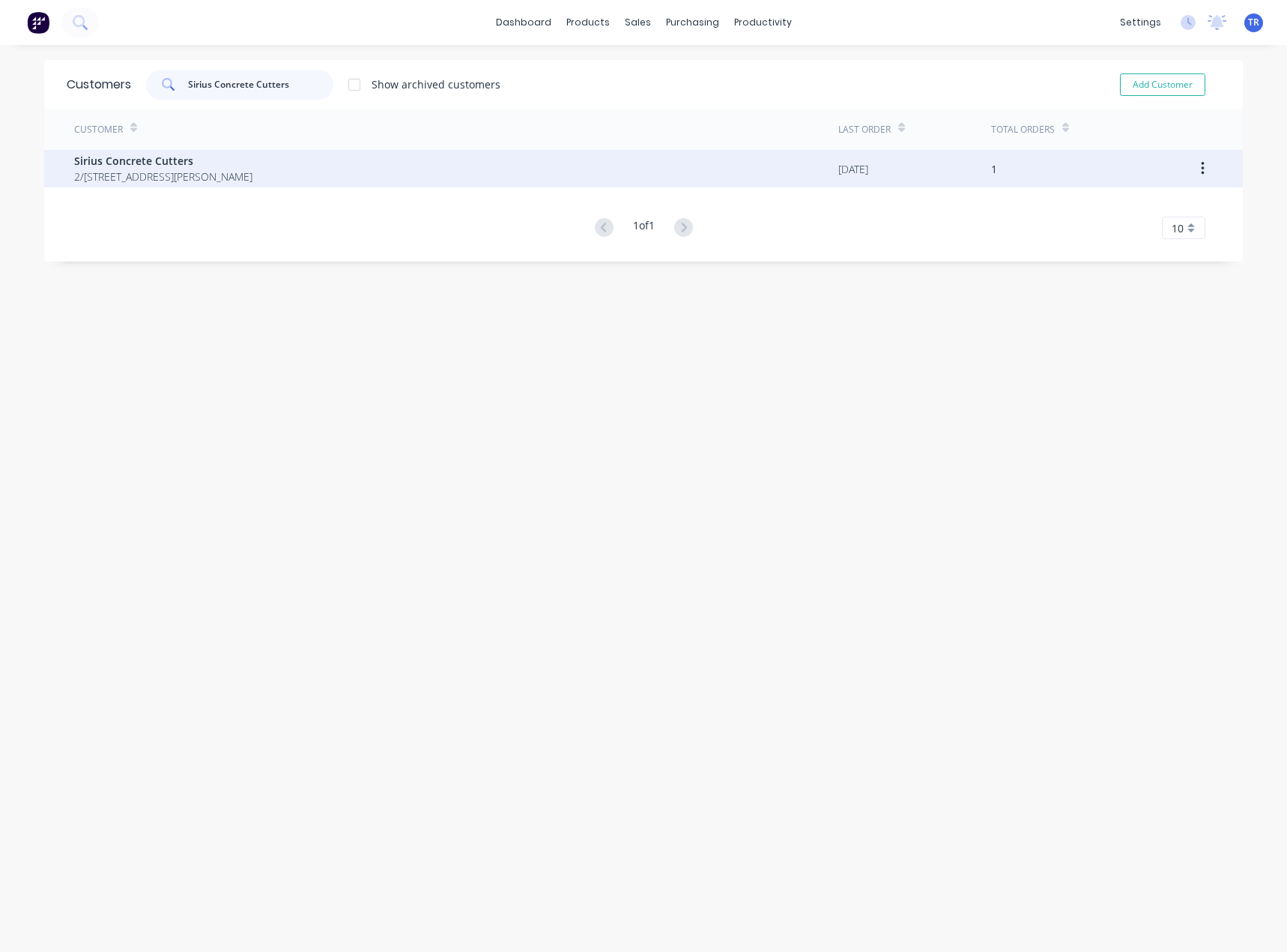
type input "Sirius Concrete Cutters"
click at [253, 178] on span "2/23-25 Centenary Place LOGAN VILLAGE 4207" at bounding box center [163, 176] width 179 height 15
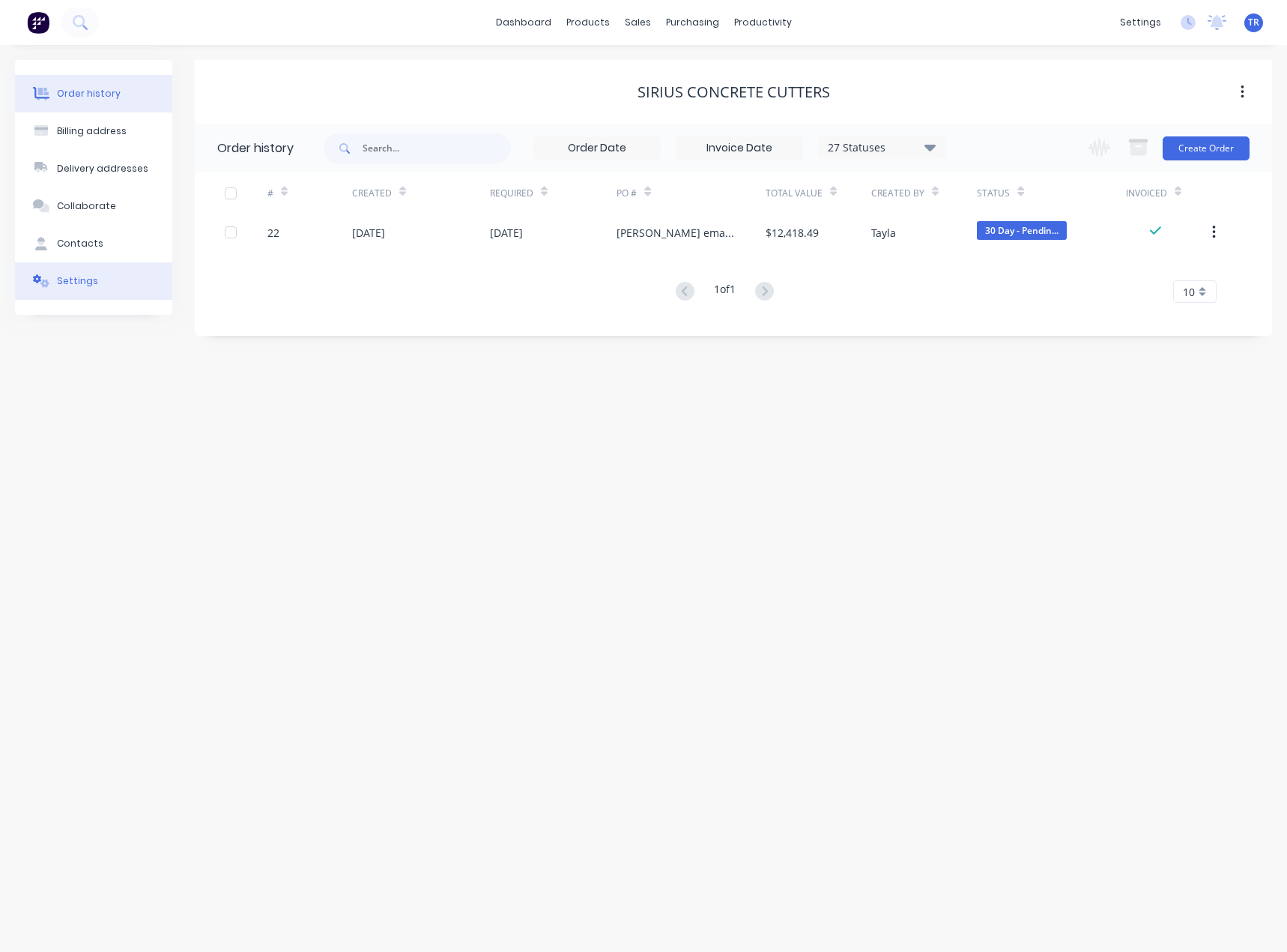
click at [82, 290] on button "Settings" at bounding box center [93, 281] width 157 height 38
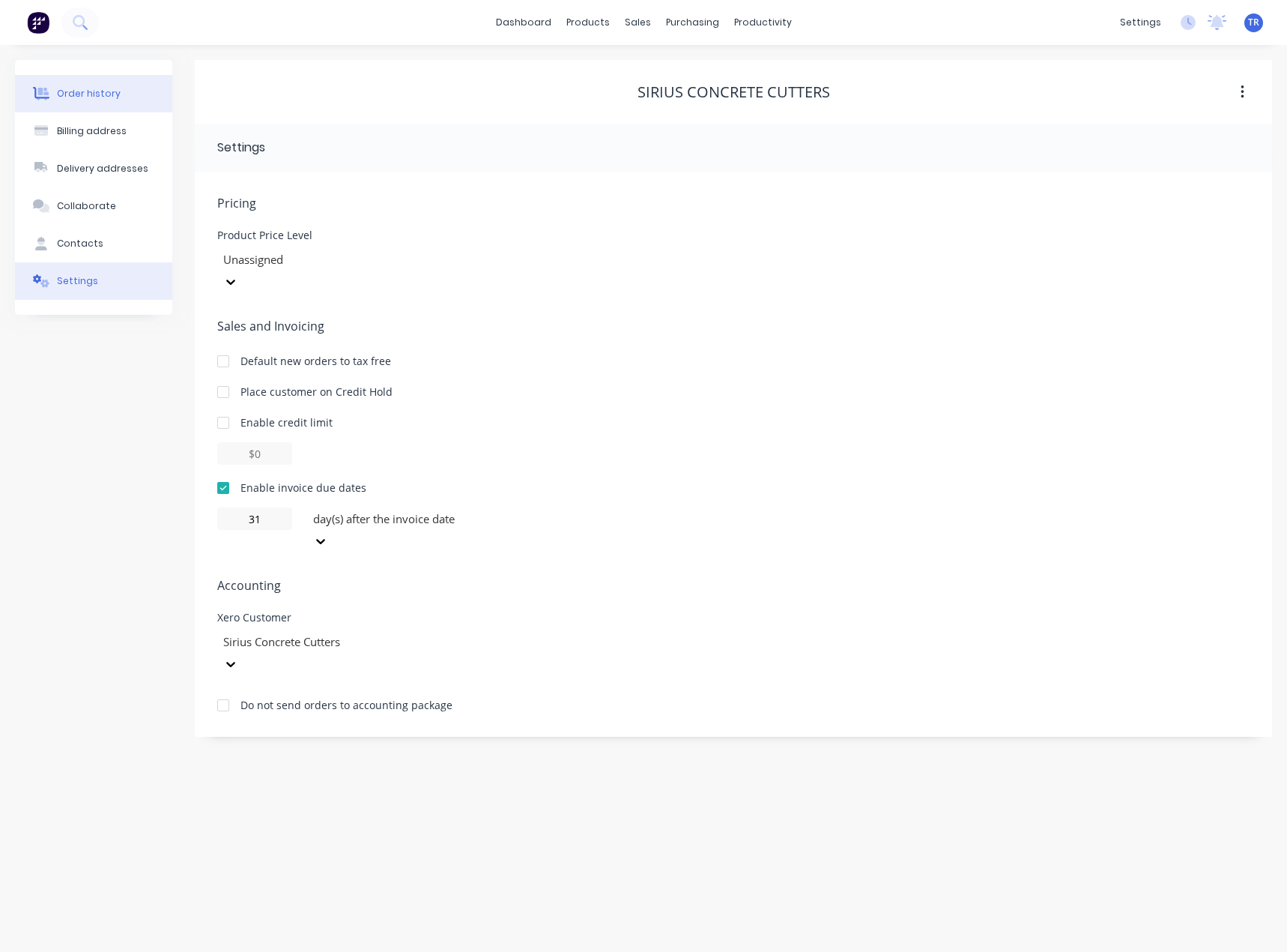
click at [120, 97] on button "Order history" at bounding box center [93, 94] width 157 height 38
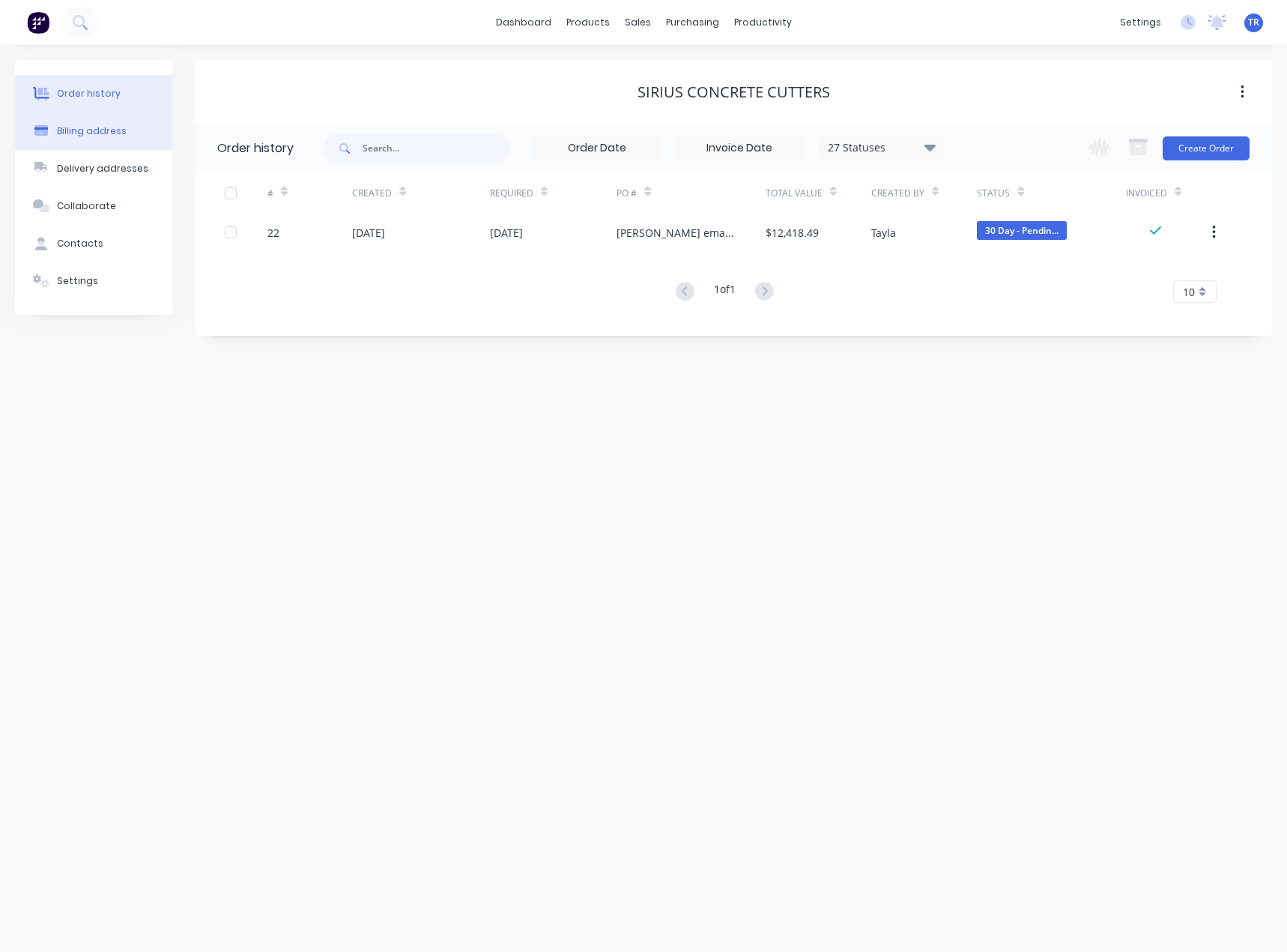
click at [101, 114] on button "Billing address" at bounding box center [93, 131] width 157 height 38
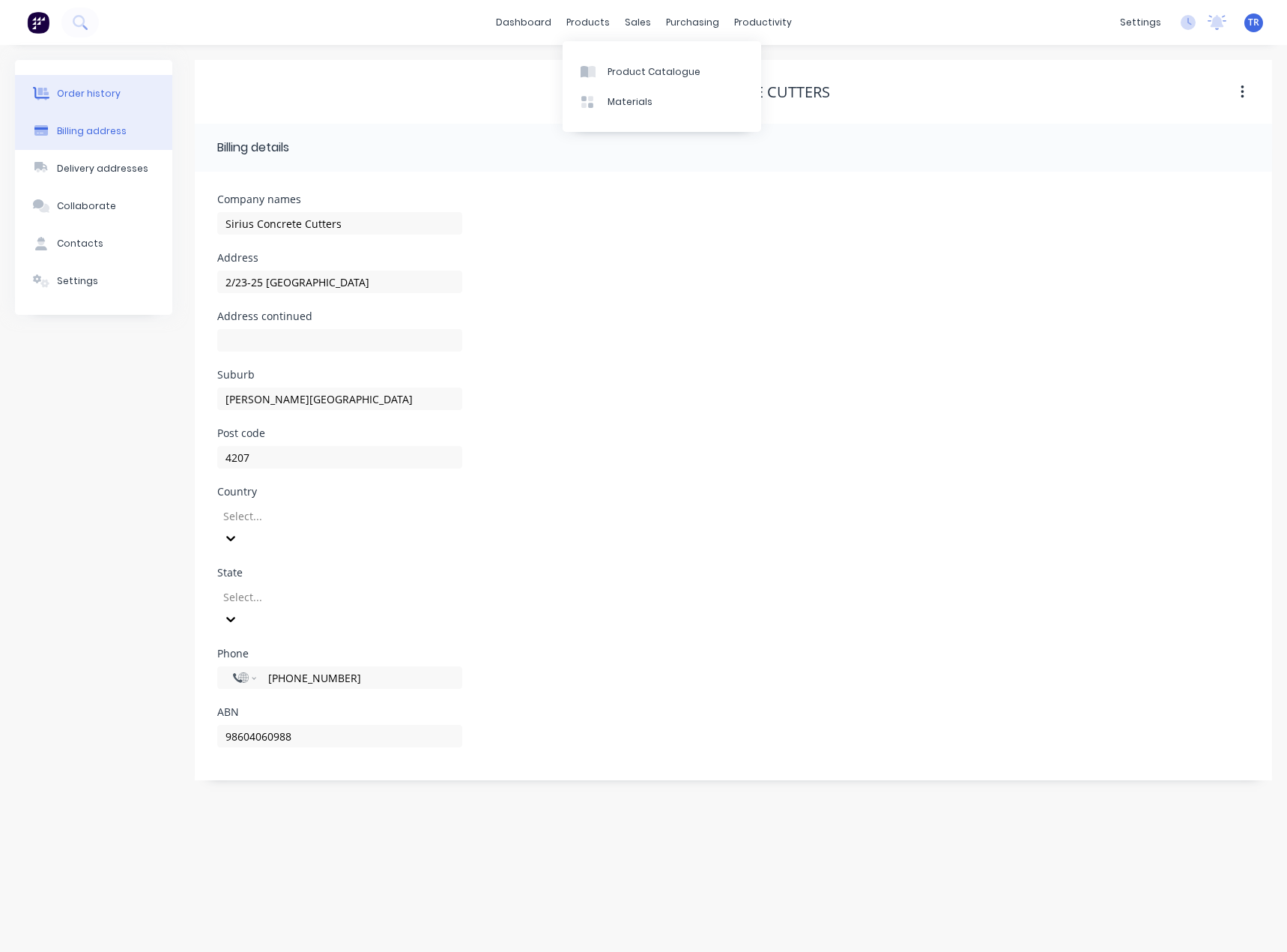
click at [98, 99] on div "Order history" at bounding box center [88, 94] width 64 height 14
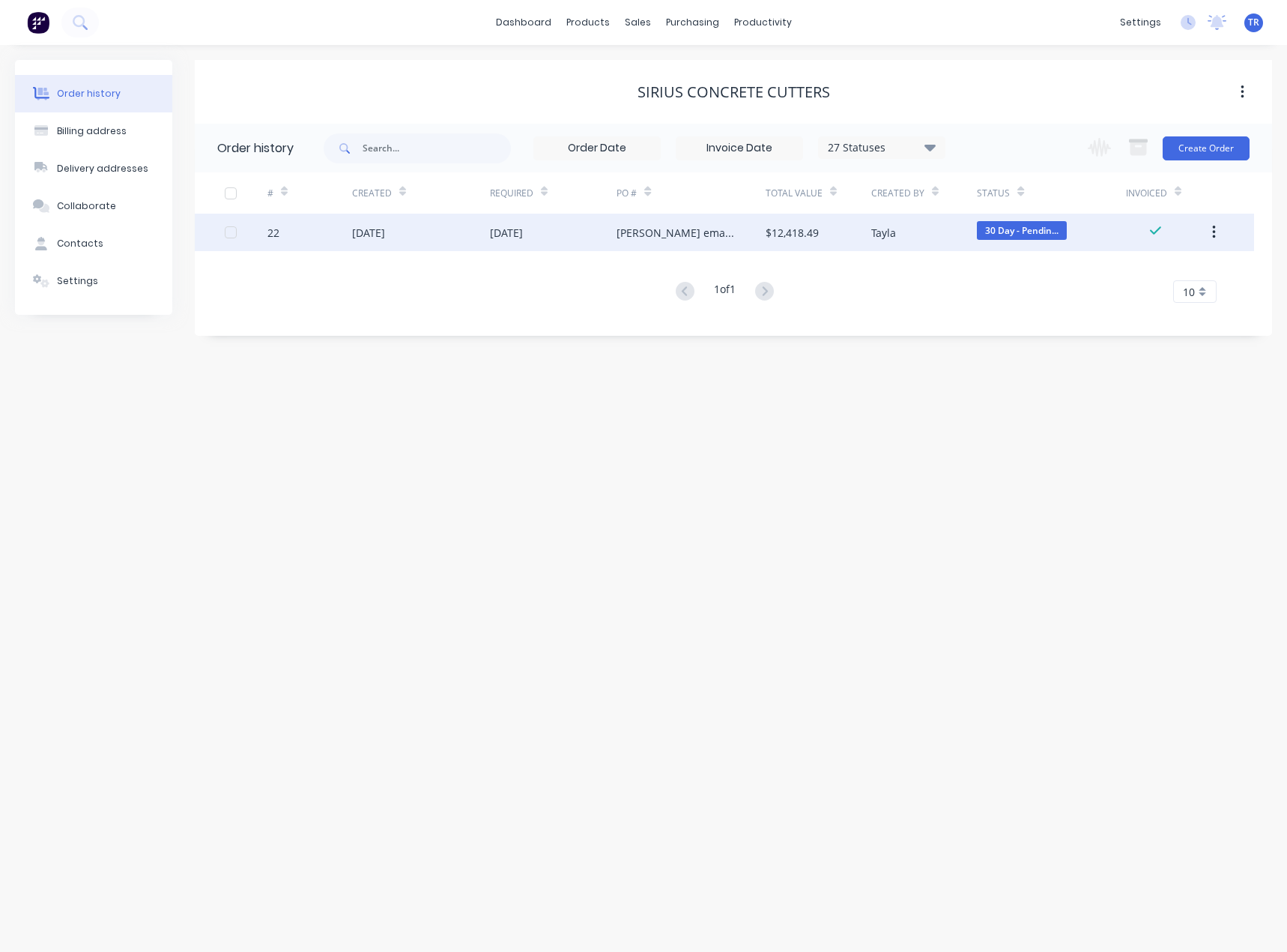
click at [436, 241] on div "01 Jul 2025" at bounding box center [421, 233] width 137 height 38
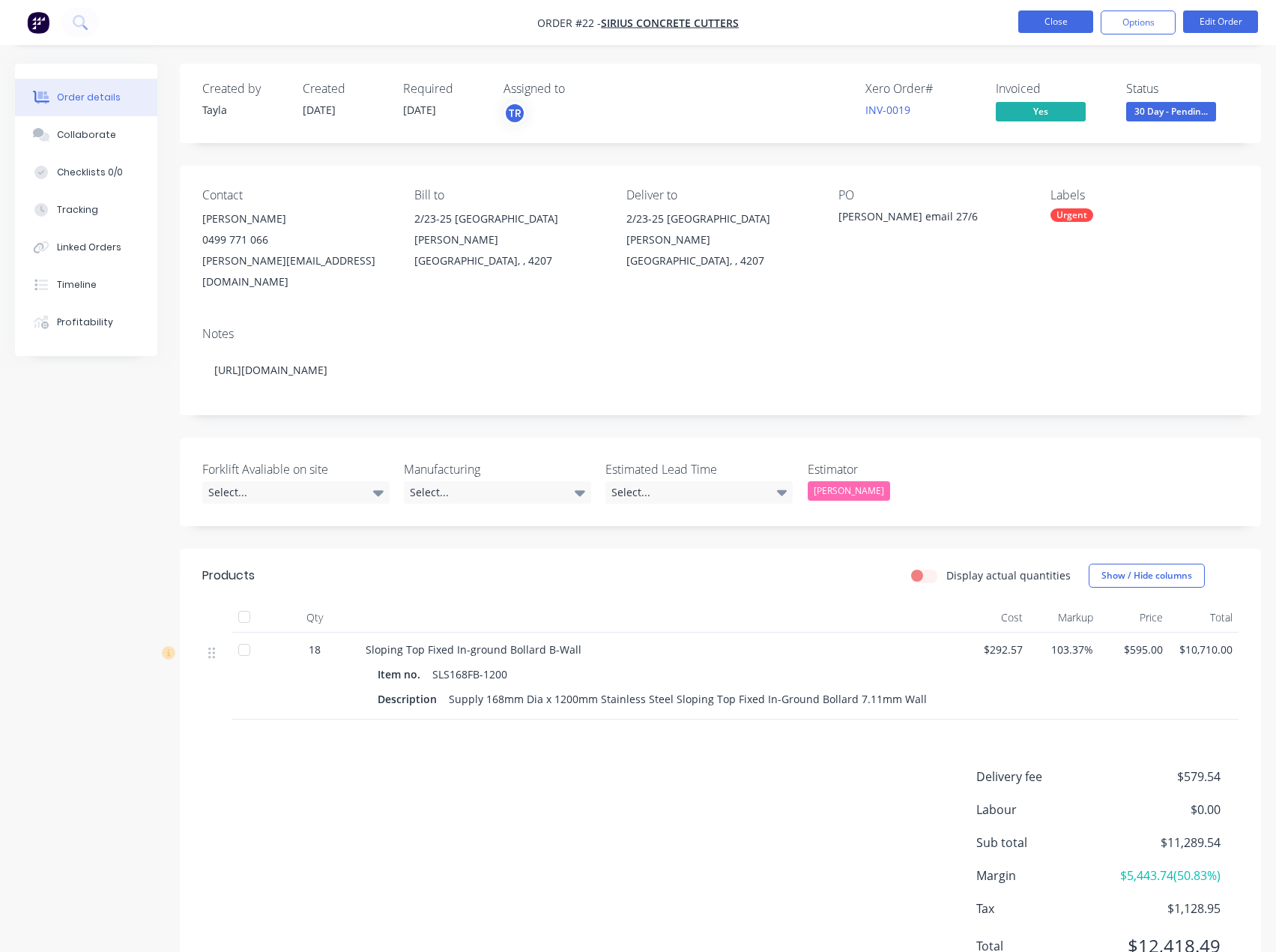
click at [1048, 23] on button "Close" at bounding box center [1055, 21] width 75 height 22
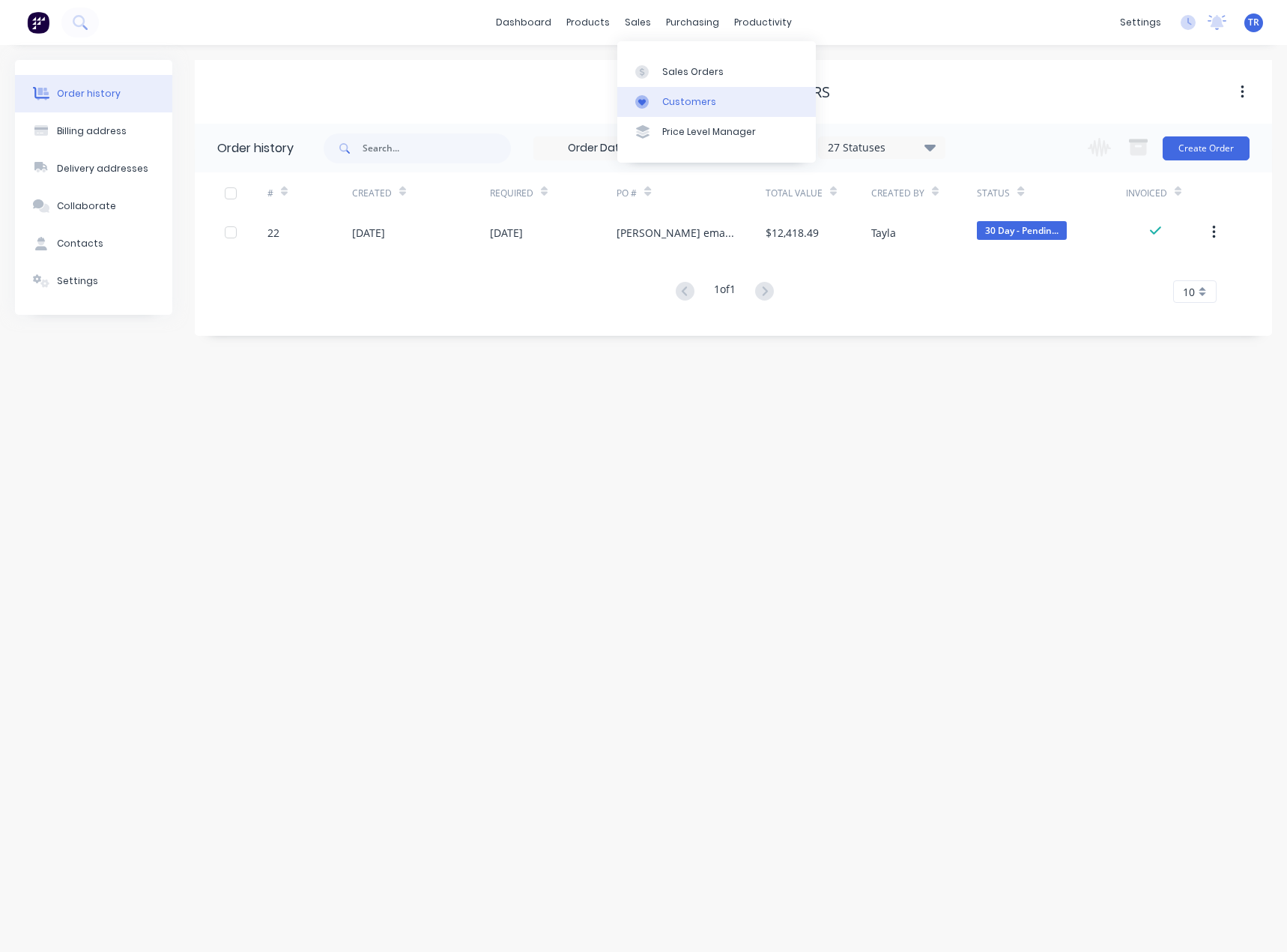
click at [638, 95] on icon at bounding box center [643, 102] width 14 height 14
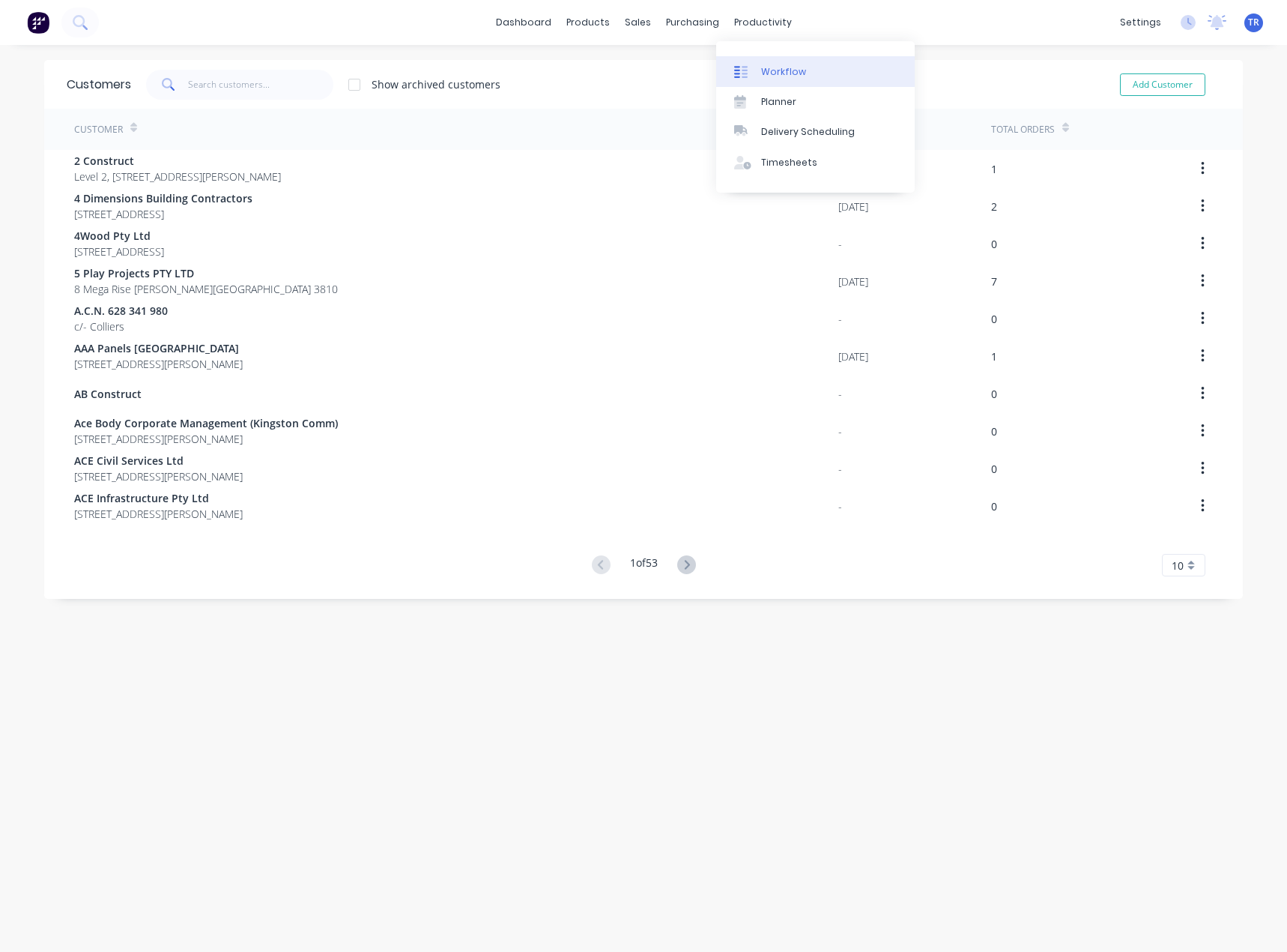
click at [753, 71] on div at bounding box center [746, 72] width 22 height 14
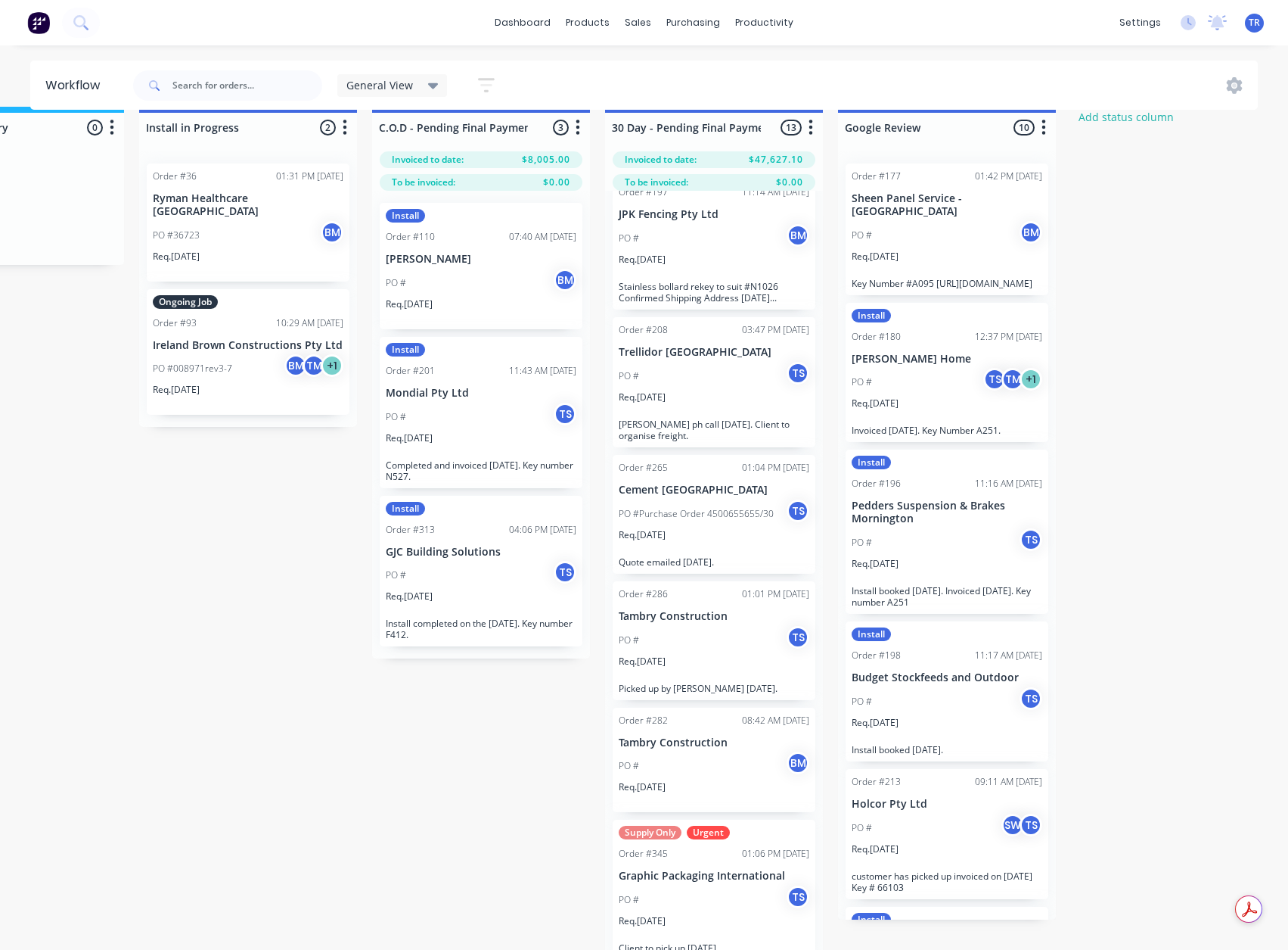
scroll to position [0, 1991]
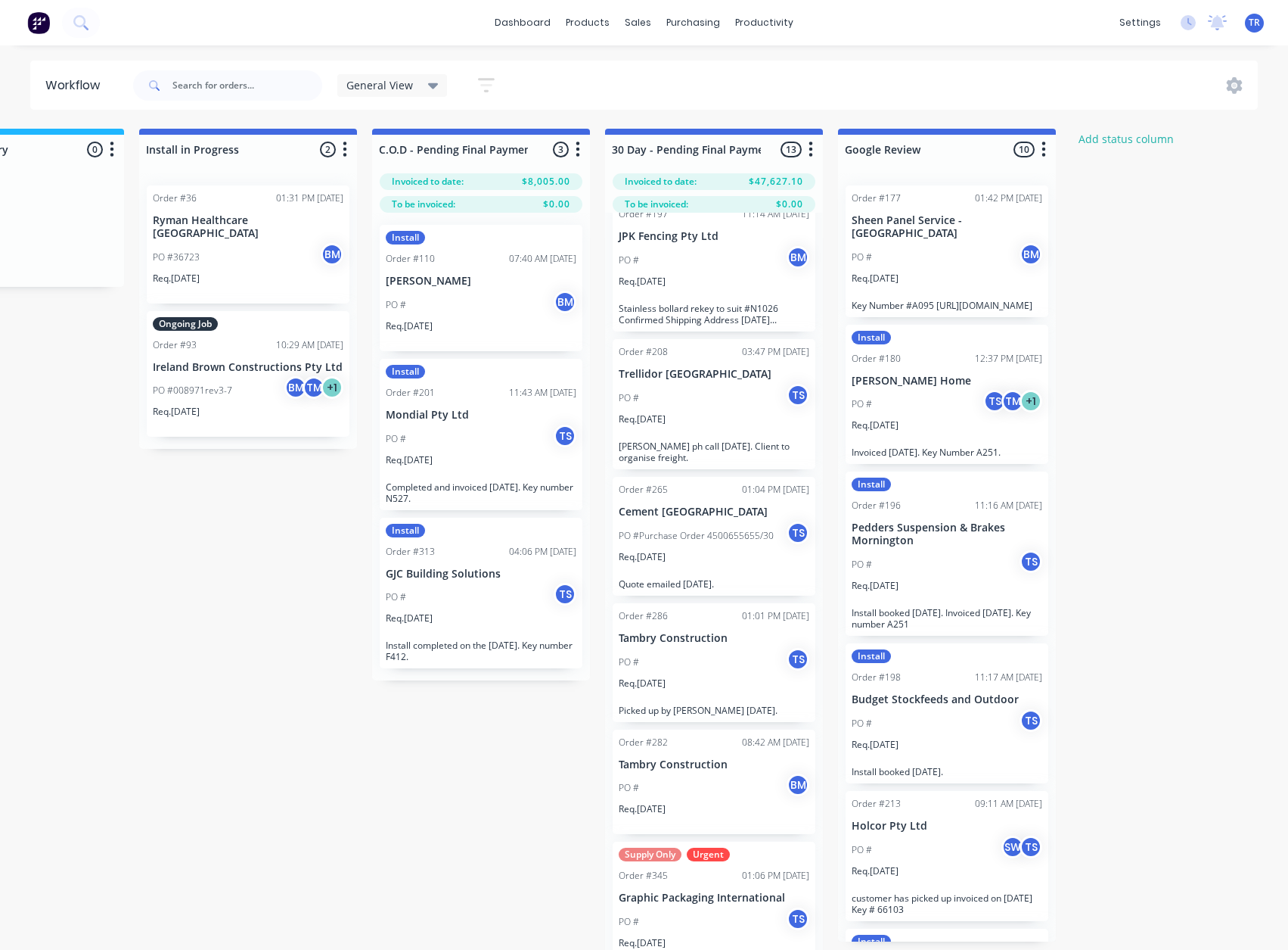
click at [525, 36] on div "dashboard products sales purchasing productivity dashboard products Product Cat…" at bounding box center [644, 23] width 1288 height 45
click at [526, 29] on link "dashboard" at bounding box center [523, 23] width 71 height 23
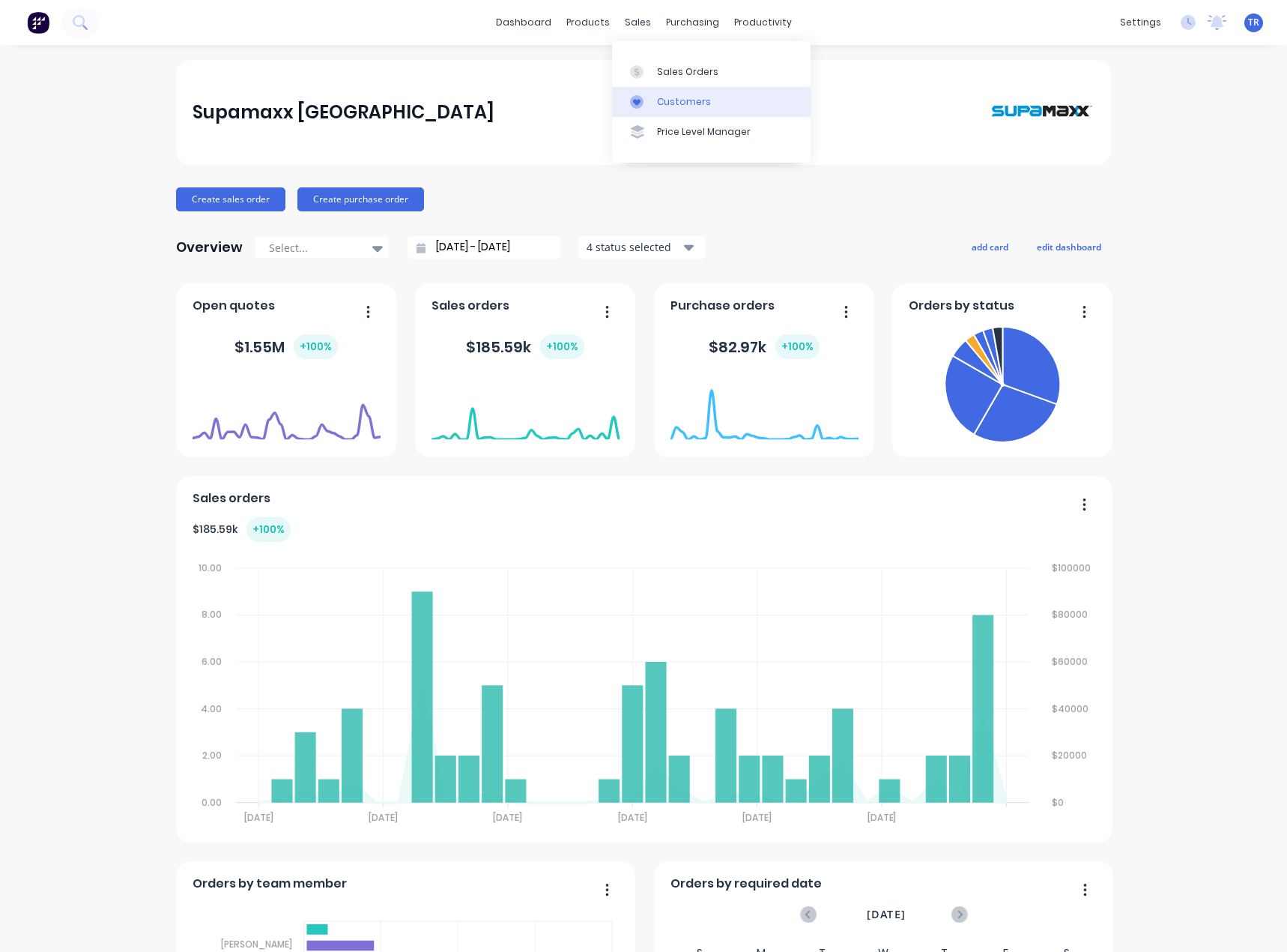
click at [654, 97] on link "Customers" at bounding box center [711, 101] width 198 height 30
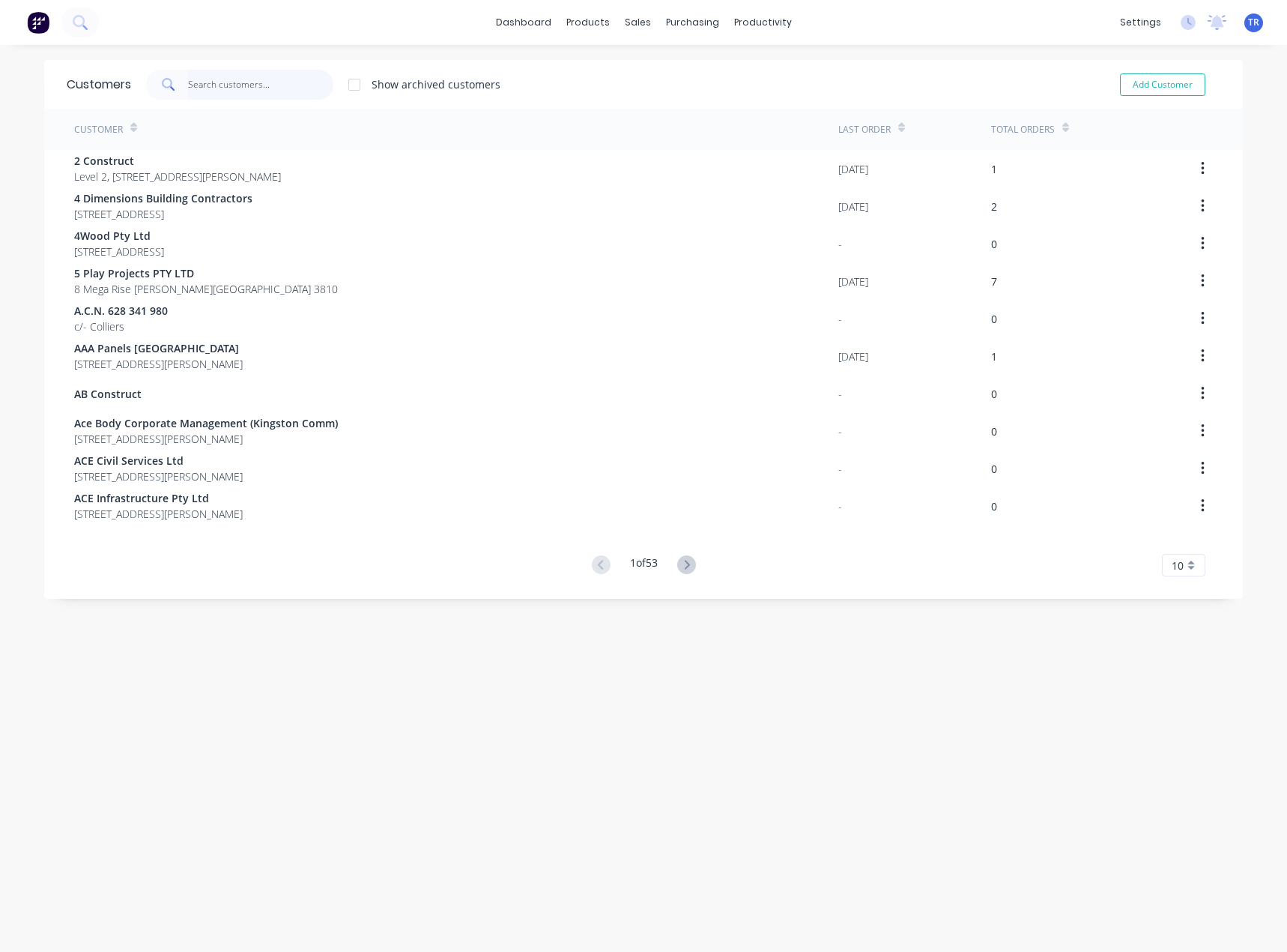
click at [267, 72] on input "text" at bounding box center [261, 84] width 146 height 30
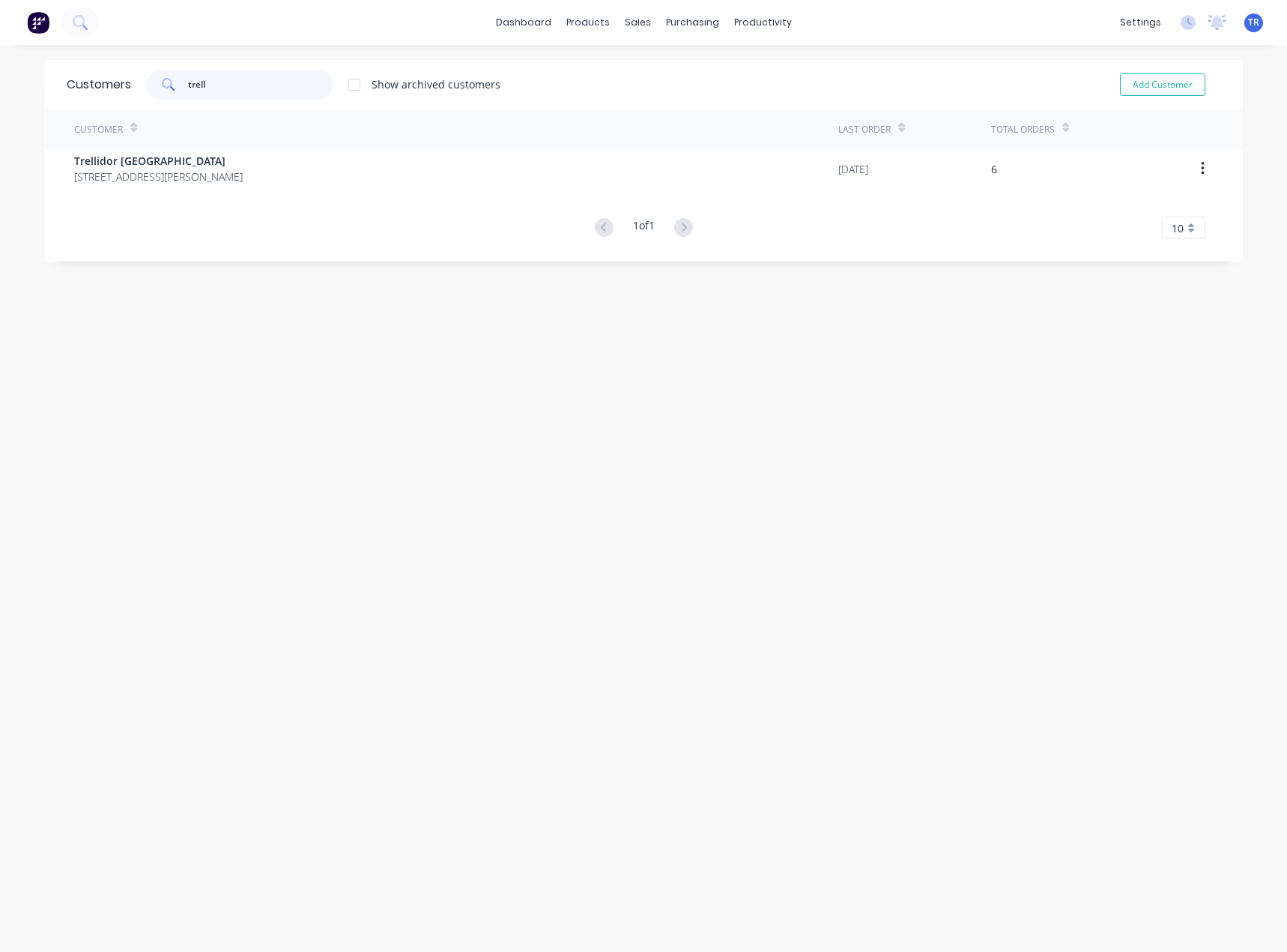
type input "trell"
click at [257, 149] on div "Customer" at bounding box center [456, 129] width 765 height 41
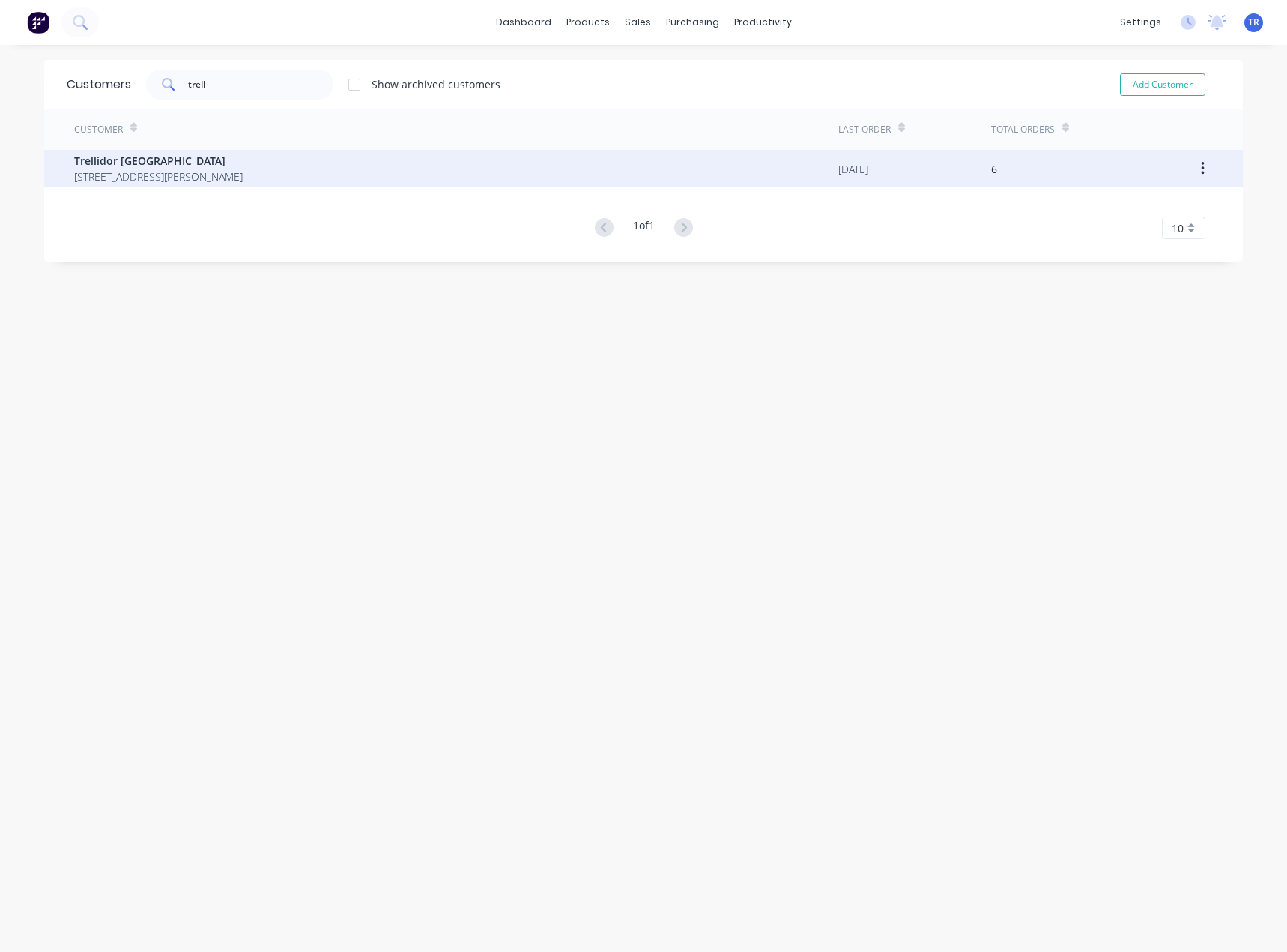
click at [258, 152] on div "Trellidor Queensland 66 Manning Esplanade THORNLANDS 4164" at bounding box center [456, 168] width 765 height 38
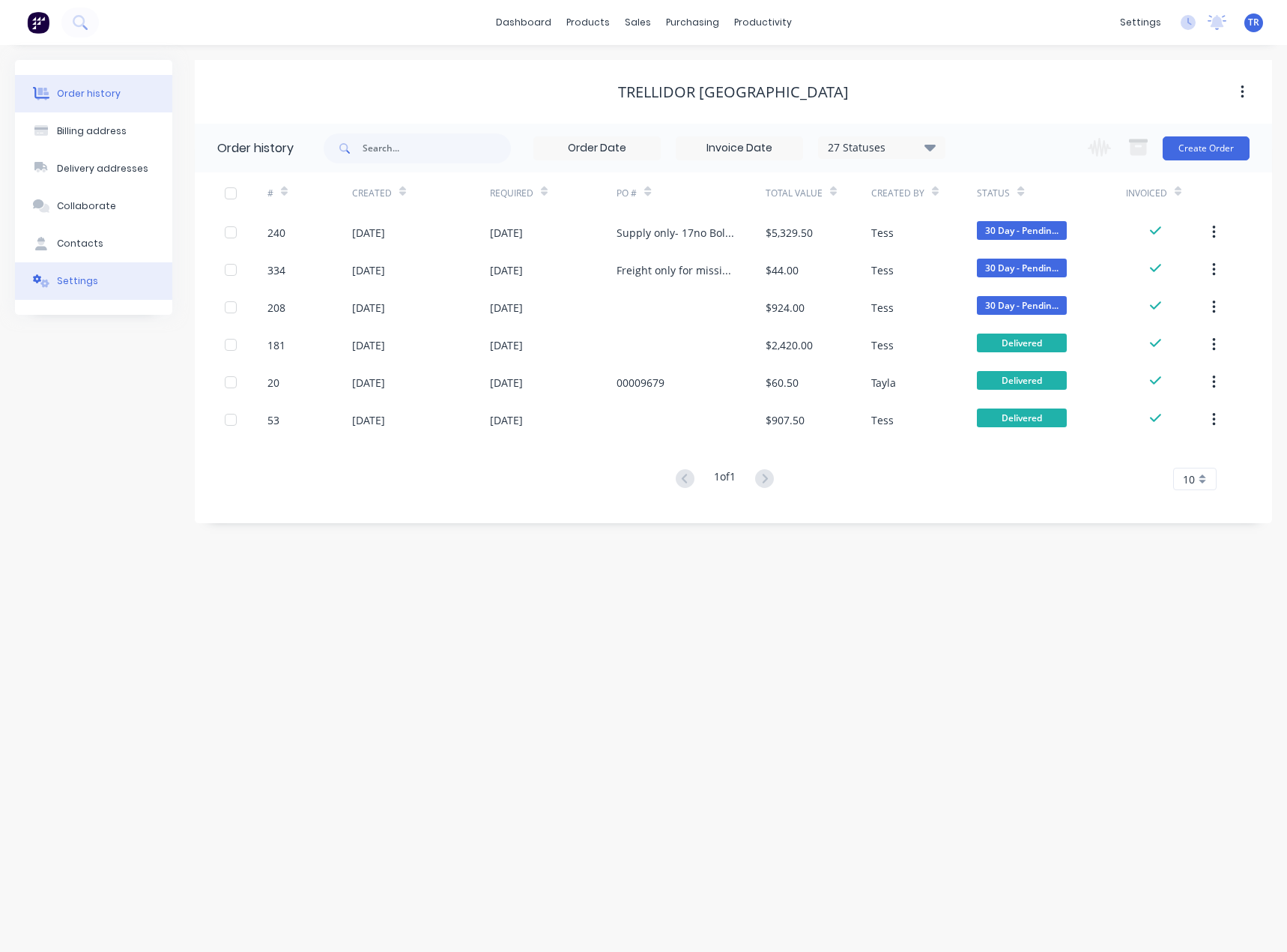
click at [88, 278] on div "Settings" at bounding box center [77, 281] width 41 height 14
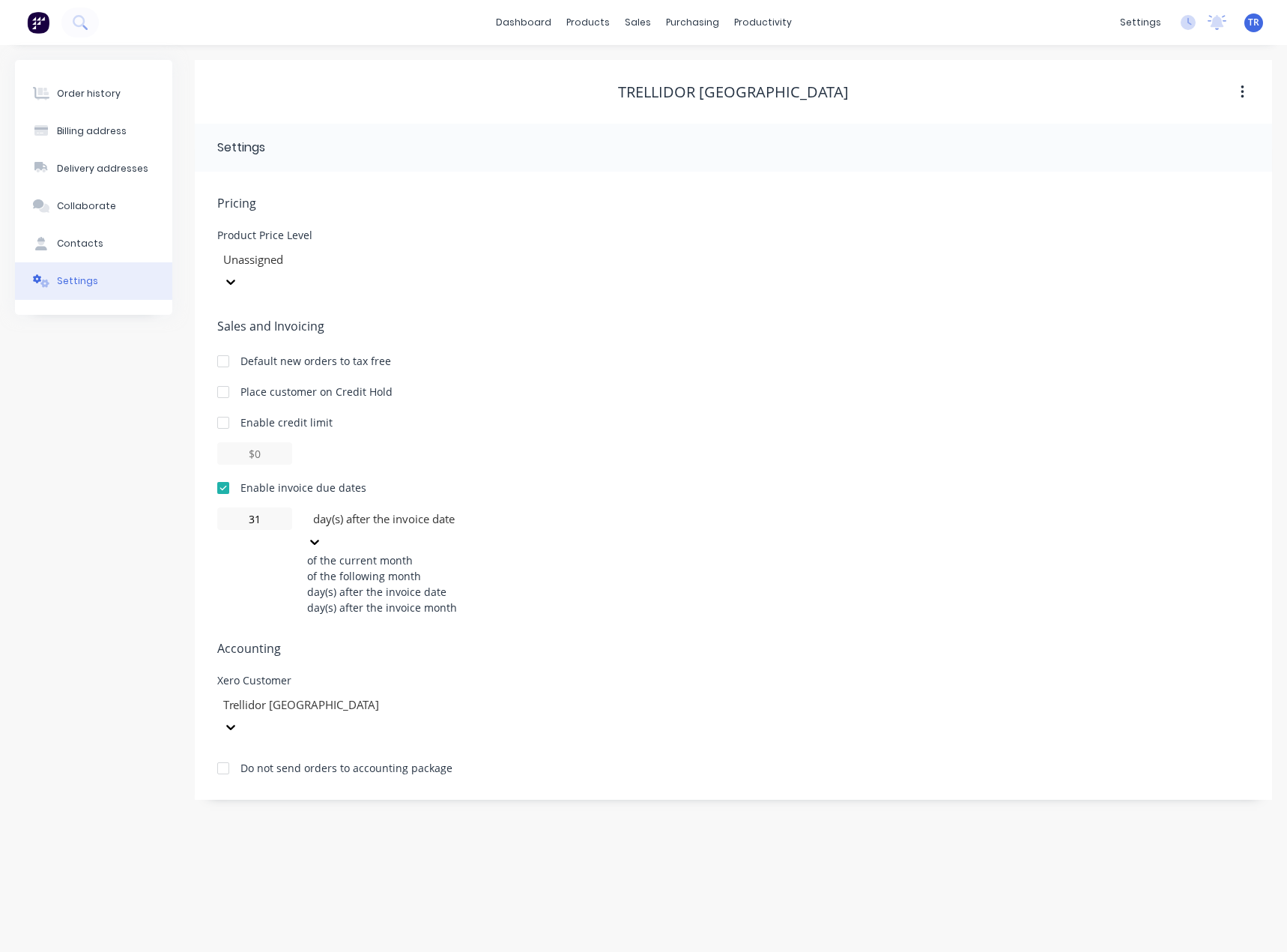
click at [383, 510] on div at bounding box center [419, 519] width 216 height 19
click at [475, 609] on div "day(s) after the invoice month" at bounding box center [420, 607] width 225 height 15
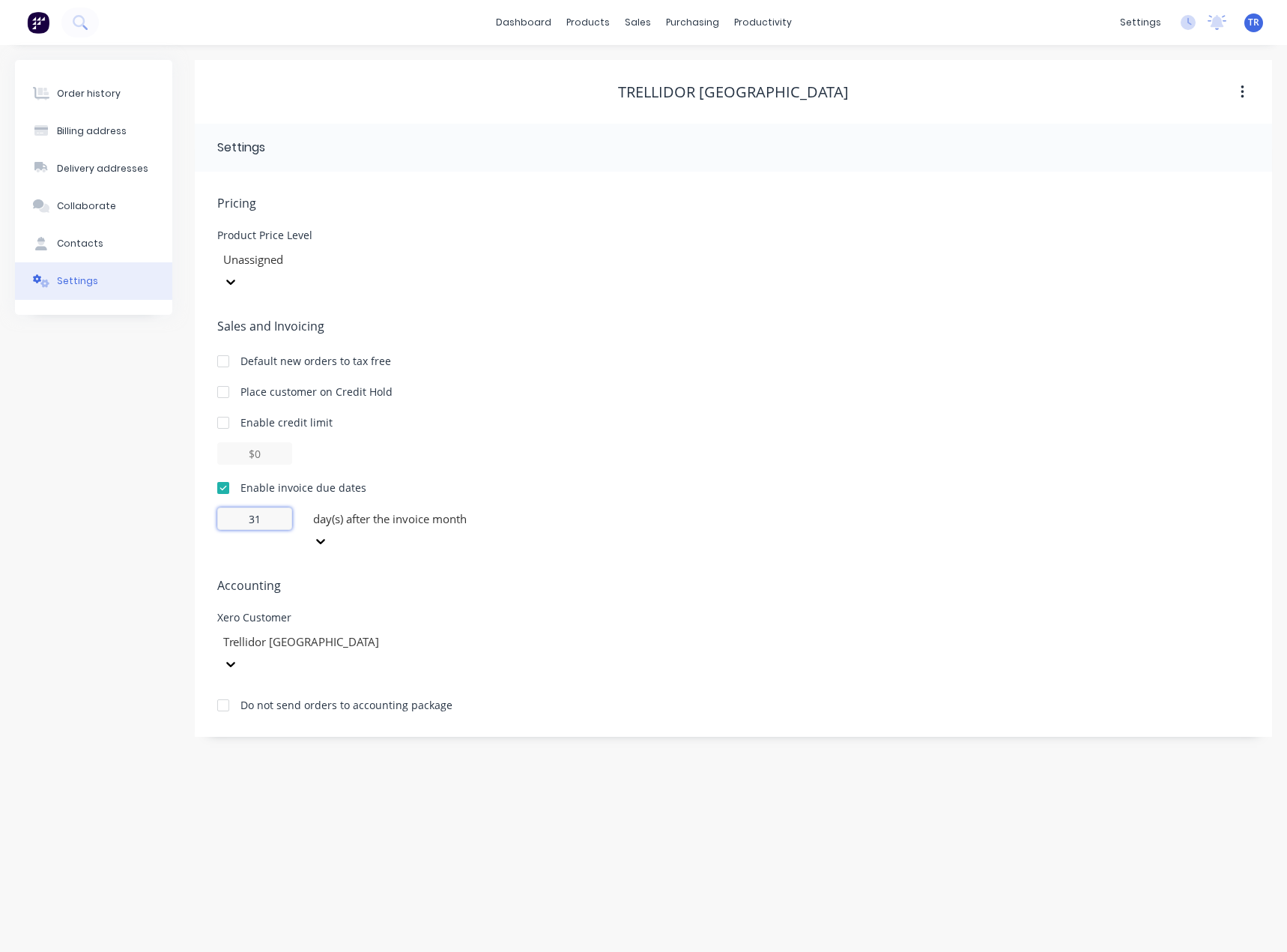
click at [256, 507] on input "31" at bounding box center [254, 518] width 75 height 22
type input "30"
click at [195, 525] on div "Pricing Product Price Level Unassigned Sales and Invoicing Default new orders t…" at bounding box center [734, 455] width 1077 height 565
click at [85, 90] on div "Order history" at bounding box center [88, 94] width 64 height 14
